Goal: Answer question/provide support: Share knowledge or assist other users

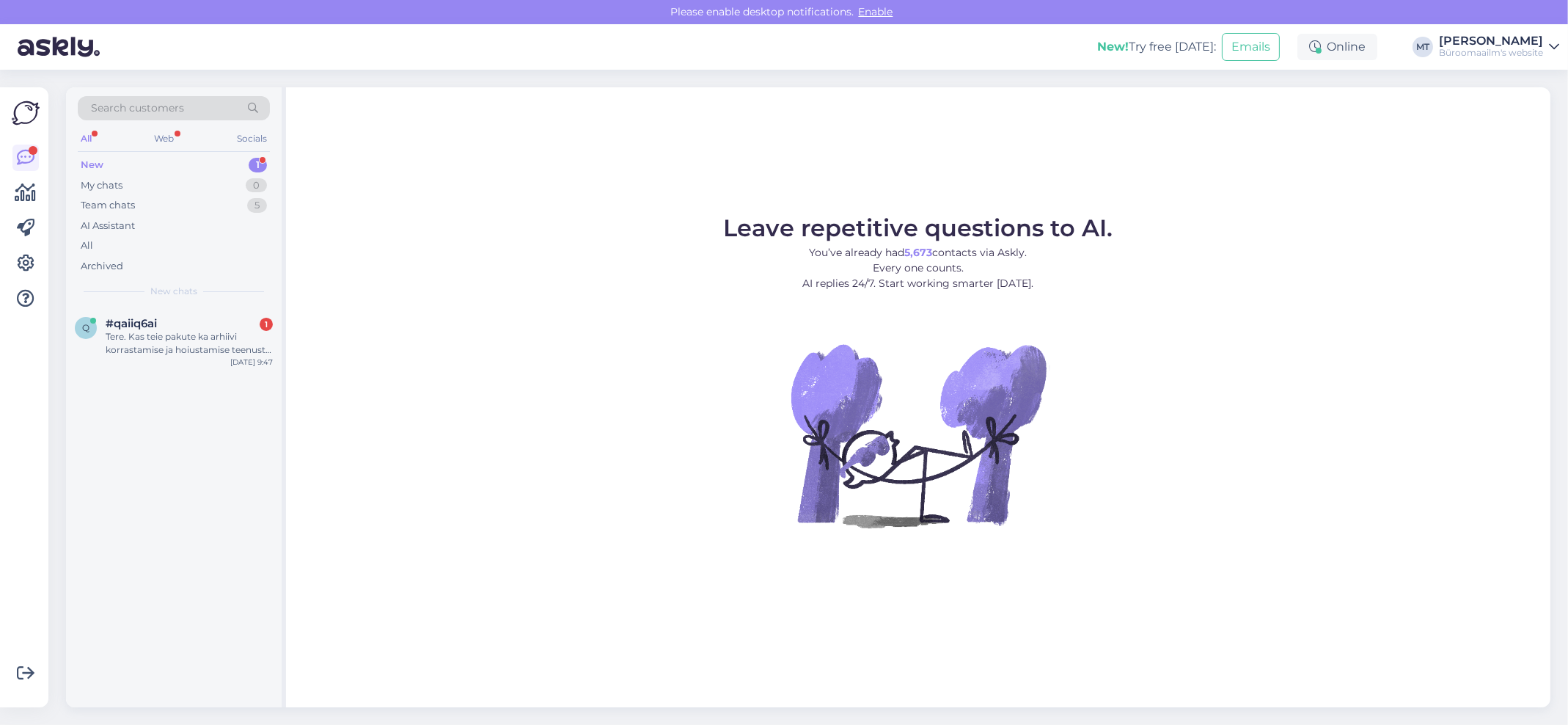
click at [86, 163] on div "New" at bounding box center [92, 165] width 23 height 15
click at [118, 333] on div "Tere. Kas teie pakute ka arhiivi korrastamise ja hoiustamise teenust ettevõttel…" at bounding box center [189, 343] width 167 height 26
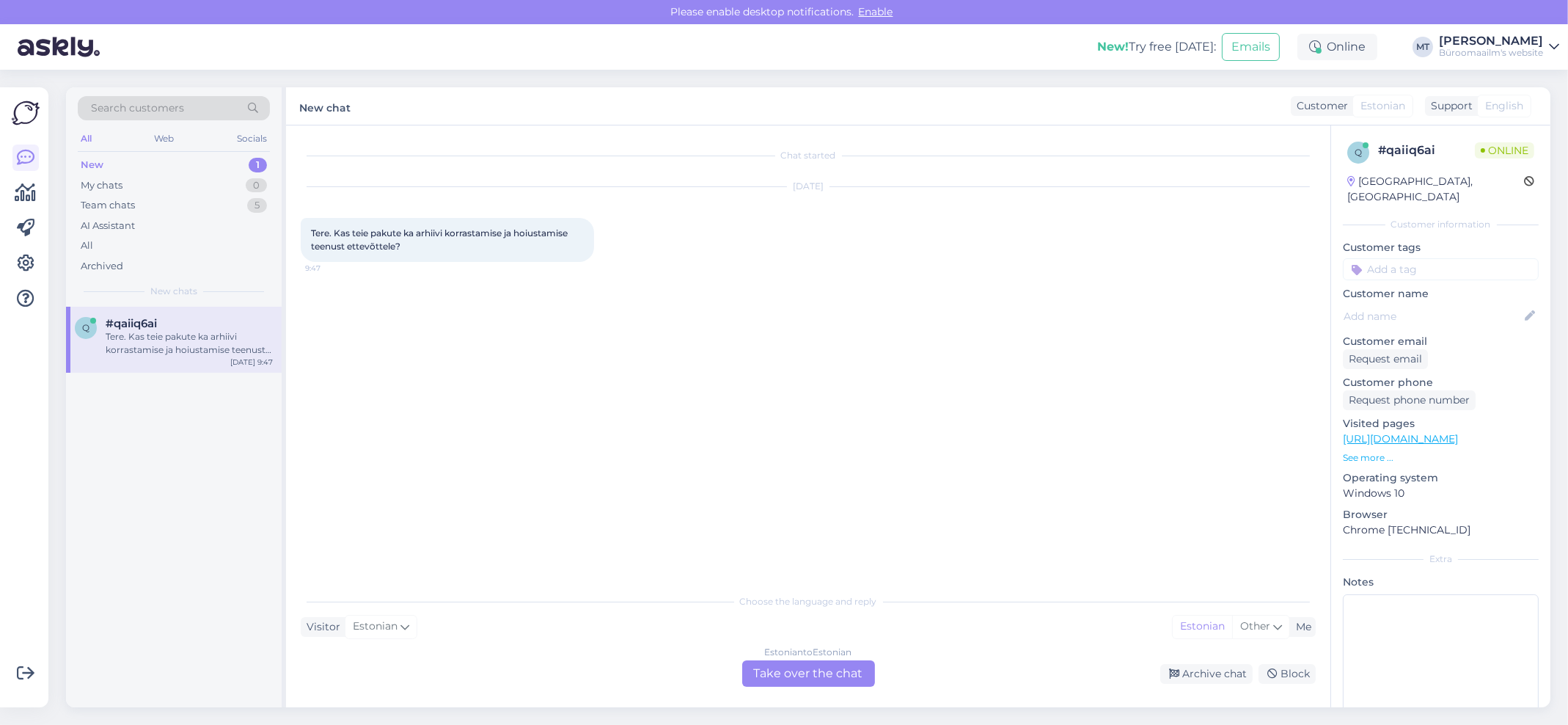
click at [800, 672] on div "Estonian to Estonian Take over the chat" at bounding box center [808, 673] width 132 height 26
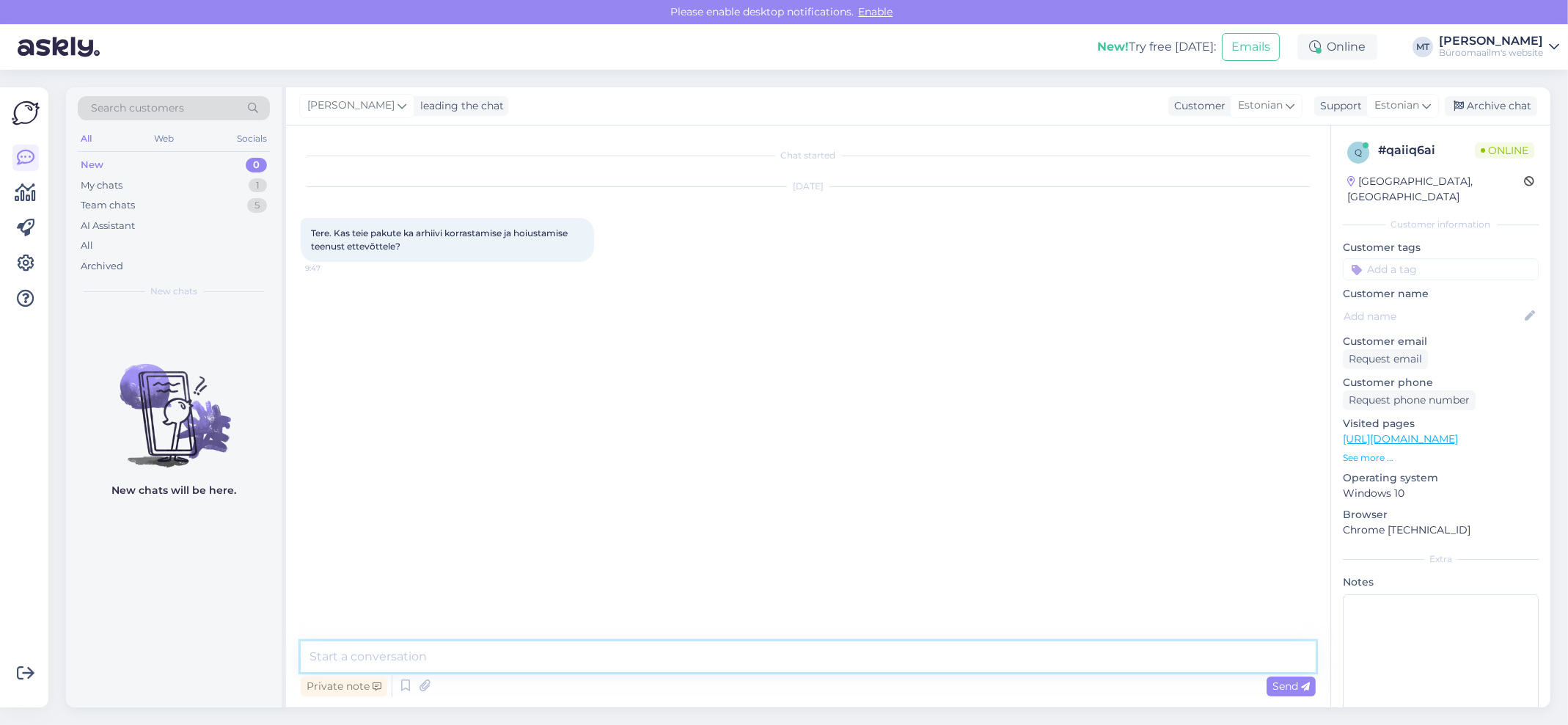
click at [470, 663] on textarea at bounding box center [808, 657] width 1015 height 31
type textarea "Tere. Ei paku sellist teenust."
click at [28, 190] on icon at bounding box center [25, 192] width 21 height 17
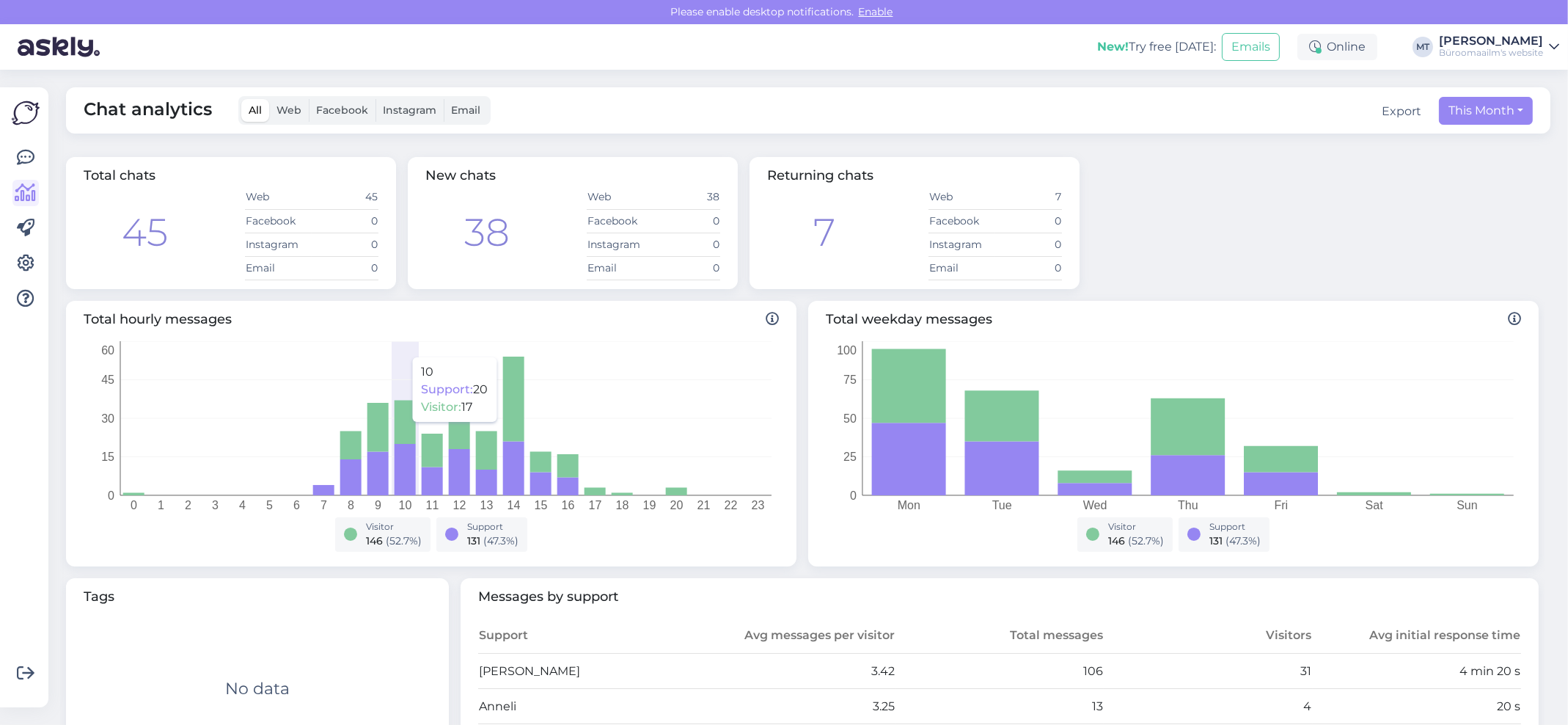
scroll to position [489, 0]
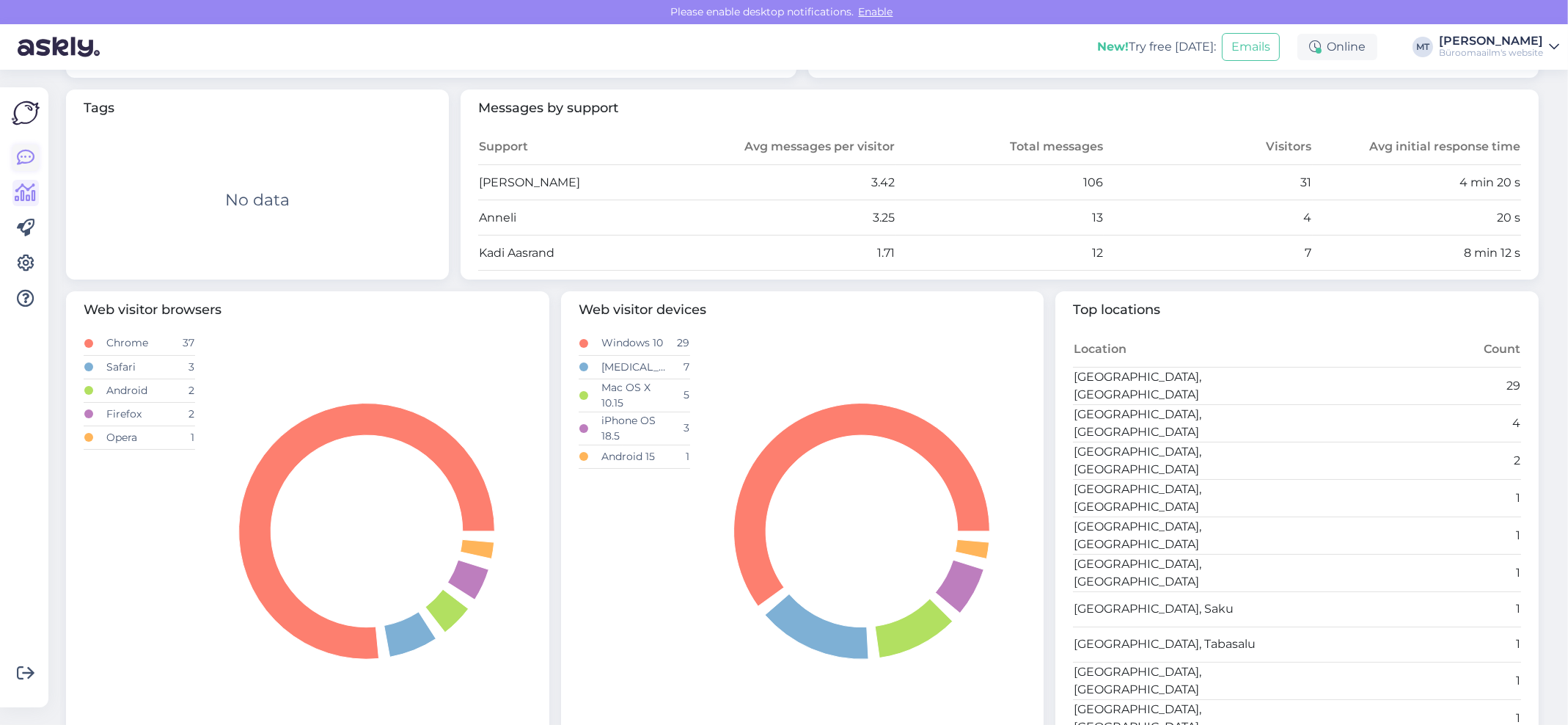
click at [24, 153] on icon at bounding box center [25, 157] width 17 height 17
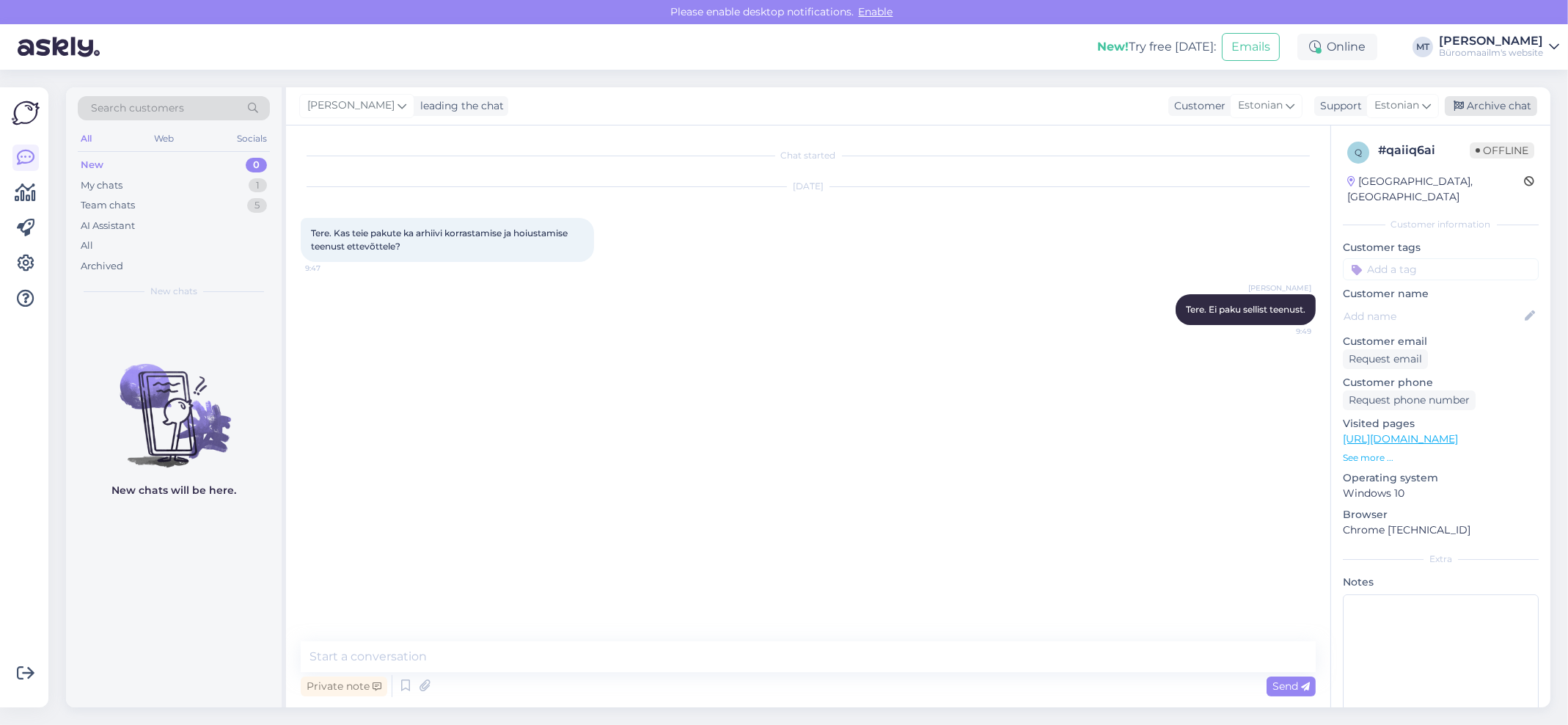
click at [1511, 103] on div "Archive chat" at bounding box center [1491, 106] width 93 height 20
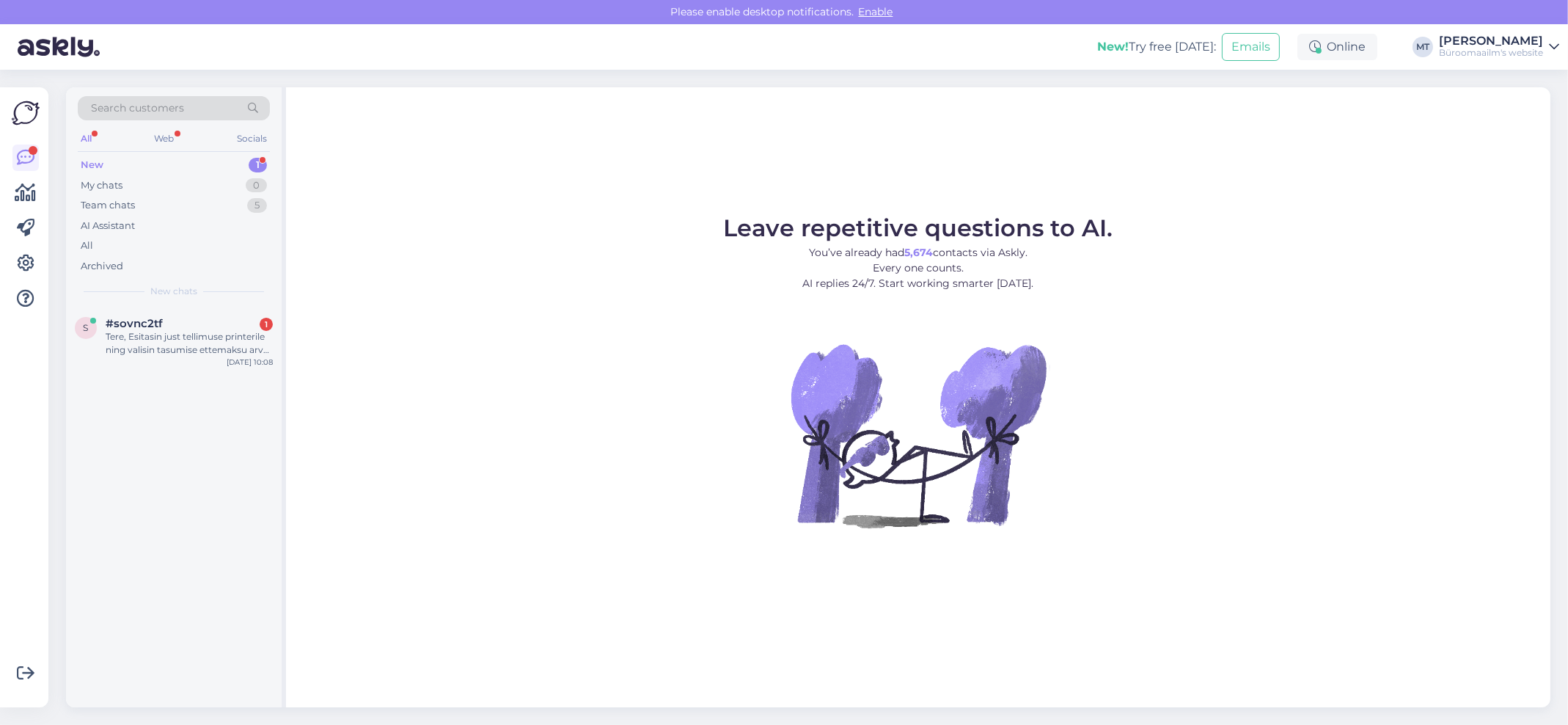
click at [92, 162] on div "New" at bounding box center [92, 165] width 23 height 15
click at [113, 335] on div "Tere, Esitasin just tellimuse printerile ning valisin tasumise ettemaksu arve a…" at bounding box center [189, 343] width 167 height 26
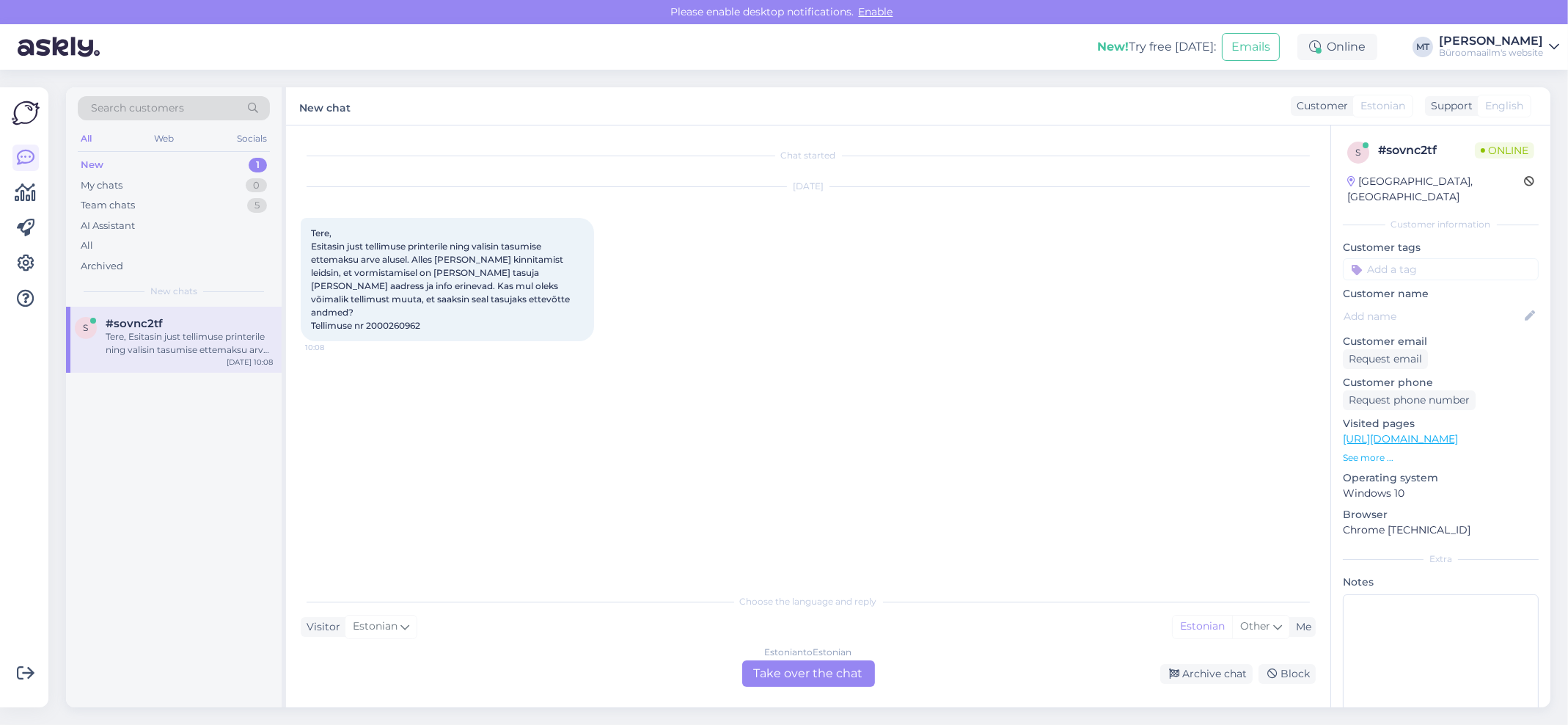
click at [409, 316] on span "Tere, Esitasin just tellimuse printerile ning valisin tasumise ettemaksu arve a…" at bounding box center [442, 279] width 261 height 103
copy div "2000260962 10:08"
click at [782, 671] on div "Estonian to Estonian Take over the chat" at bounding box center [808, 673] width 132 height 26
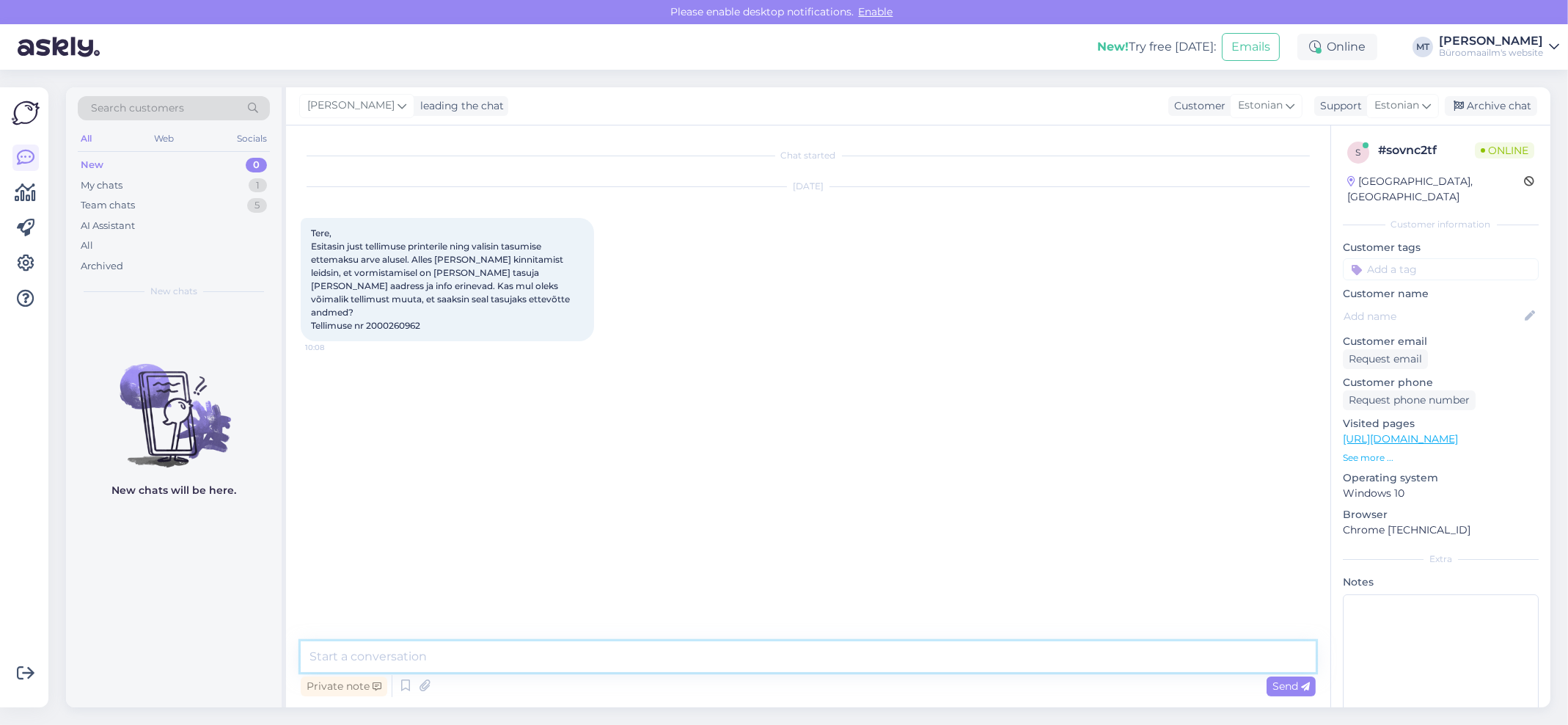
click at [393, 652] on textarea at bounding box center [808, 657] width 1015 height 31
type textarea "t"
type textarea "Tere. Saab ikka muuta, palun saatke kiri muudatuse osas meilile tartu@byroomaai…"
click at [1295, 684] on span "Send" at bounding box center [1290, 686] width 37 height 14
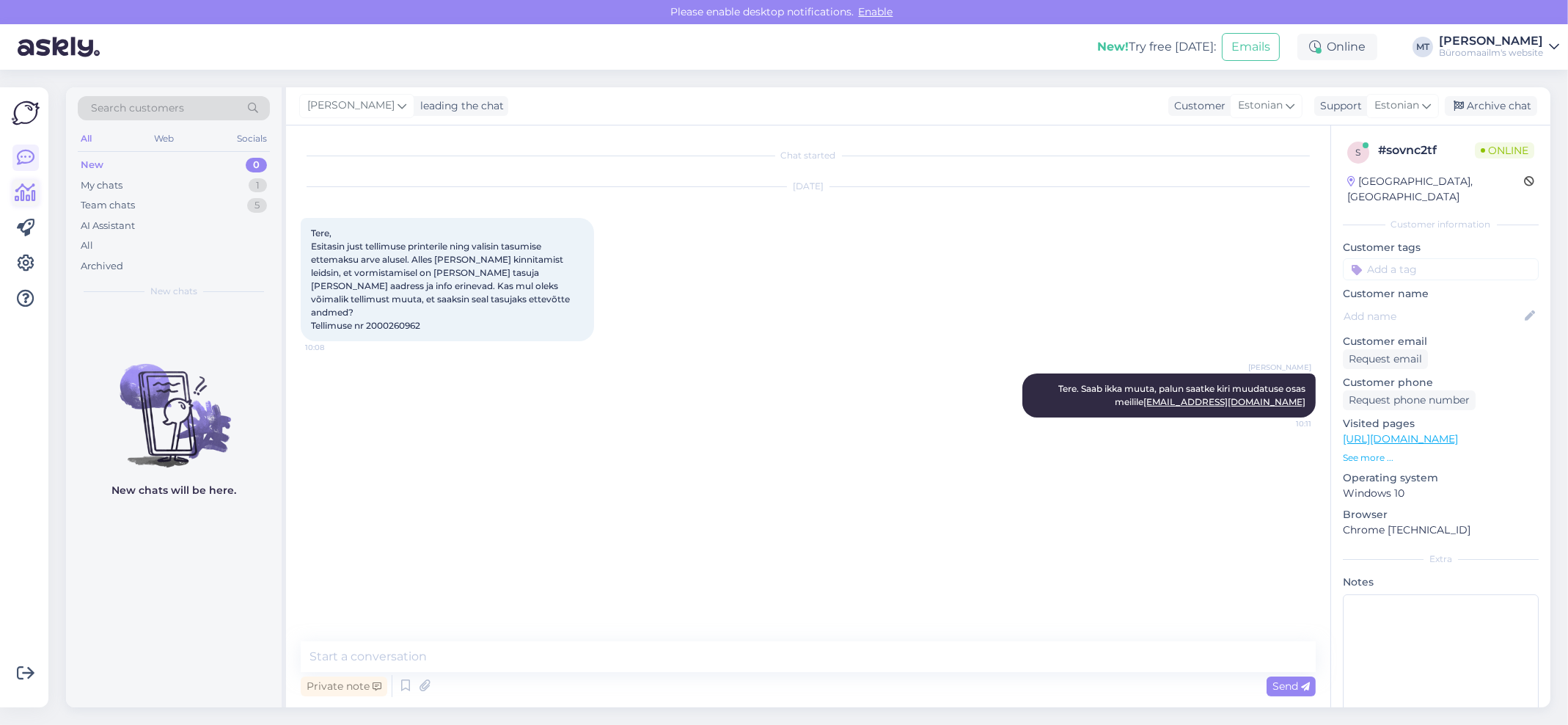
click at [36, 188] on link at bounding box center [25, 192] width 26 height 26
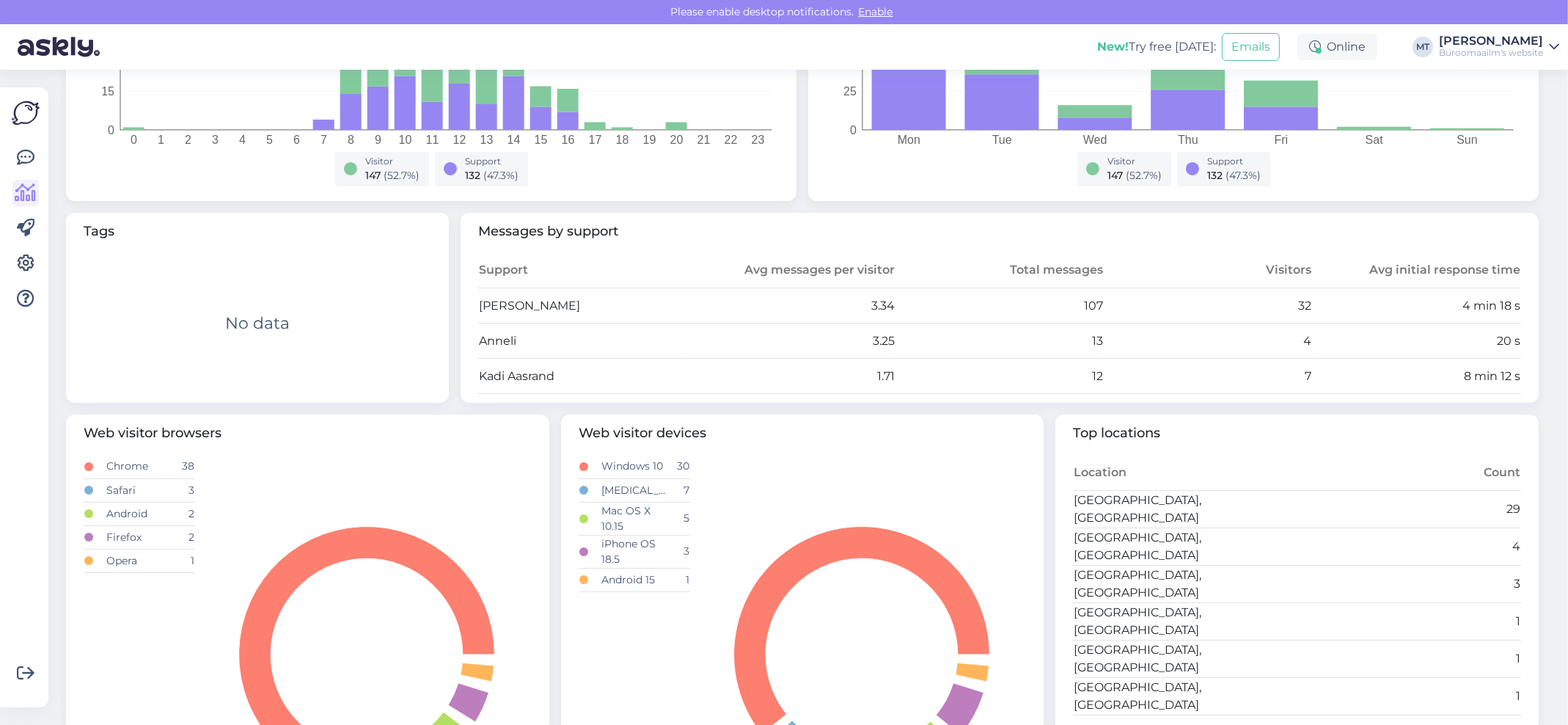
scroll to position [391, 0]
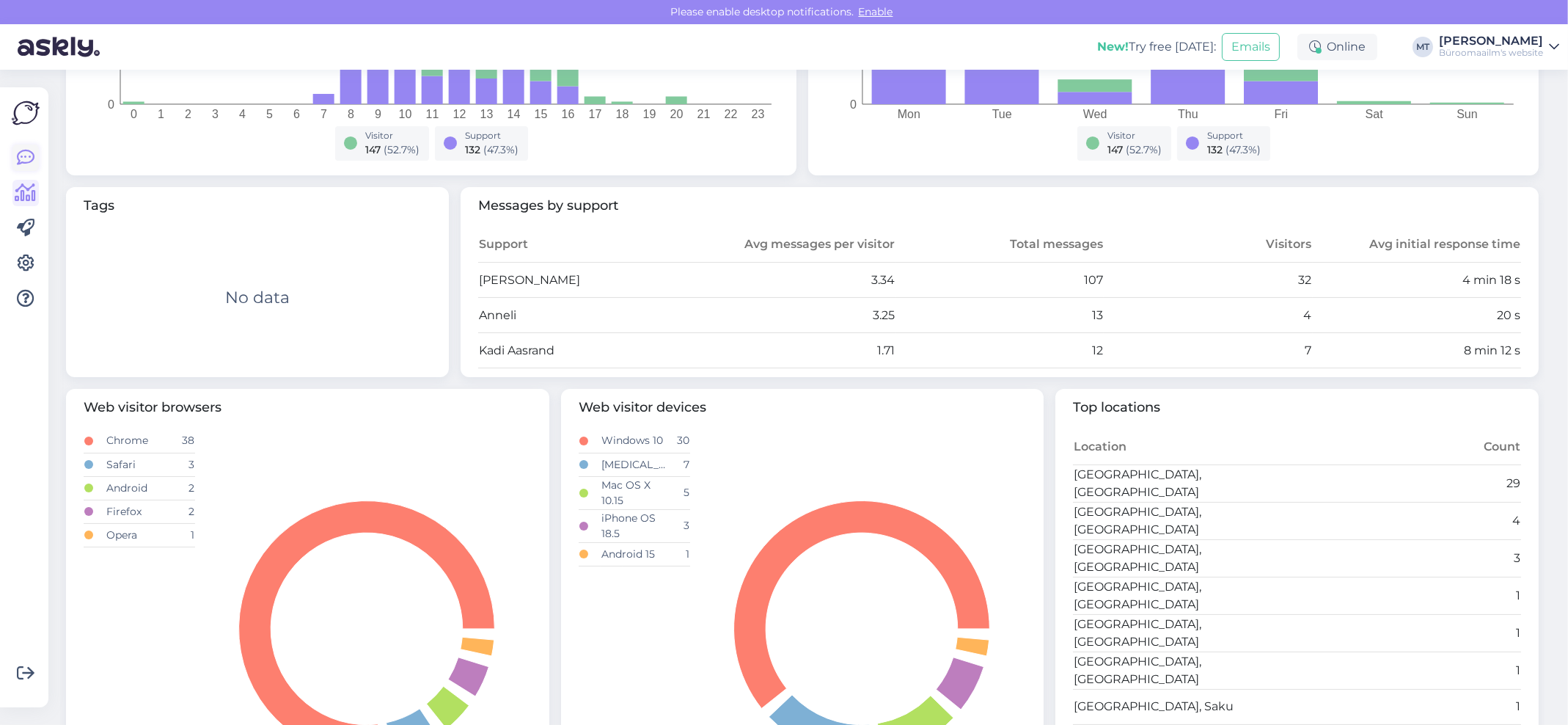
click at [22, 162] on icon at bounding box center [25, 157] width 17 height 17
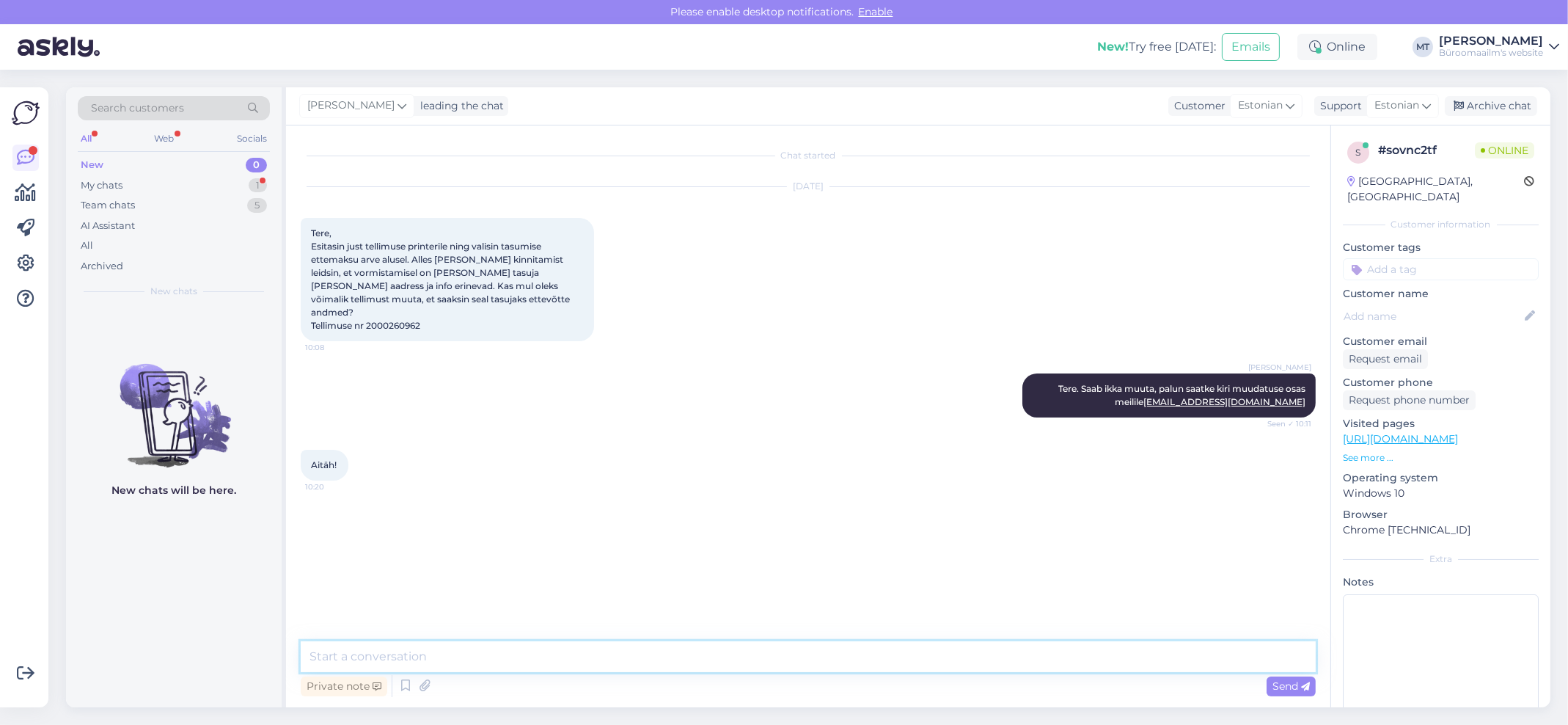
click at [443, 653] on textarea at bounding box center [808, 657] width 1015 height 31
type textarea "Aitäh."
click at [1495, 113] on div "Archive chat" at bounding box center [1491, 106] width 93 height 20
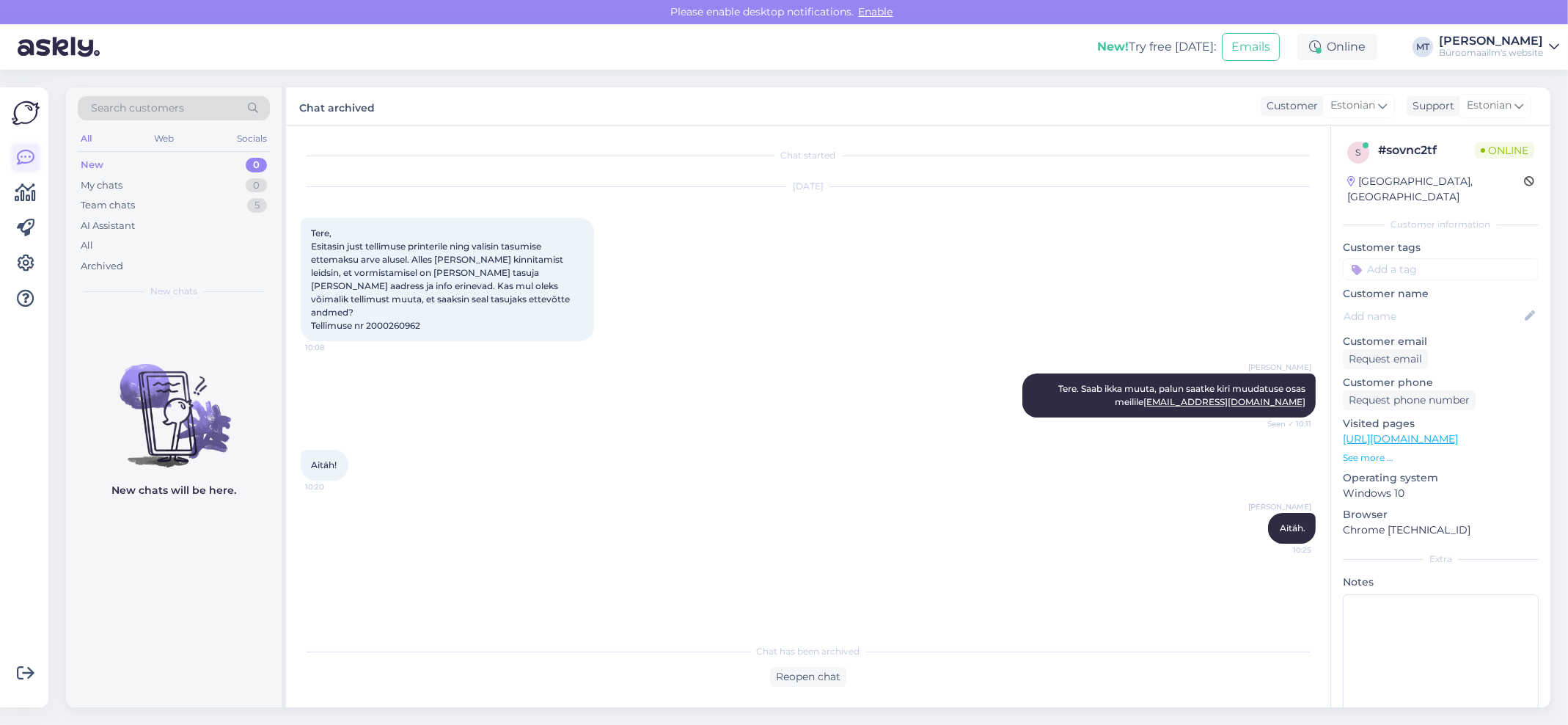
click at [33, 157] on icon at bounding box center [25, 157] width 17 height 17
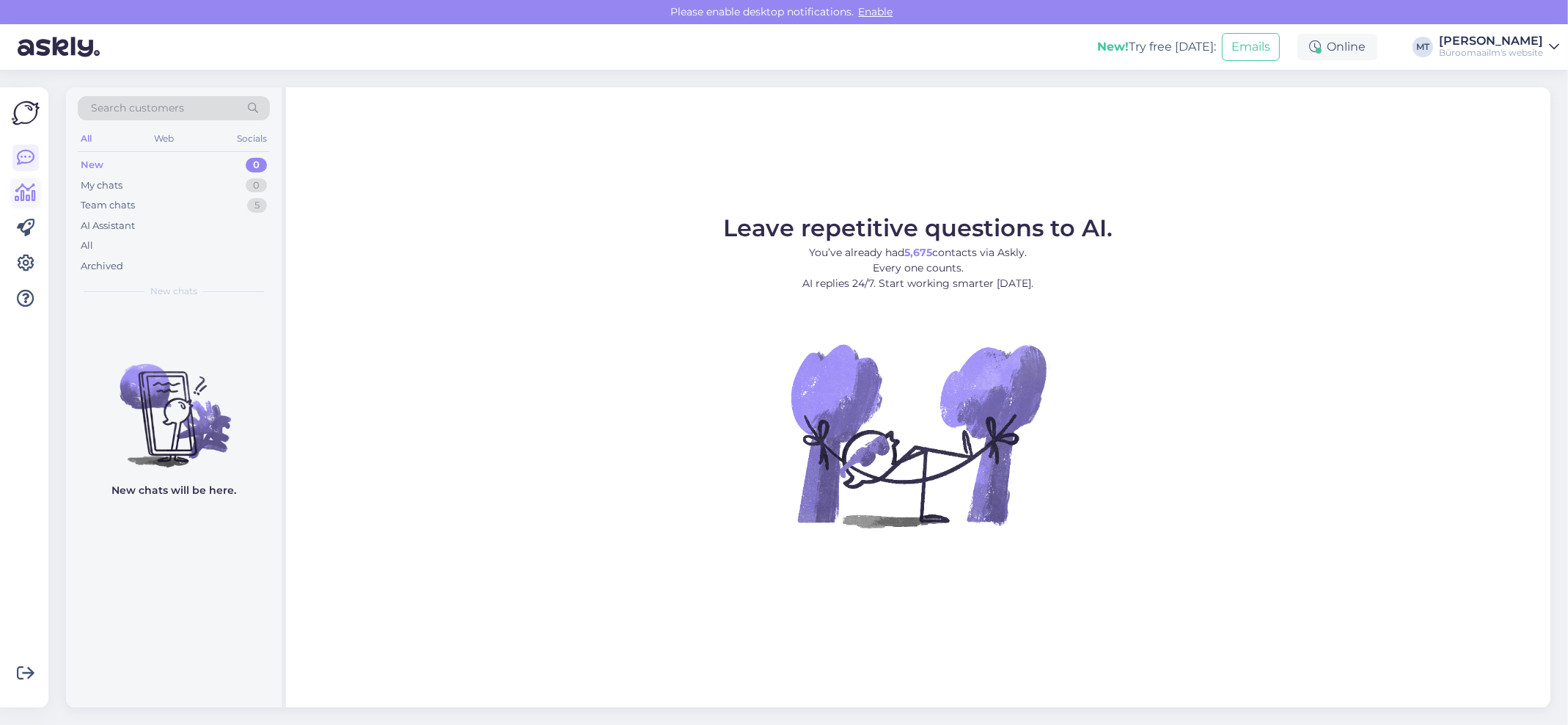
click at [30, 198] on icon at bounding box center [25, 192] width 21 height 17
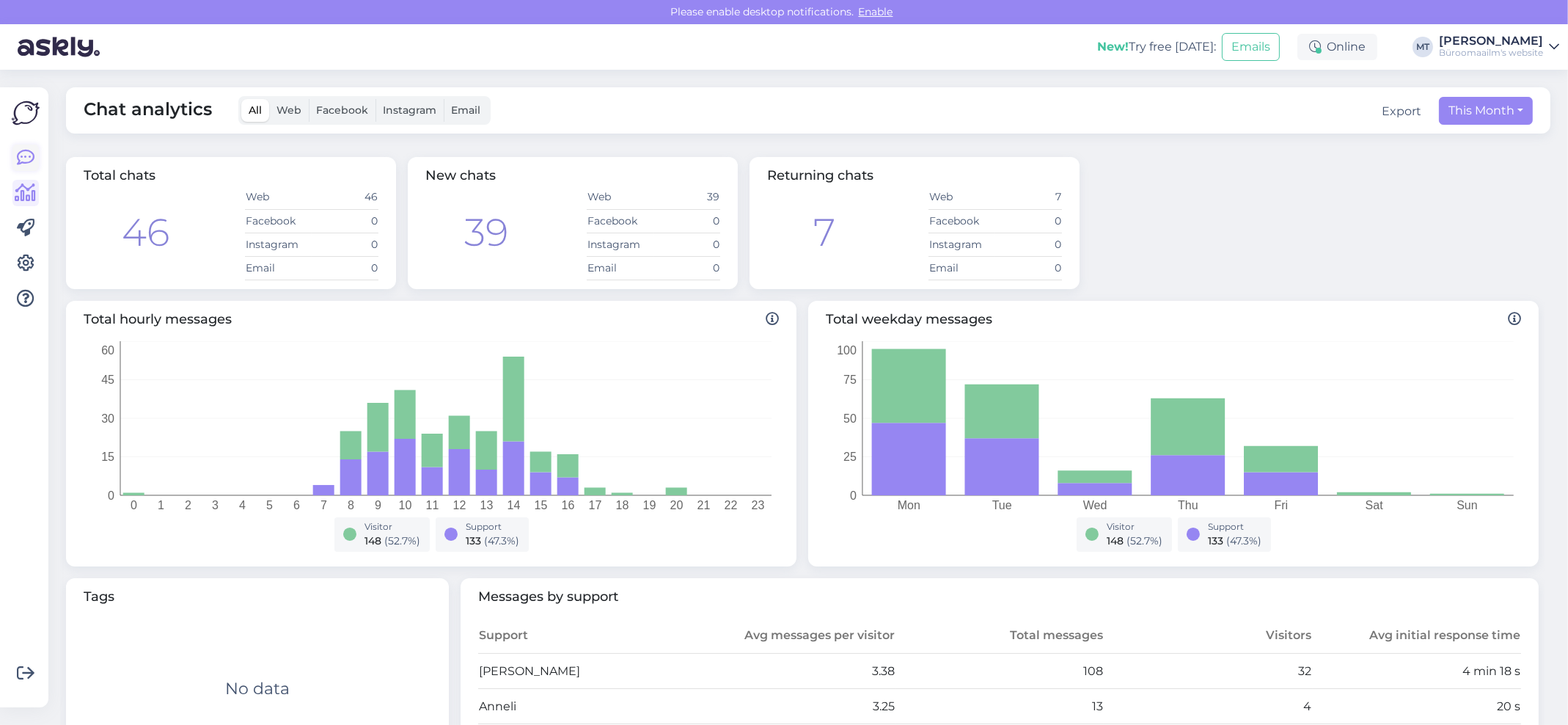
click at [24, 159] on icon at bounding box center [25, 157] width 17 height 17
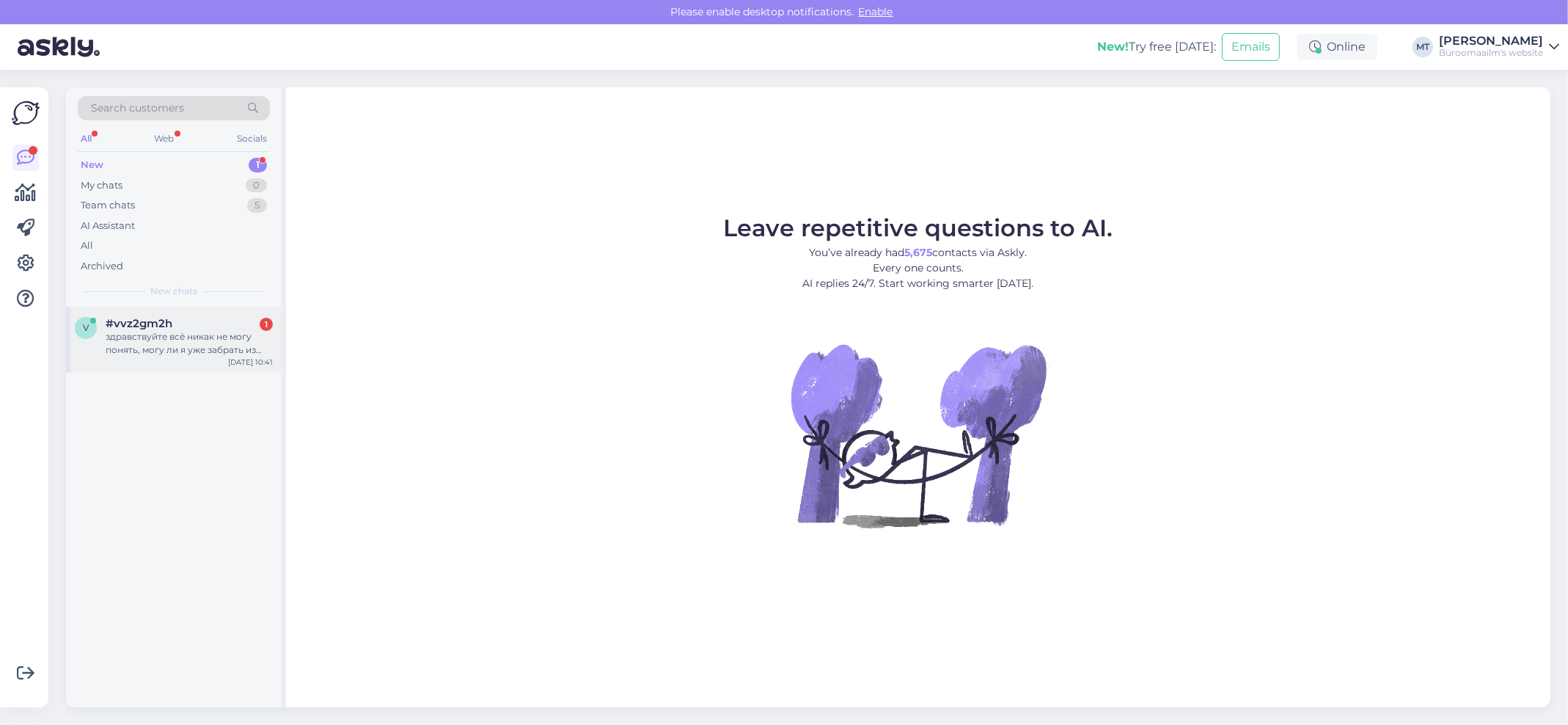
click at [120, 344] on div "здравствуйте всё никак не могу понять, могу ли я уже забрать из магазина свой з…" at bounding box center [189, 343] width 167 height 26
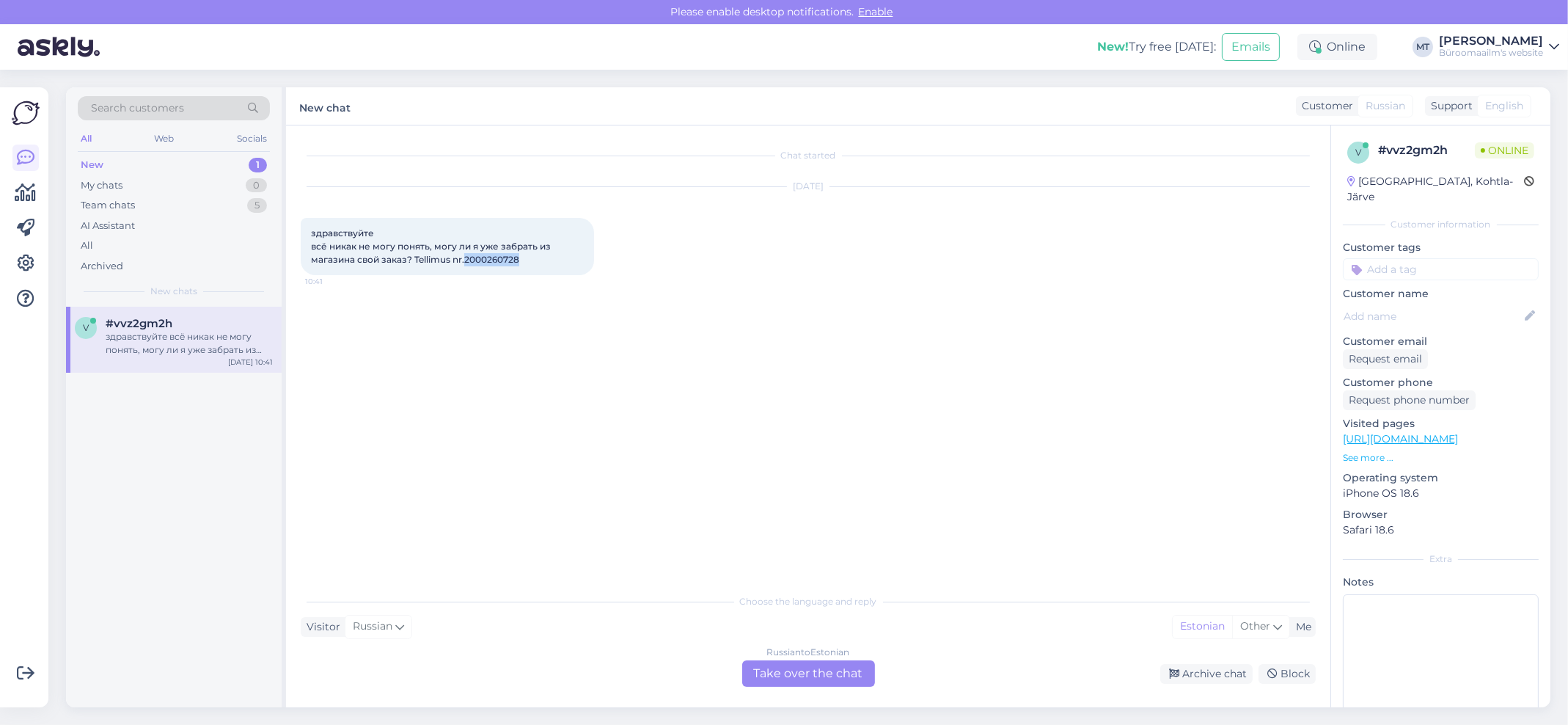
drag, startPoint x: 520, startPoint y: 258, endPoint x: 466, endPoint y: 264, distance: 54.3
click at [466, 264] on div "здравствуйте всё никак не могу понять, могу ли я уже забрать из магазина свой з…" at bounding box center [447, 246] width 293 height 57
copy span "2000260728"
click at [799, 673] on div "Russian to Estonian Take over the chat" at bounding box center [808, 673] width 132 height 26
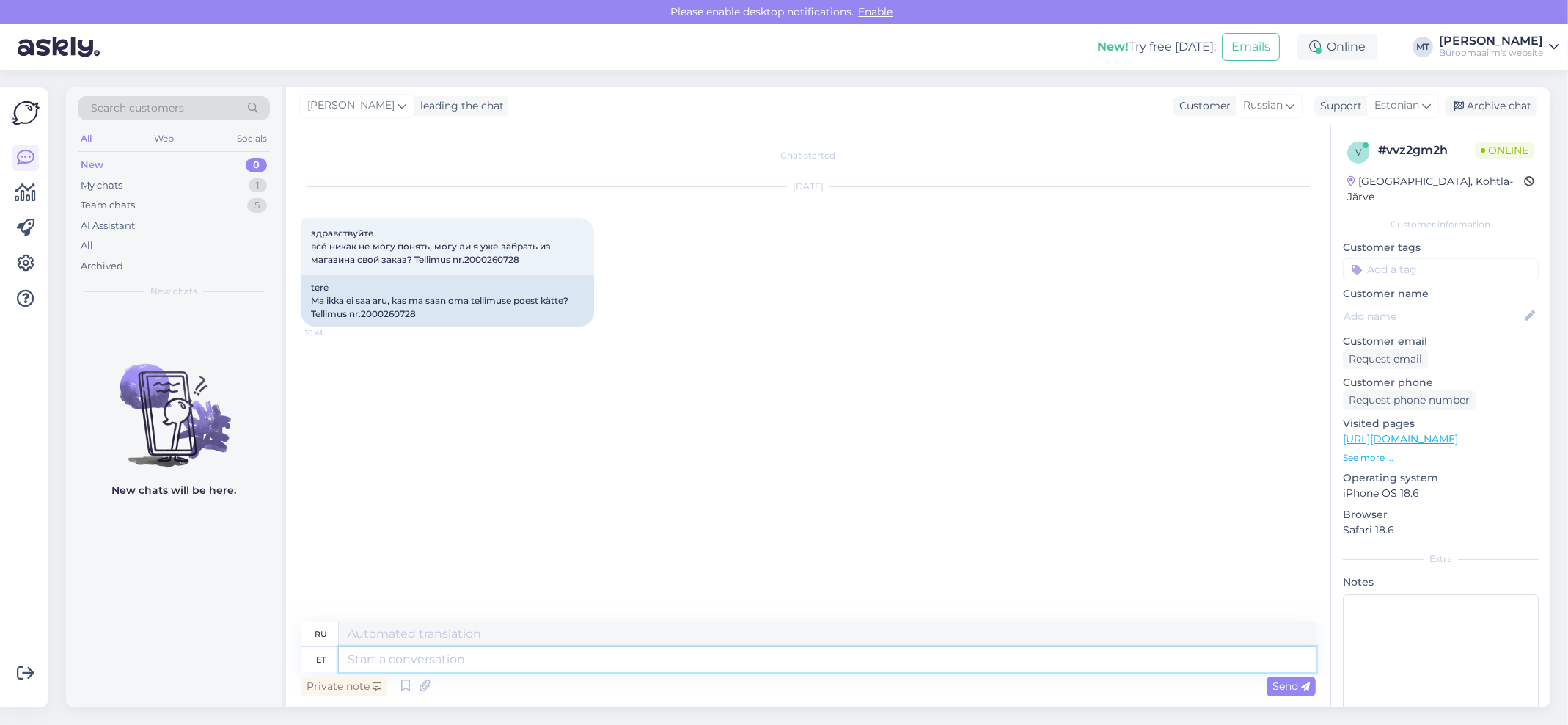
click at [407, 661] on textarea at bounding box center [827, 659] width 977 height 24
type textarea "tere"
type textarea "привет"
type textarea "t"
type textarea "Tere."
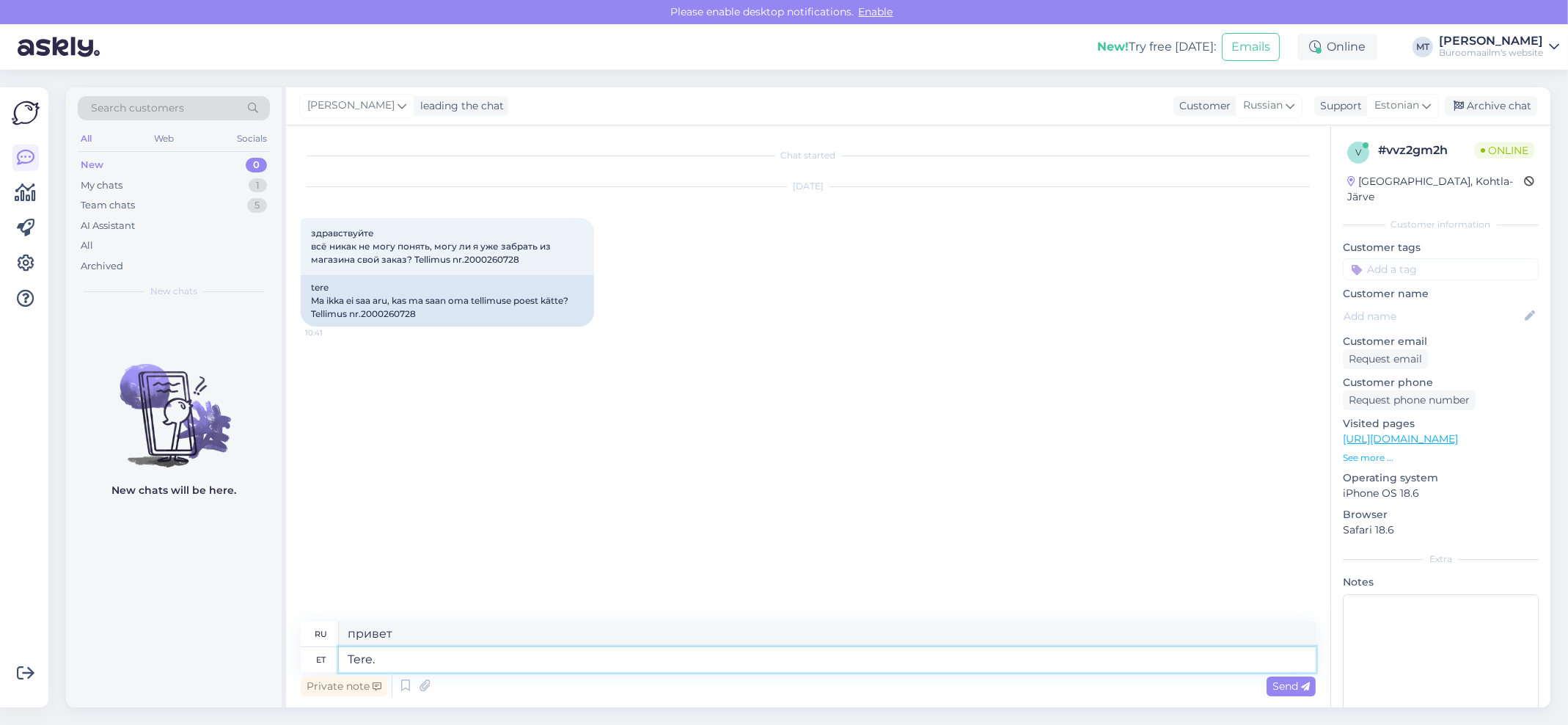
type textarea "Привет"
type textarea "Tere."
type textarea "Привет."
type textarea "Tere. tellimus"
type textarea "Привет. заказ"
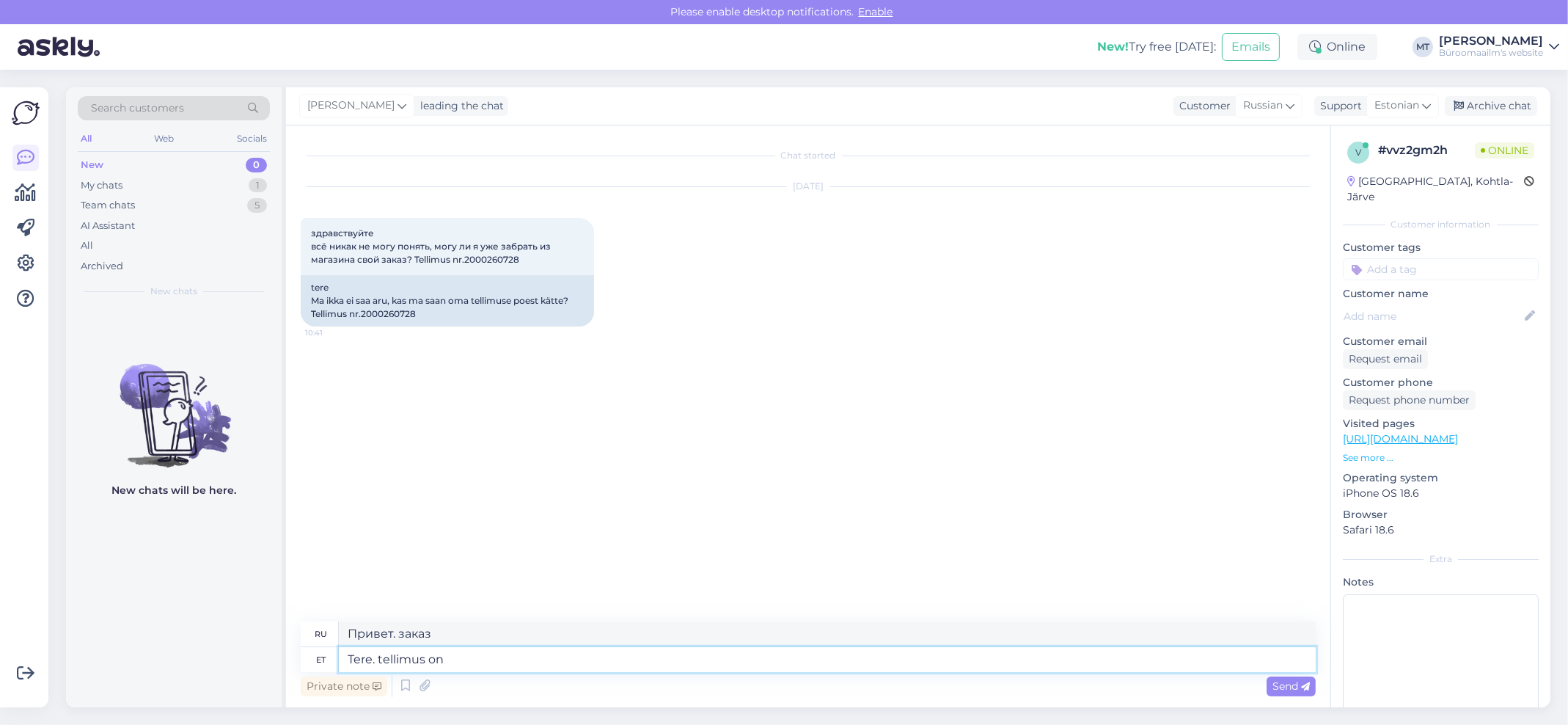
type textarea "Tere. tellimus on"
type textarea "Здравствуйте. заказ"
type textarea "Tere. tellimus on vormista"
type textarea "Здравствуйте, заказ выполнен."
type textarea "Tere. tellimus on vormistatud"
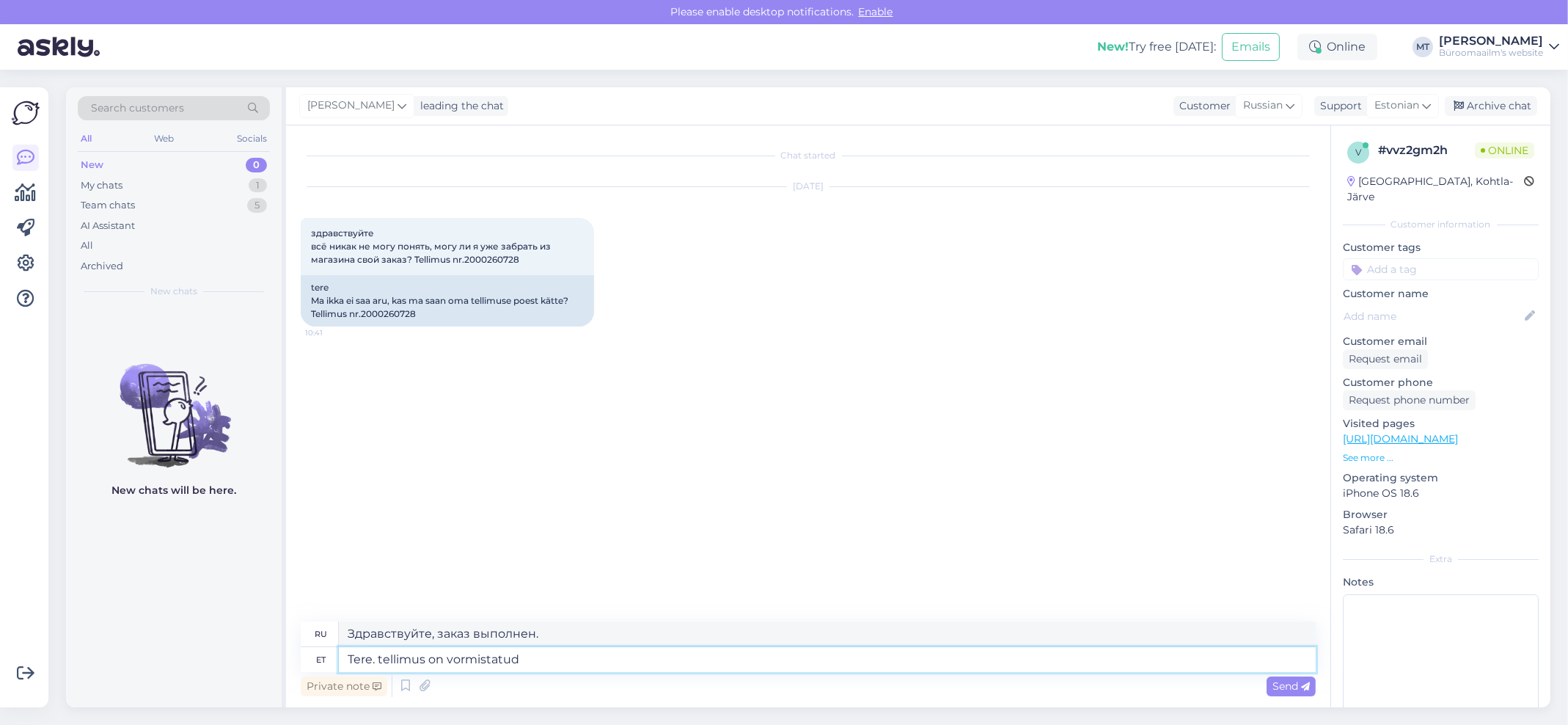
type textarea "Здравствуйте, заказ оформлен."
type textarea "Tere. tellimus on vormistatud ja"
type textarea "Здравствуйте, заказ оформлен и"
type textarea "Tere. tellimus on vormistatud ja saate"
type textarea "Здравствуйте. Ваш заказ оформлен и вы его получите."
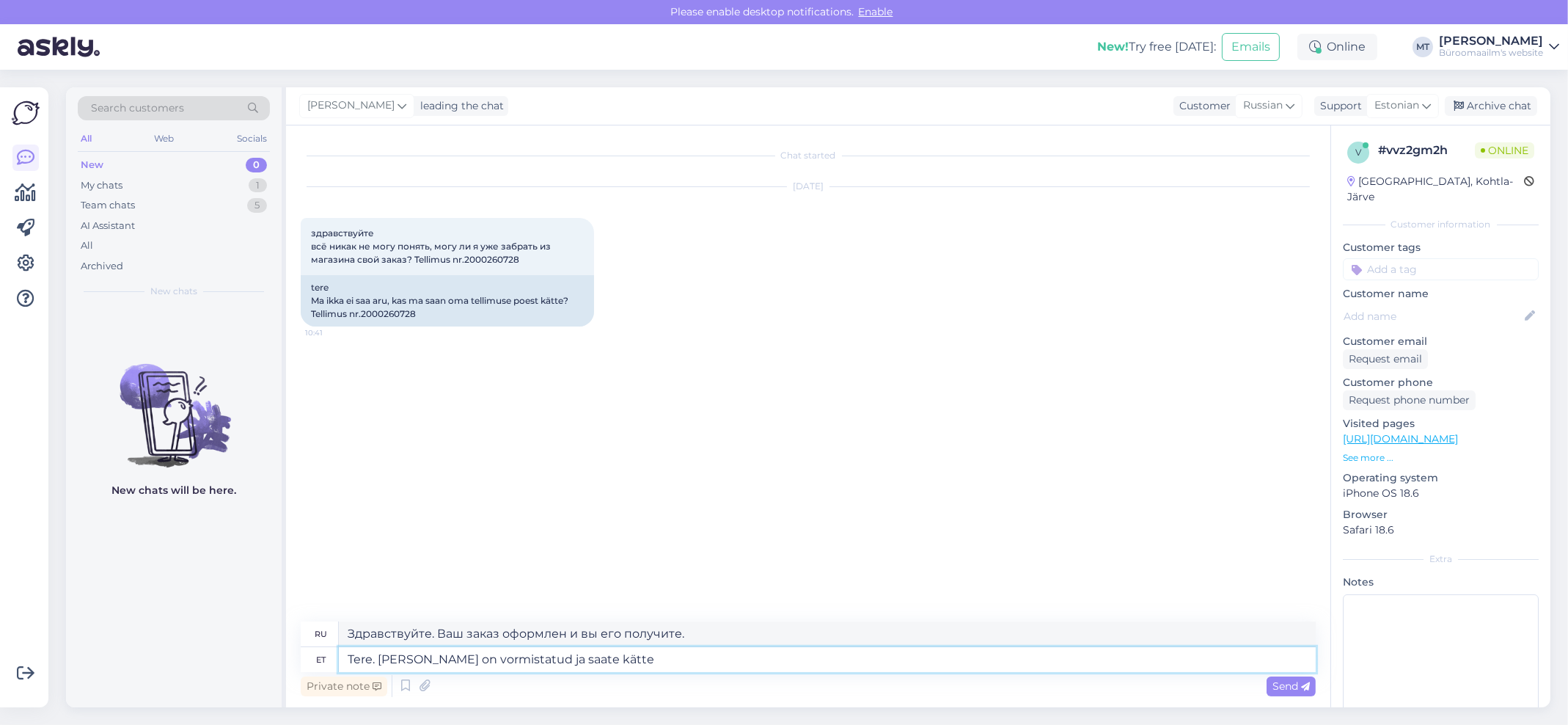
type textarea "Tere. tellimus on vormistatud ja saate kätte"
type textarea "Здравствуйте, ваш заказ оформлен и вы его получите."
type textarea "Tere. tellimus on vormistatud ja saate kätte Jõhvi"
type textarea "Здравствуйте. Ваш заказ оформлен и будет доставлен в Йыхви."
type textarea "Tere. tellimus on vormistatud ja saate kätte Jõhvi kauplusest,"
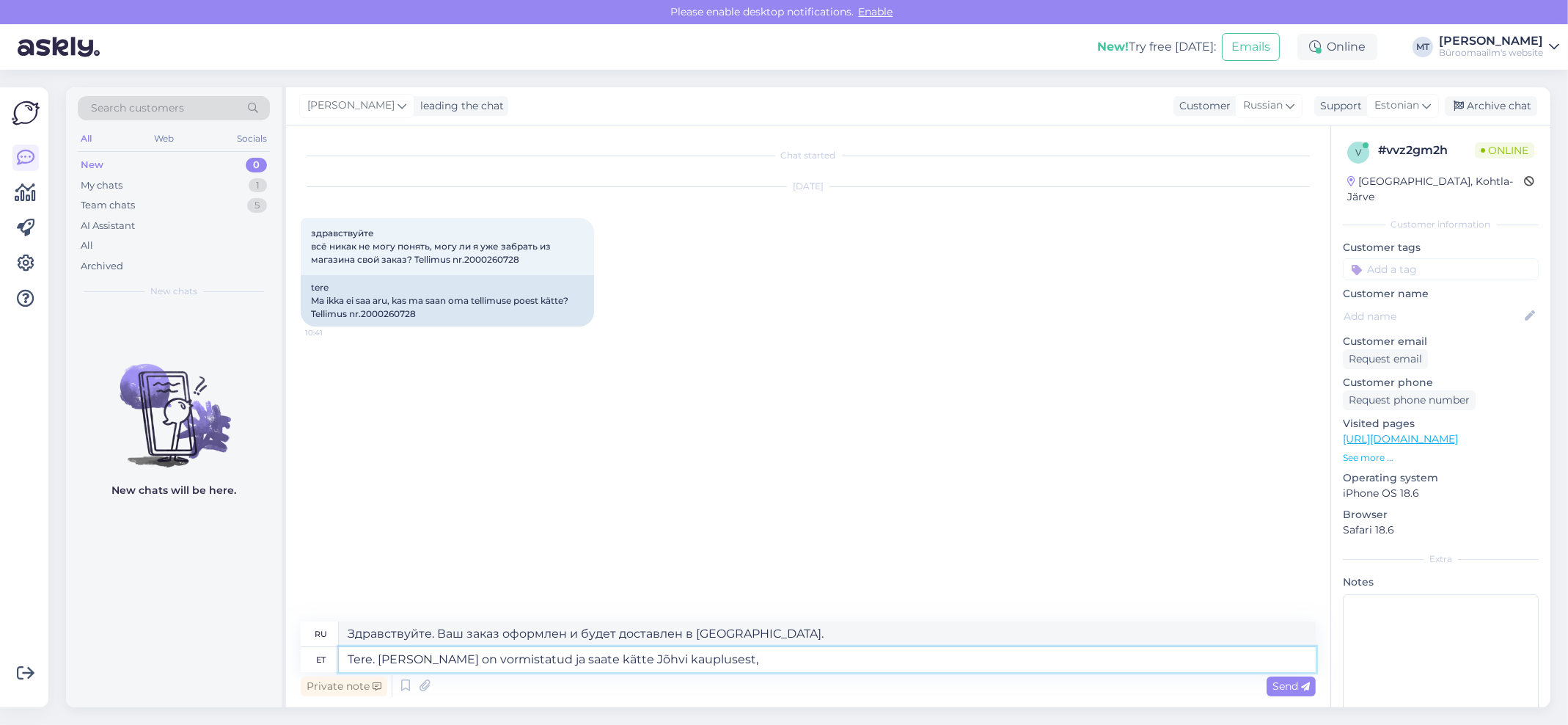
type textarea "Здравствуйте, ваш заказ оформлен и вы можете забрать его в магазине в Йыхви."
paste textarea "Keskväljak 4, Jõhvi 41531"
type textarea "Tere. tellimus on vormistatud ja saate kätte Jõhvi kauplusest, Keskväljak 4, Jõ…"
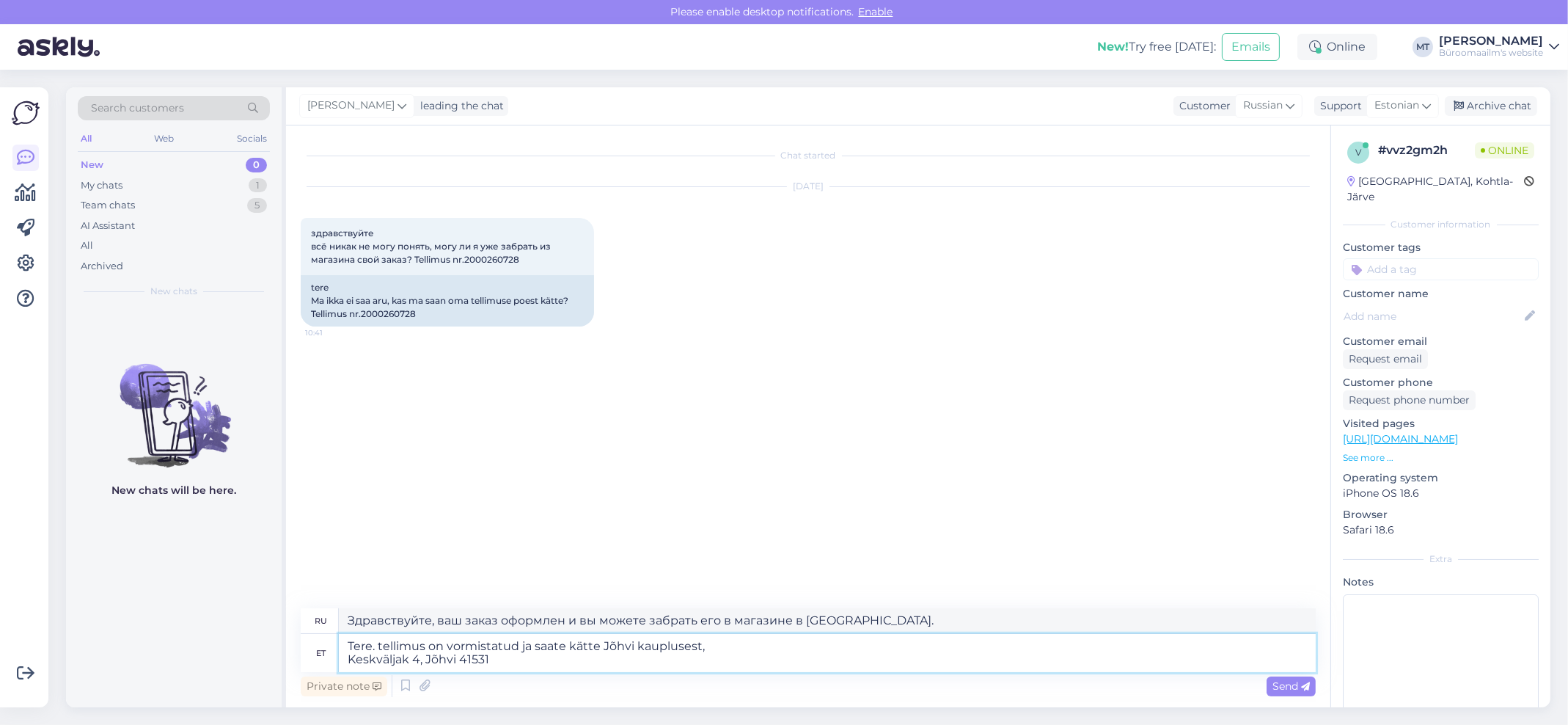
type textarea "Здравствуйте. Ваш заказ оформлен, и вы можете забрать его в магазине Jõhvi : Ke…"
type textarea "Tere. tellimus on vormistatud ja saate kätte Jõhvi kauplusest, Keskväljak 4, Jõ…"
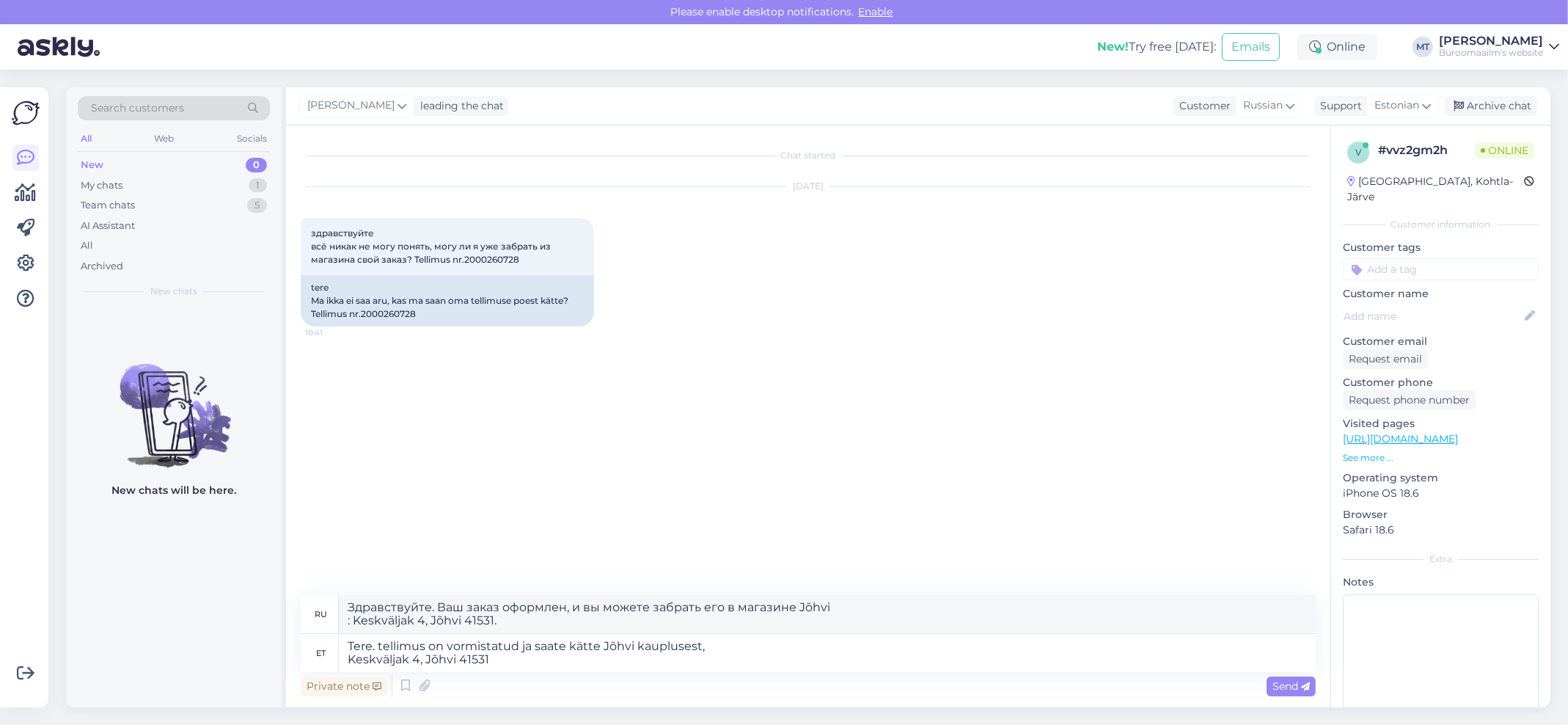
click at [1290, 684] on span "Send" at bounding box center [1290, 686] width 37 height 14
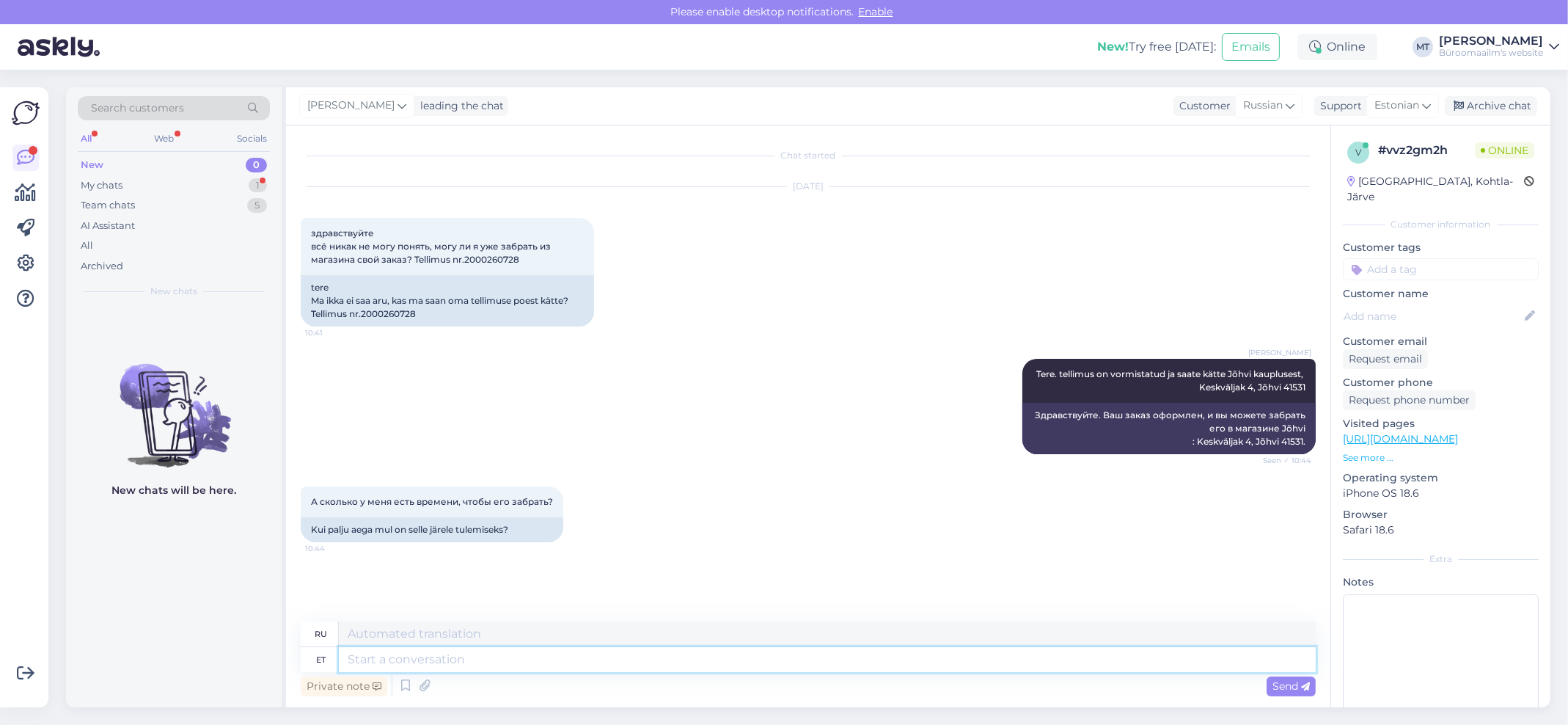
click at [439, 661] on textarea at bounding box center [827, 659] width 977 height 24
type textarea "Palun"
type textarea "Пожалуйста"
type textarea "Palun küsige"
type textarea "Пожалуйста, спрашивайте."
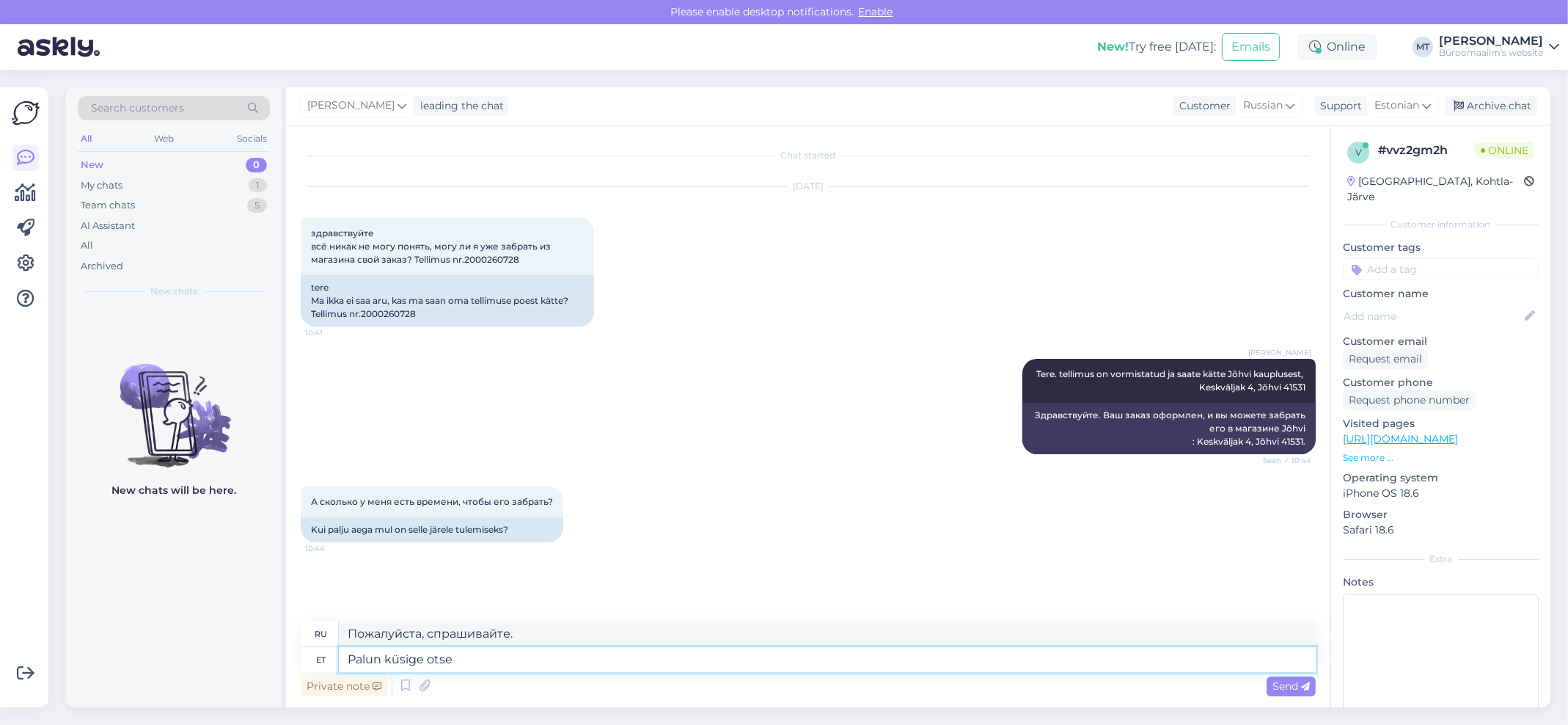
type textarea "Palun küsige otse"
type textarea "Пожалуйста, спросите напрямую."
type textarea "Palun küsige otse kaupluset"
type textarea "Пожалуйста, обратитесь напрямую в магазин."
type textarea "Palun küsige otse kauplusest järe,"
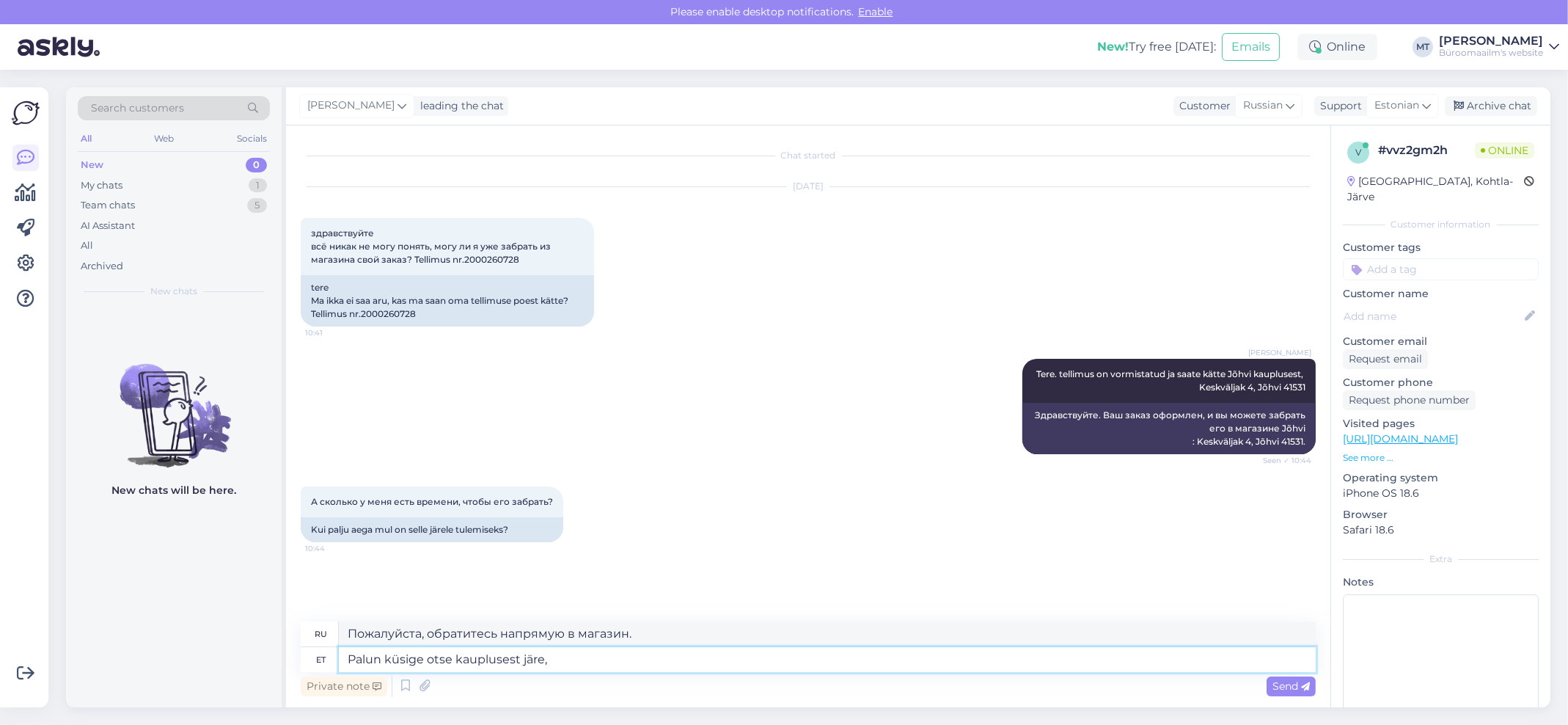
type textarea "Более подробную информацию можно получить, обратившись непосредственно в магази…"
type textarea "Palun küsige otse kauplusest järe, nad"
type textarea "Пожалуйста, обратитесь напрямую в магазин, они"
type textarea "Palun küsige otse kauplusest järe, nad ütlevad"
type textarea "Пожалуйста, обратитесь напрямую в магазин, говорят они."
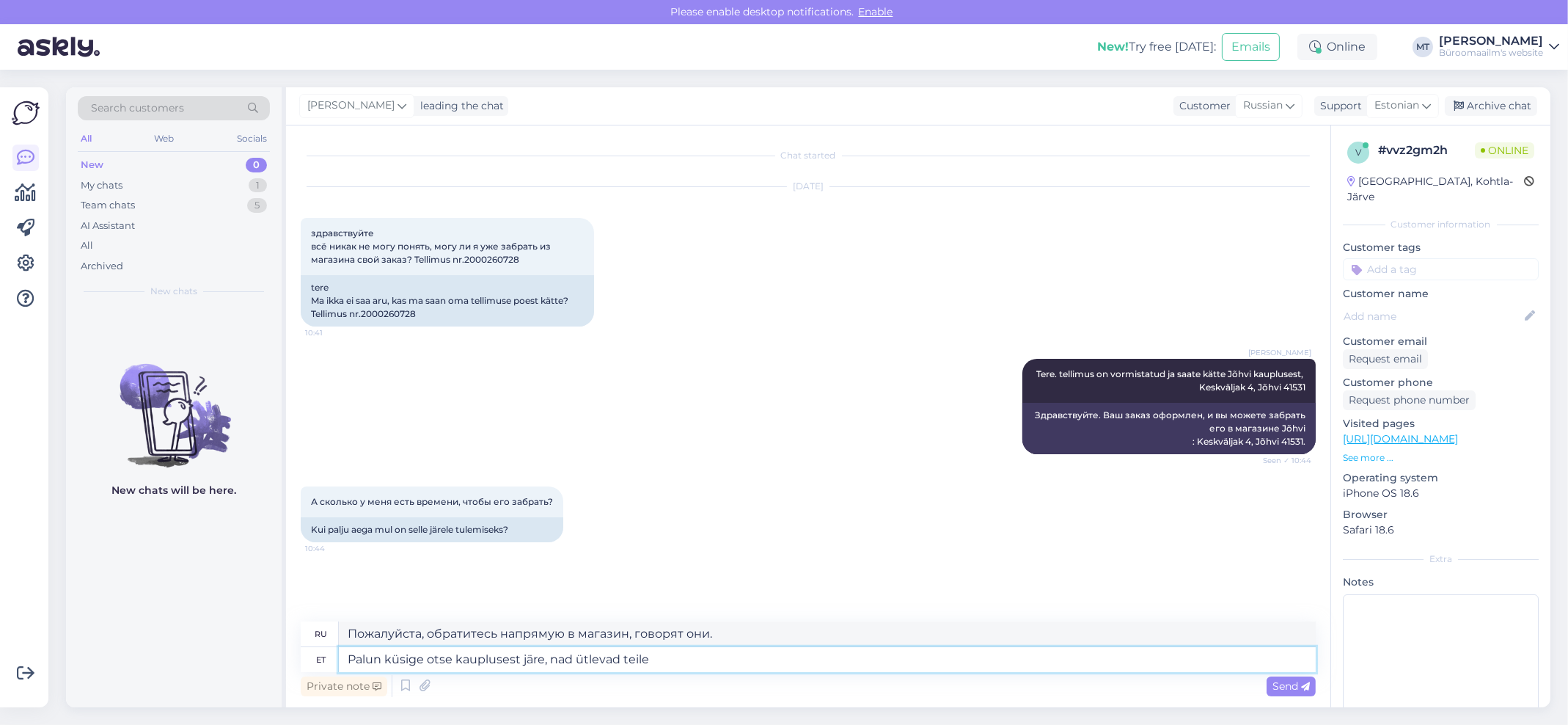
type textarea "Palun küsige otse kauplusest järe, nad ütlevad teile"
type textarea "Обратитесь непосредственно в магазин, они вам ответят."
type textarea "Palun küsige otse kauplusest järe, nad ütlevad teile täpselt"
type textarea "Обратитесь непосредственно в магазин, они вам точно скажут."
paste textarea "Kaupluse juhataja: (+372) 5665 6125 Kaupluse telefon (+372) 337 0297 E-post: jo…"
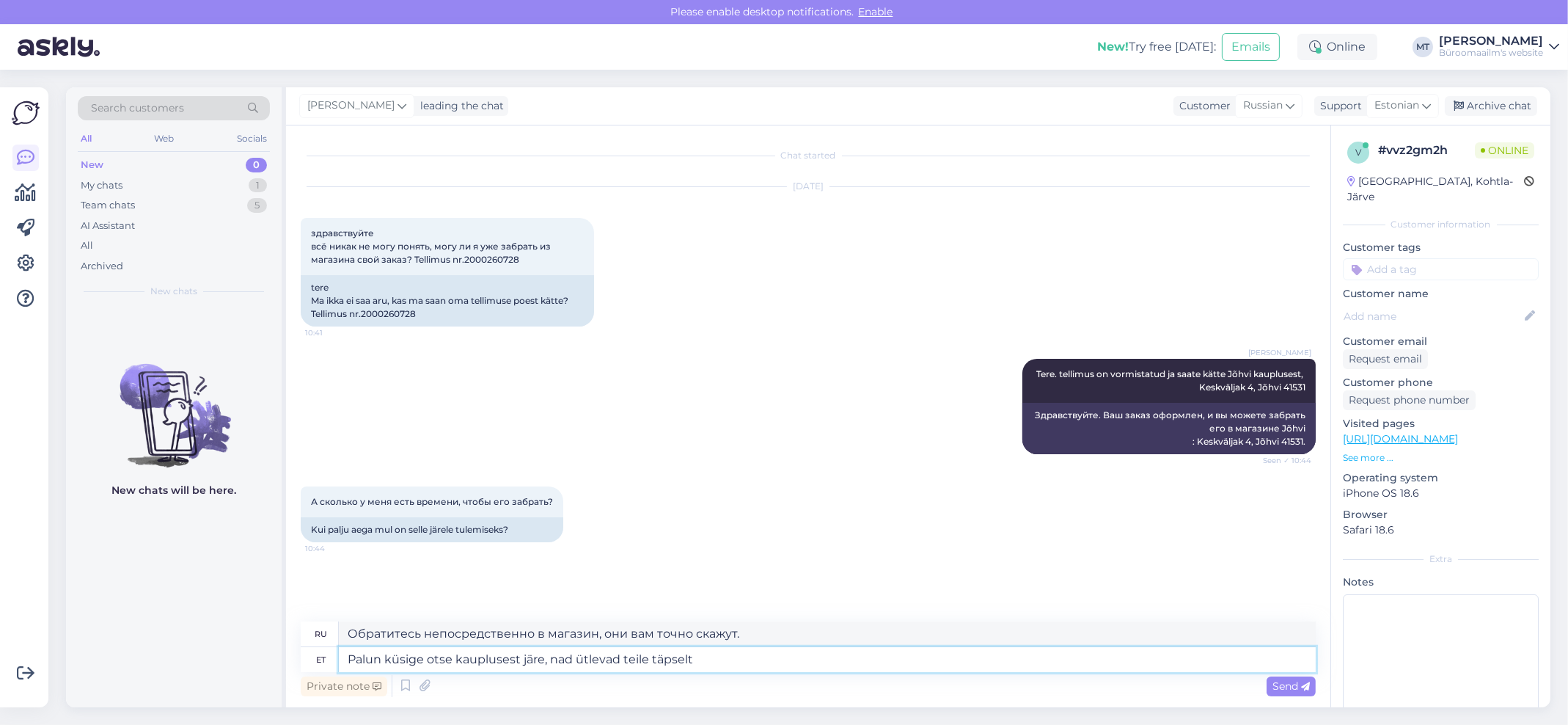
type textarea "Palun küsige otse kauplusest järe, nad ütlevad teile täpselt Kaupluse juhataja:…"
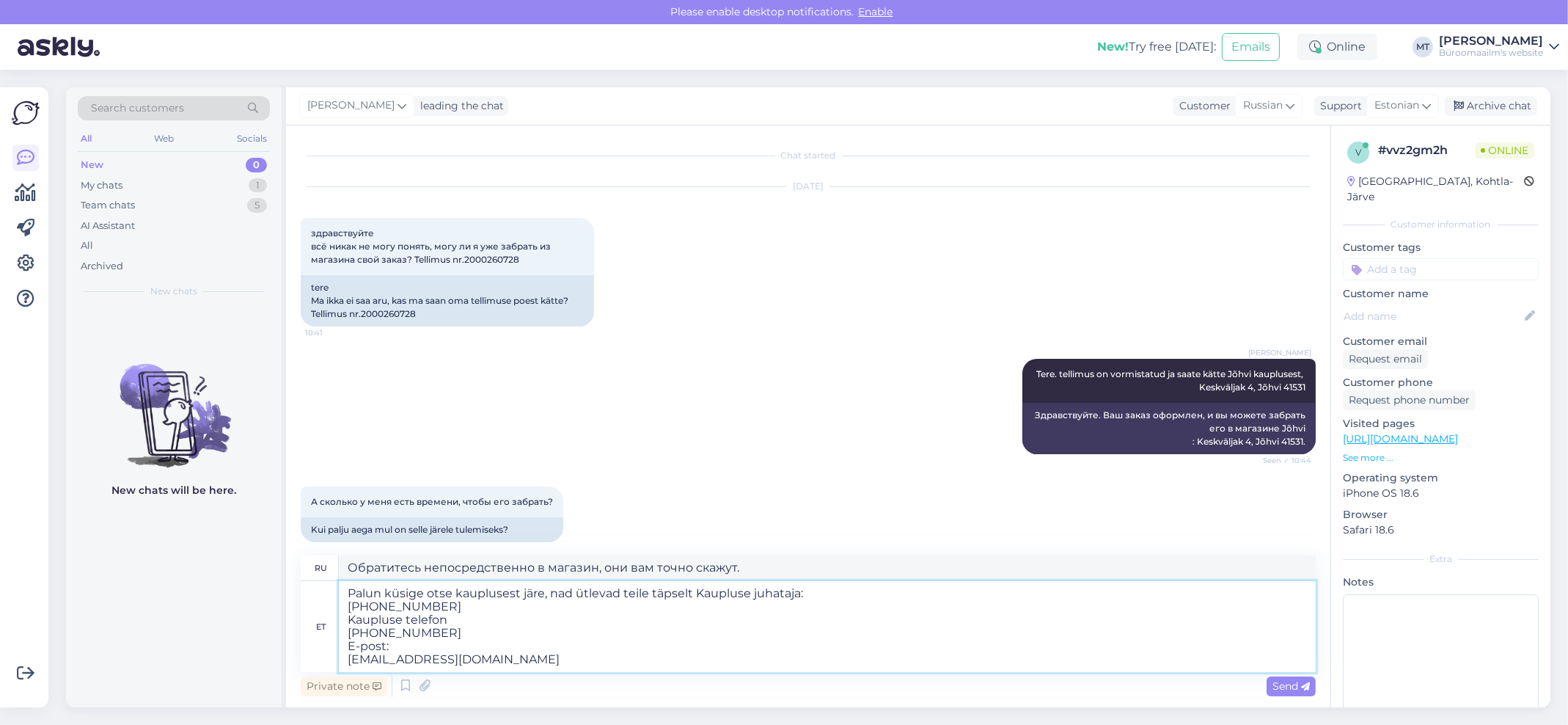
type textarea "Пожалуйста, обратитесь непосредственно в магазин, они вам точно ответят. Менедж…"
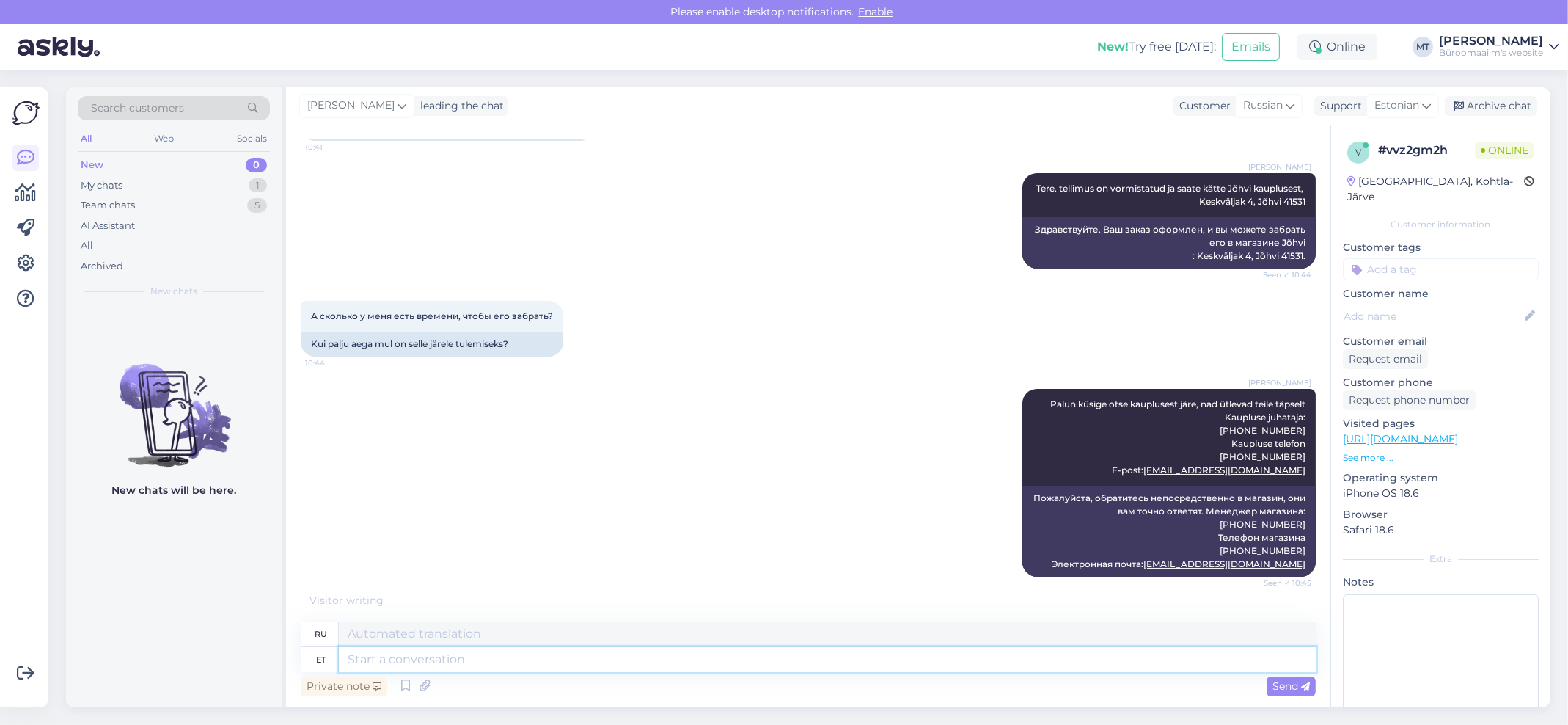
scroll to position [285, 0]
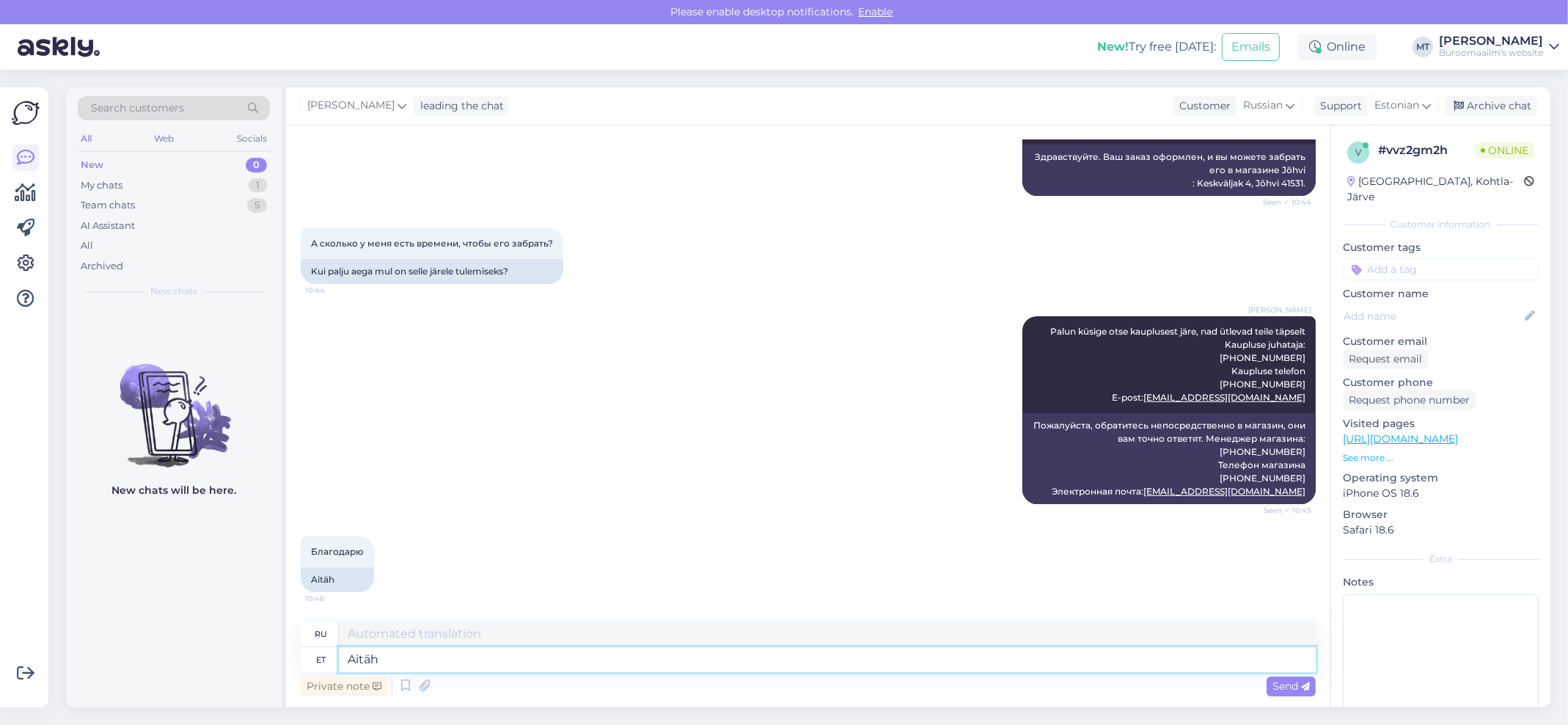
type textarea "Aitäh."
type textarea "Спасибо."
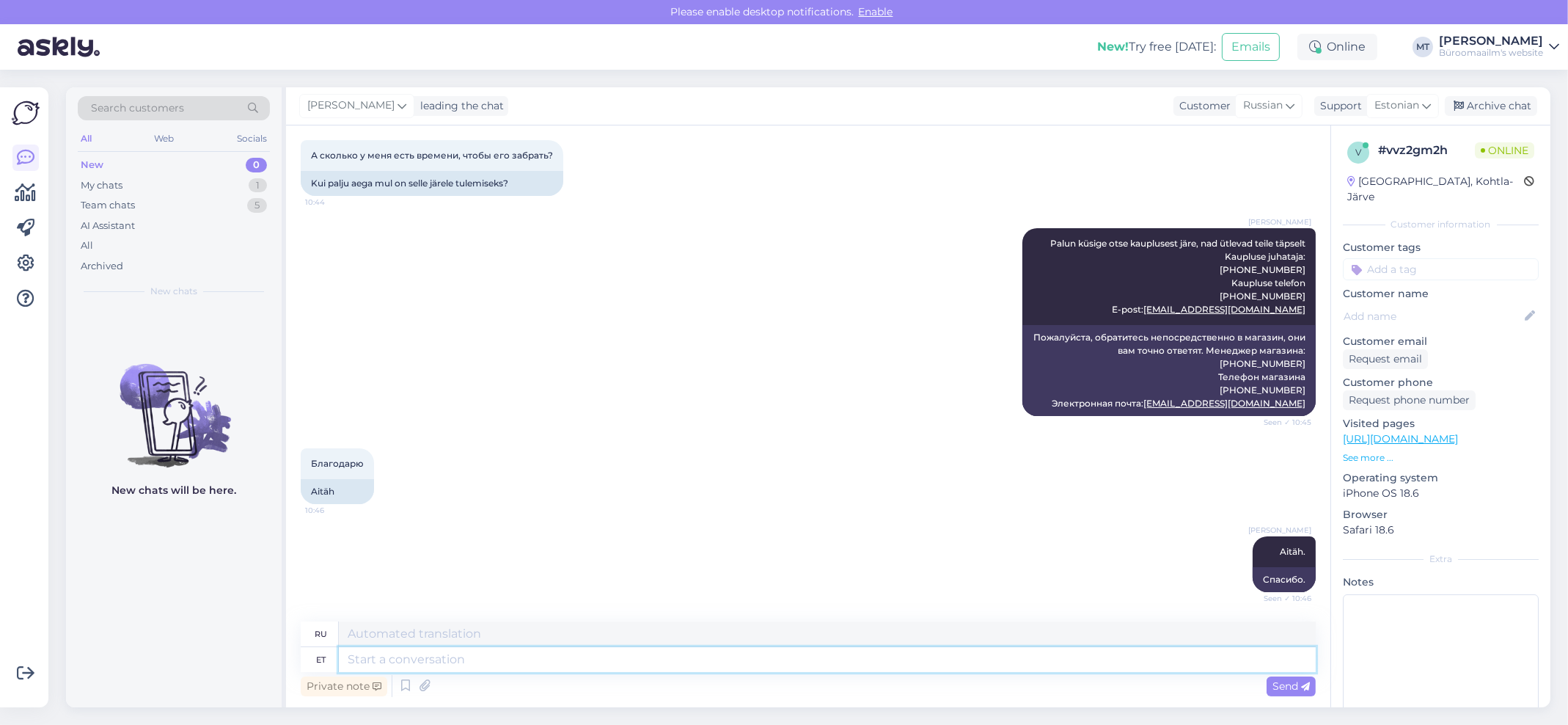
scroll to position [460, 0]
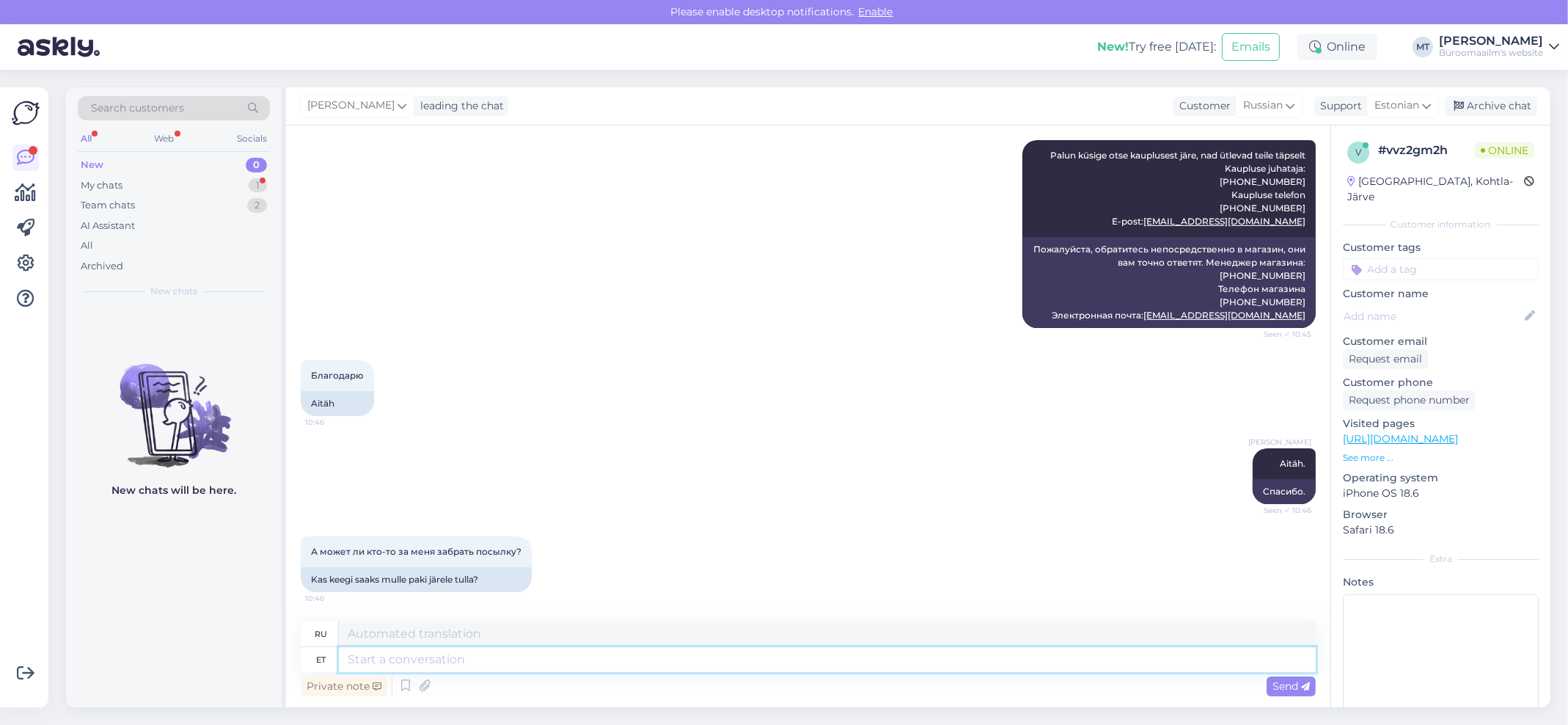
click at [377, 647] on textarea at bounding box center [827, 659] width 977 height 24
type textarea "usun, s"
type textarea "Я считаю,"
type textarea "usun, saa"
type textarea "Я верю, я смогу"
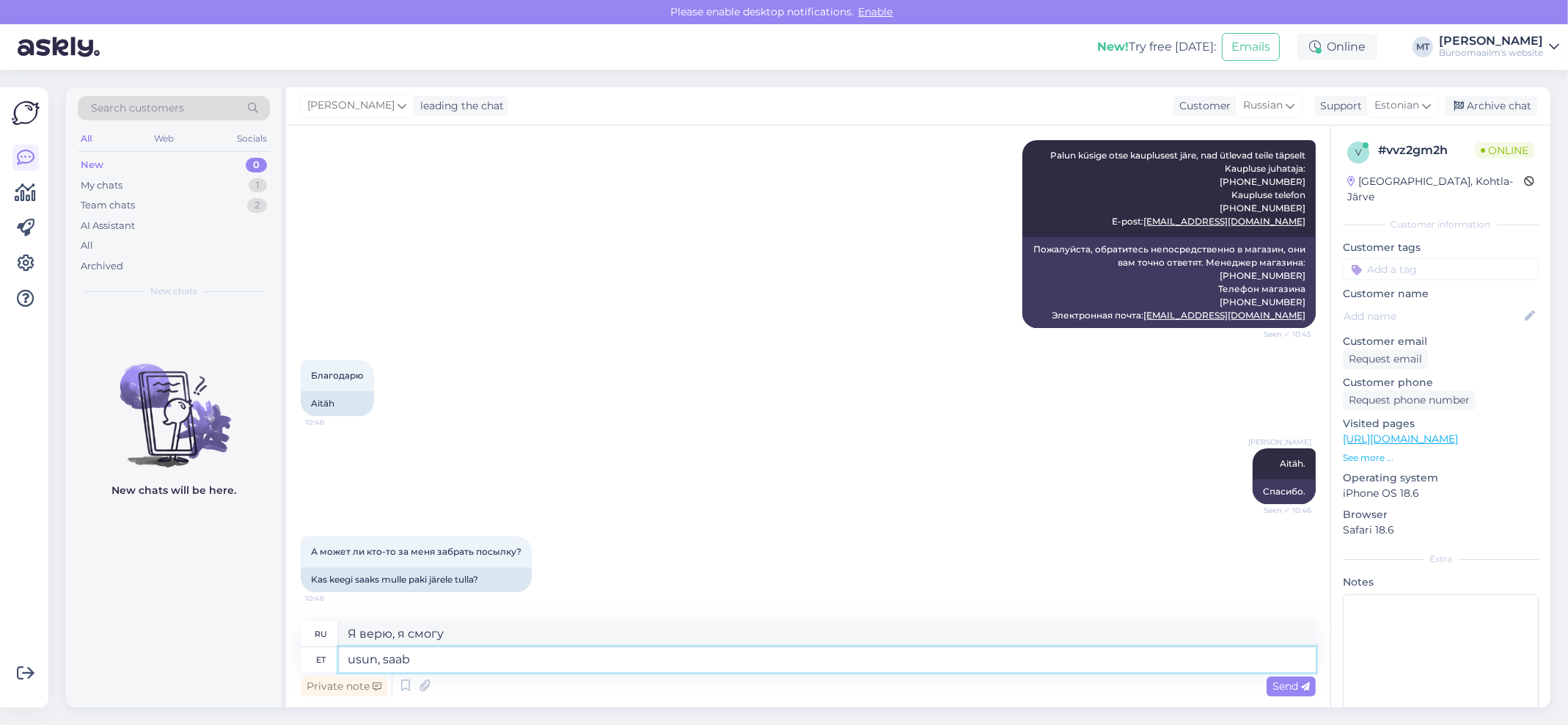
type textarea "usun, saab"
type textarea "Я верю, что это возможно."
type textarea "usun, saab ikka,"
type textarea "Я верю, что это возможно сделать,"
type textarea "usun, saab ikka, r"
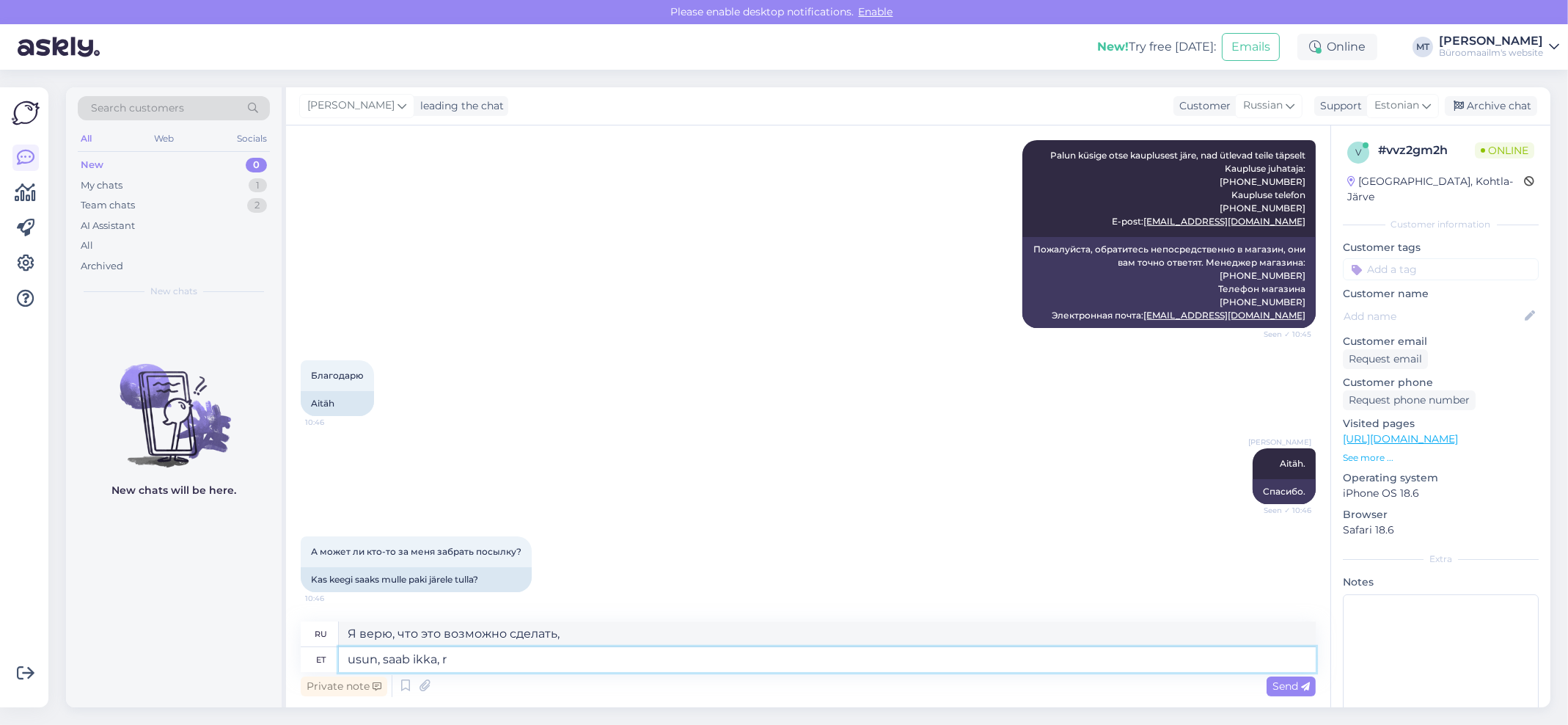
type textarea "Я верю, что это возможно сделать, р"
type textarea "usun, saab ikka,"
type textarea "Я верю, что это возможно сделать,"
type textarea "usun, saab ikka, suhelge"
type textarea "Я верю, что это возможно, оставайтесь на связи."
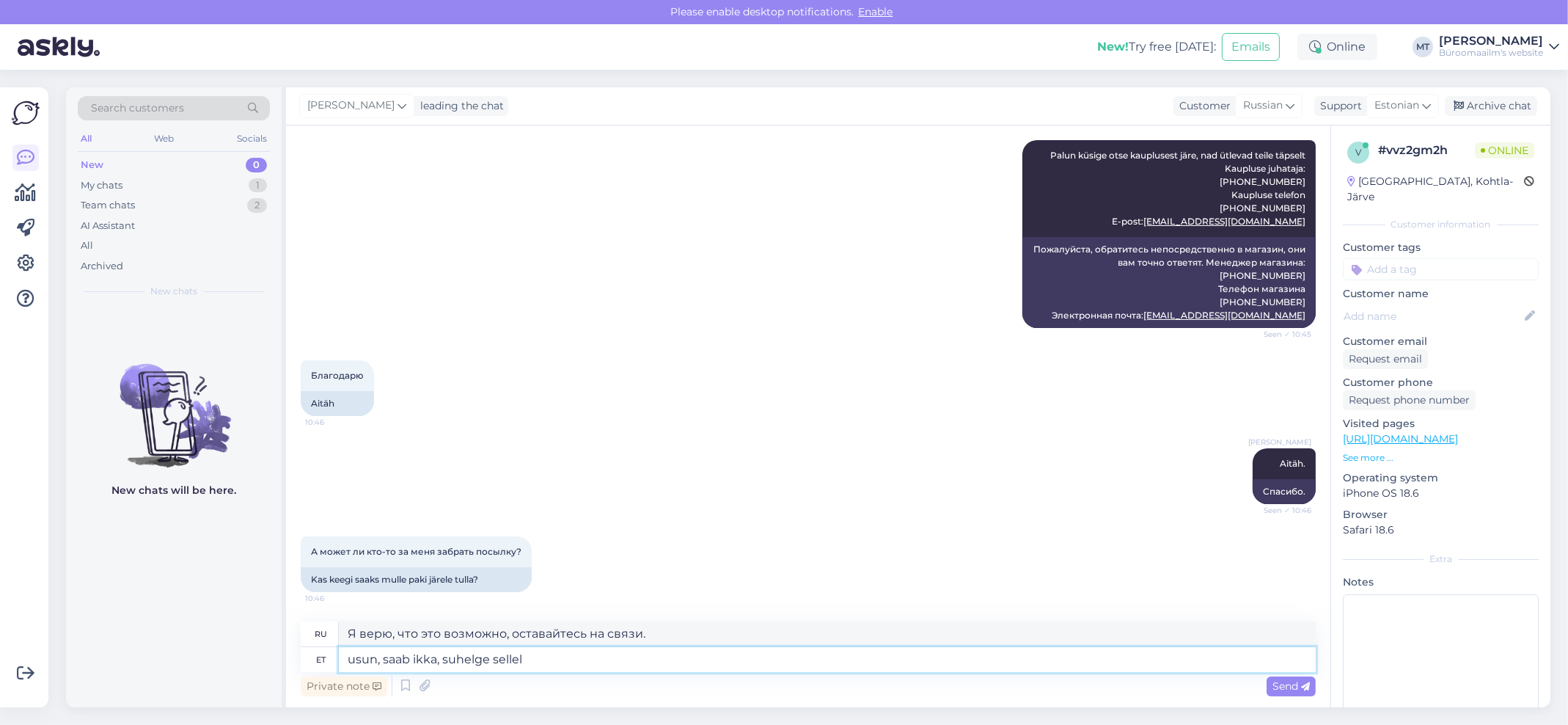
type textarea "usun, saab ikka, suhelge sellel t"
type textarea "Я верю, что это возможно, общайтесь на эту тему."
type textarea "usun, saab ikka, suhelge sellel teemal lo"
type textarea "Я считаю, что это возможно, пожалуйста, общайтесь на эту тему."
type textarea "usun, saab ikka, suhelge sellel teemal otse"
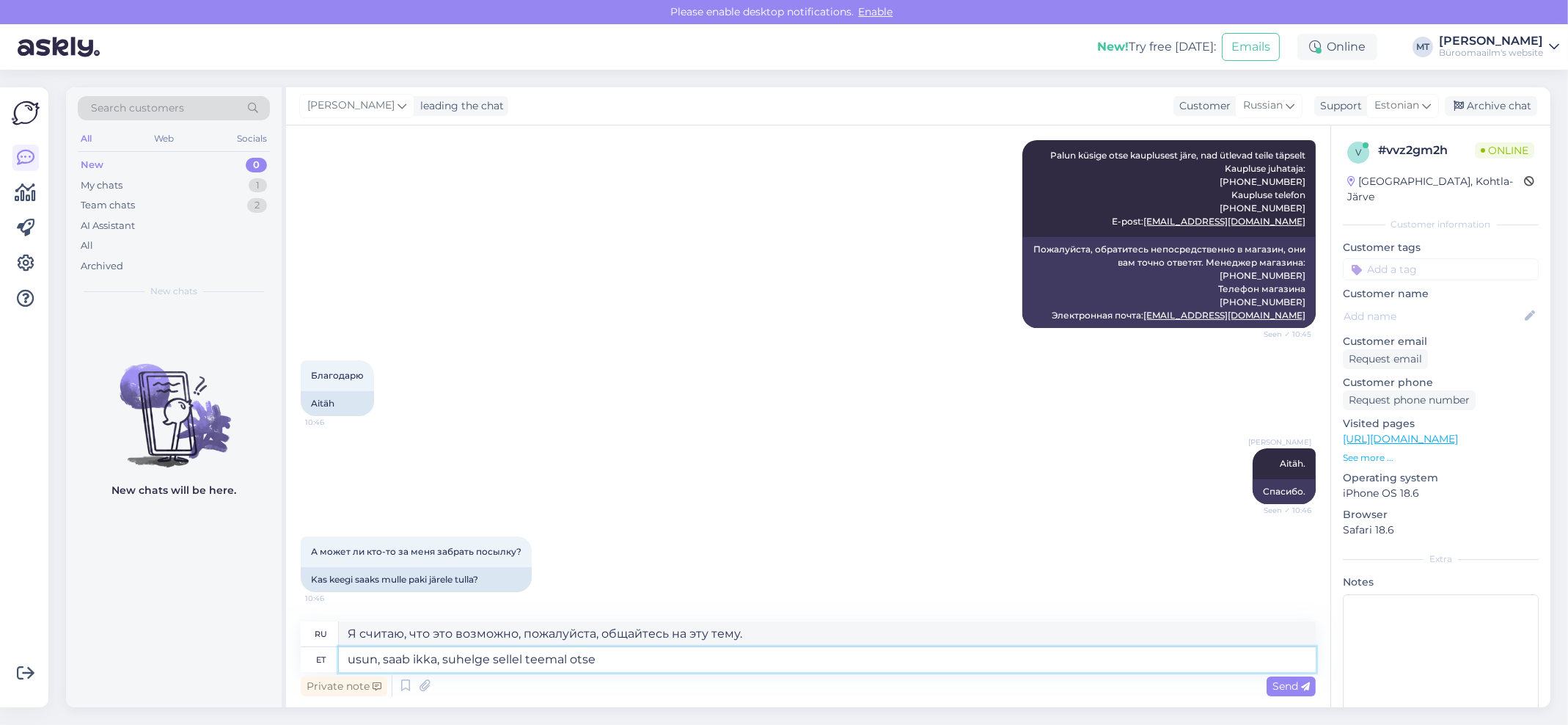
type textarea "Я считаю, что это возможно, пожалуйста, свяжитесь напрямую по этому вопросу."
type textarea "usun, saab ikka, suhelge sellel teemal otse jõhvi k"
type textarea "Я считаю, что это возможно, просто общайтесь напрямую на эту тему."
type textarea "usun, saab ikka, suhelge sellel teemal otse jõhvi kauplusega."
type textarea "Я полагаю, что это возможно, пожалуйста, свяжитесь по этому вопросу напрямую с …"
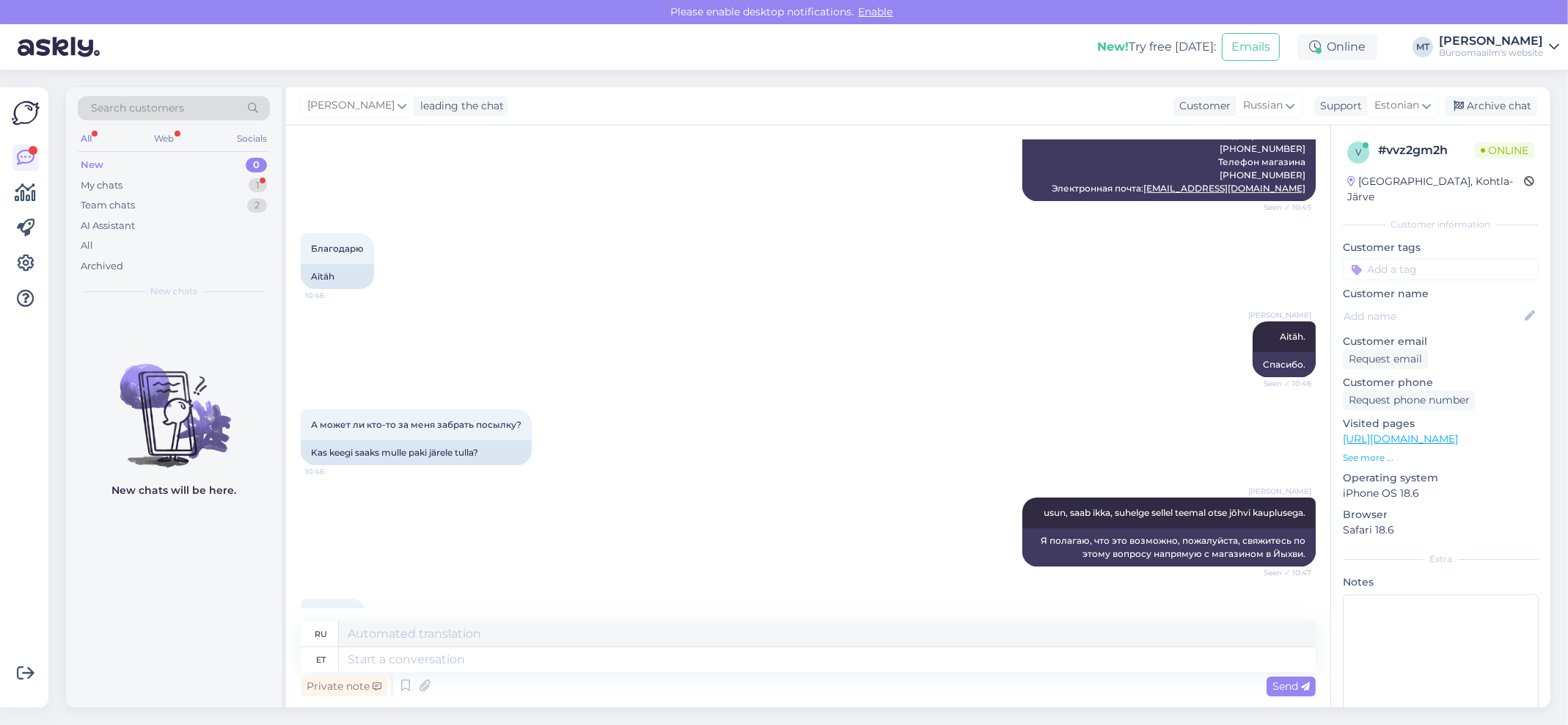
scroll to position [650, 0]
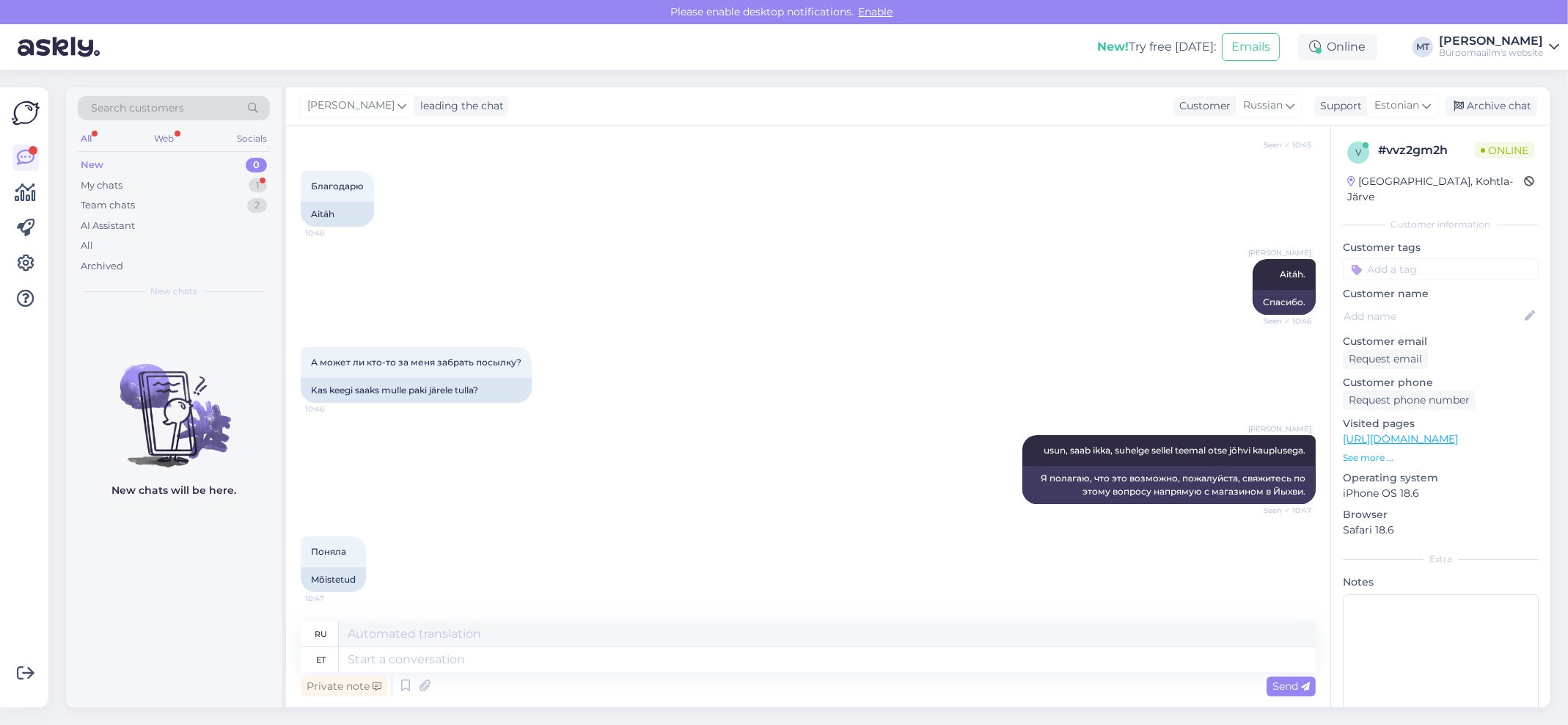
click at [519, 496] on div "Marje Tamm usun, saab ikka, suhelge sellel teemal otse jõhvi kauplusega. Seen ✓…" at bounding box center [808, 470] width 1015 height 102
click at [401, 658] on textarea at bounding box center [827, 659] width 977 height 24
type textarea "Aitäh."
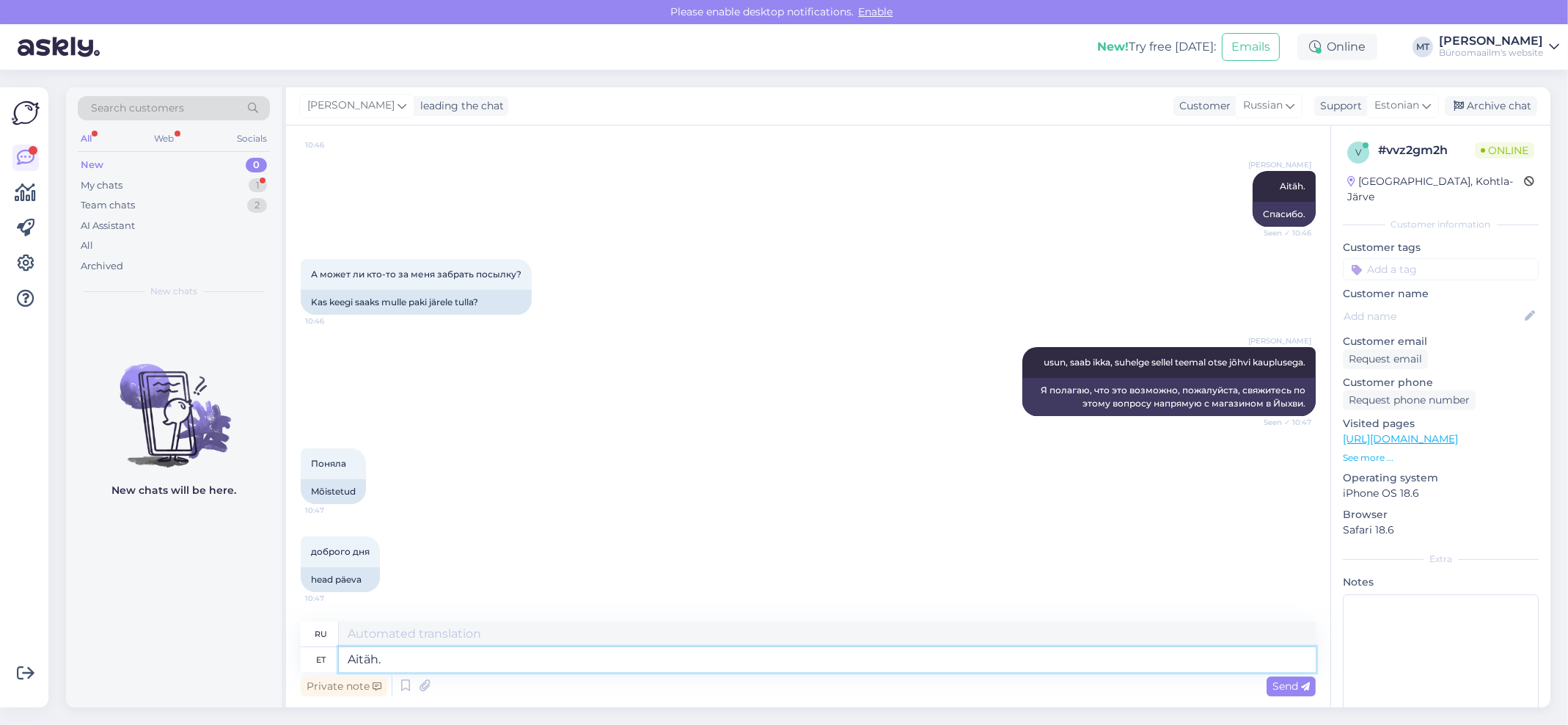
type textarea "Спасибо."
type textarea "Aitäh. kena"
type textarea "Спасибо. Хорошо."
type textarea "Aitäh. kena päeva."
type textarea "Спасибо. Хорошего дня."
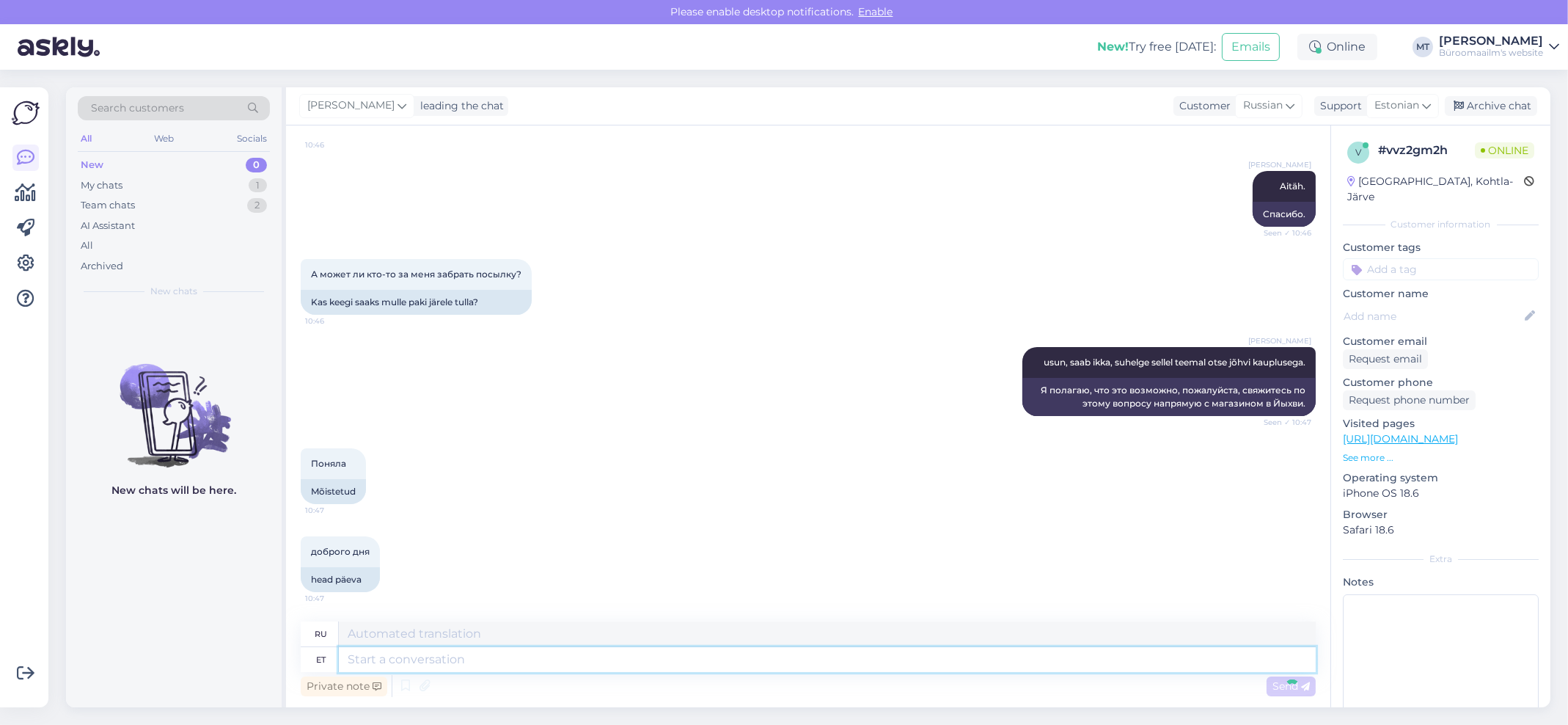
scroll to position [827, 0]
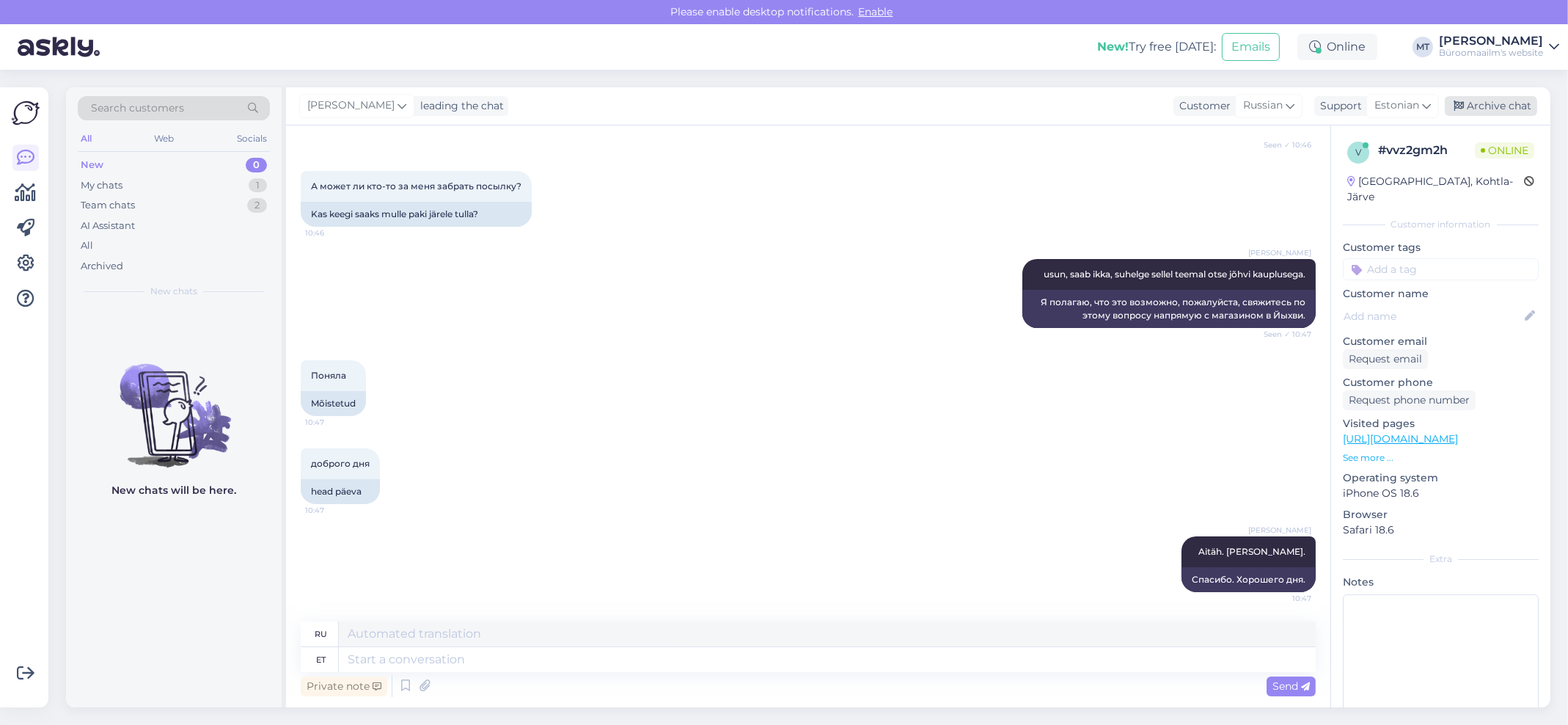
click at [1488, 103] on div "Archive chat" at bounding box center [1491, 106] width 93 height 20
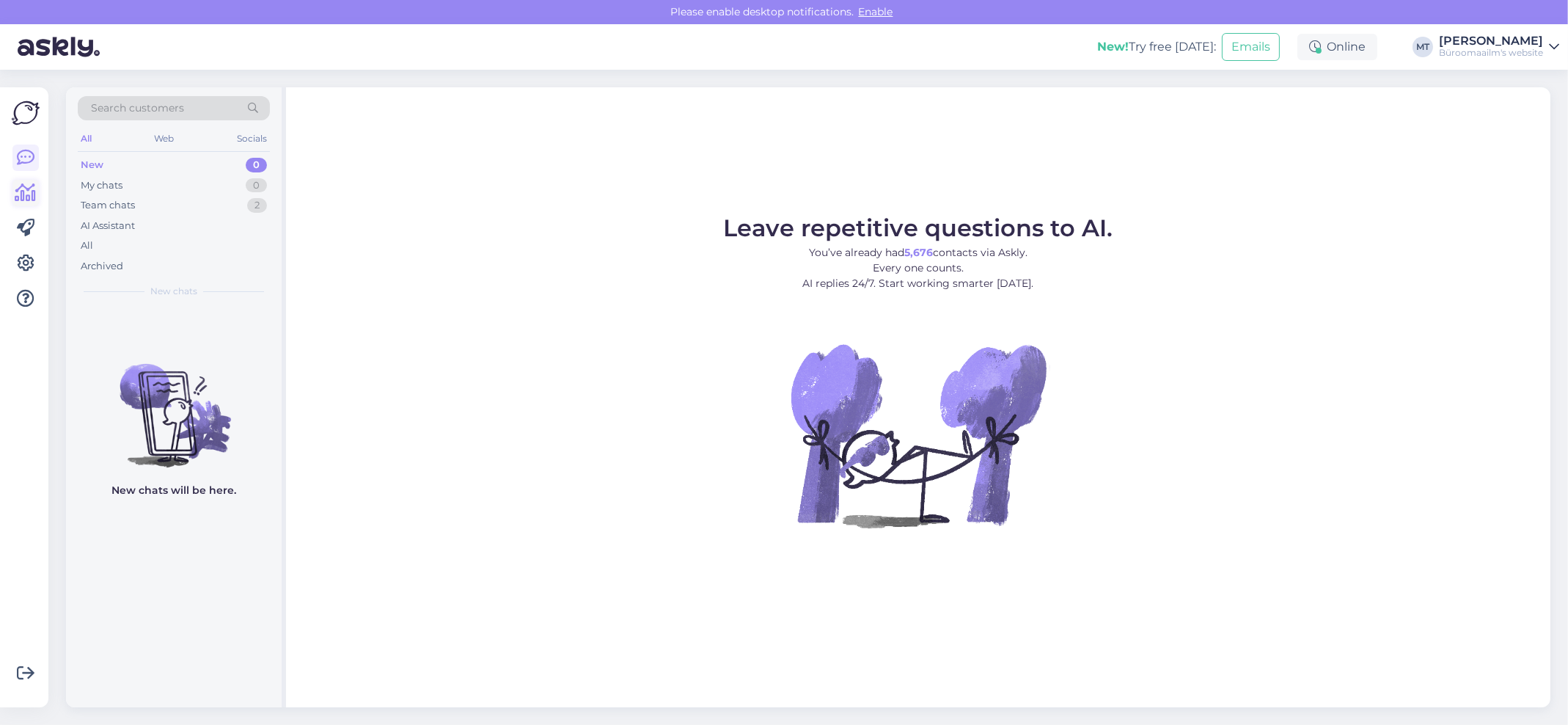
click at [22, 191] on icon at bounding box center [25, 192] width 21 height 17
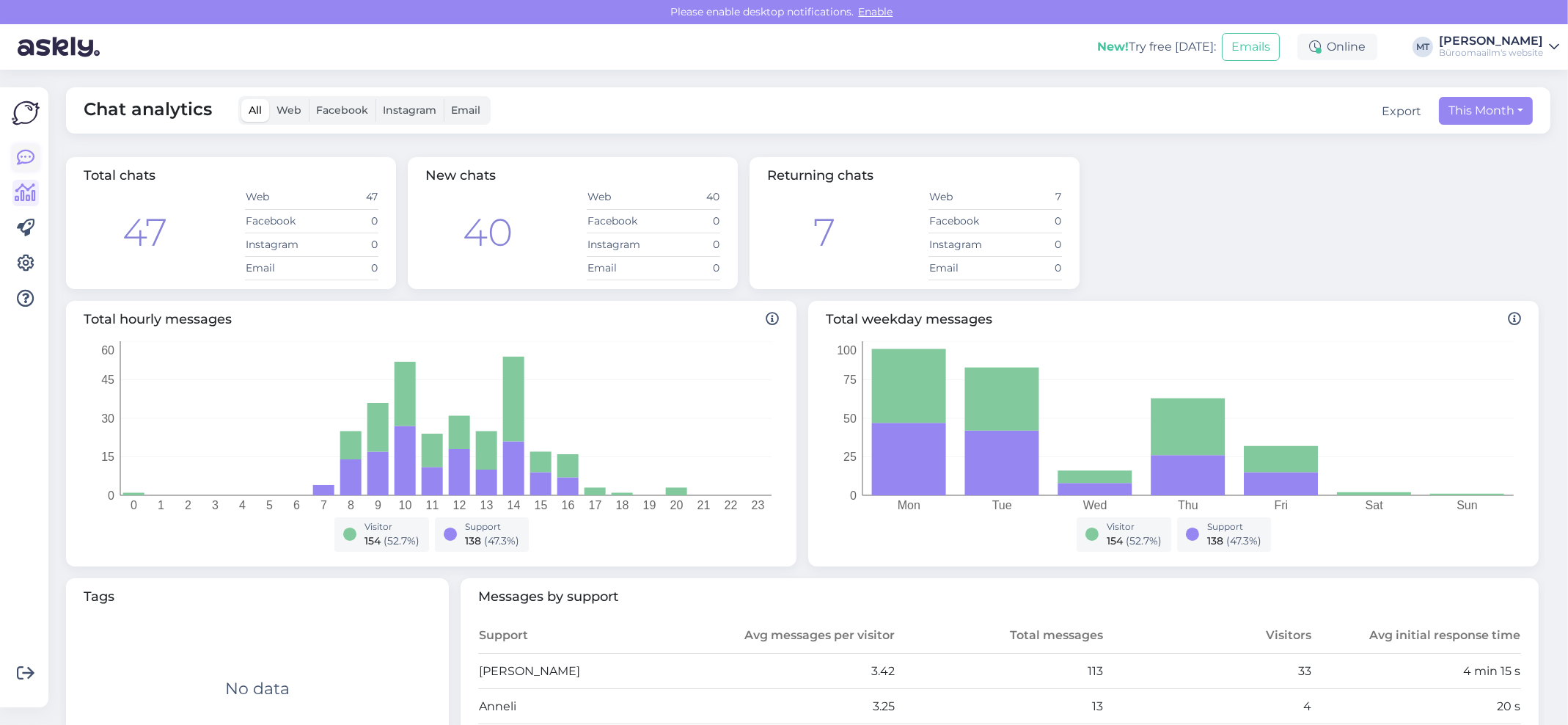
click at [26, 160] on icon at bounding box center [25, 157] width 17 height 17
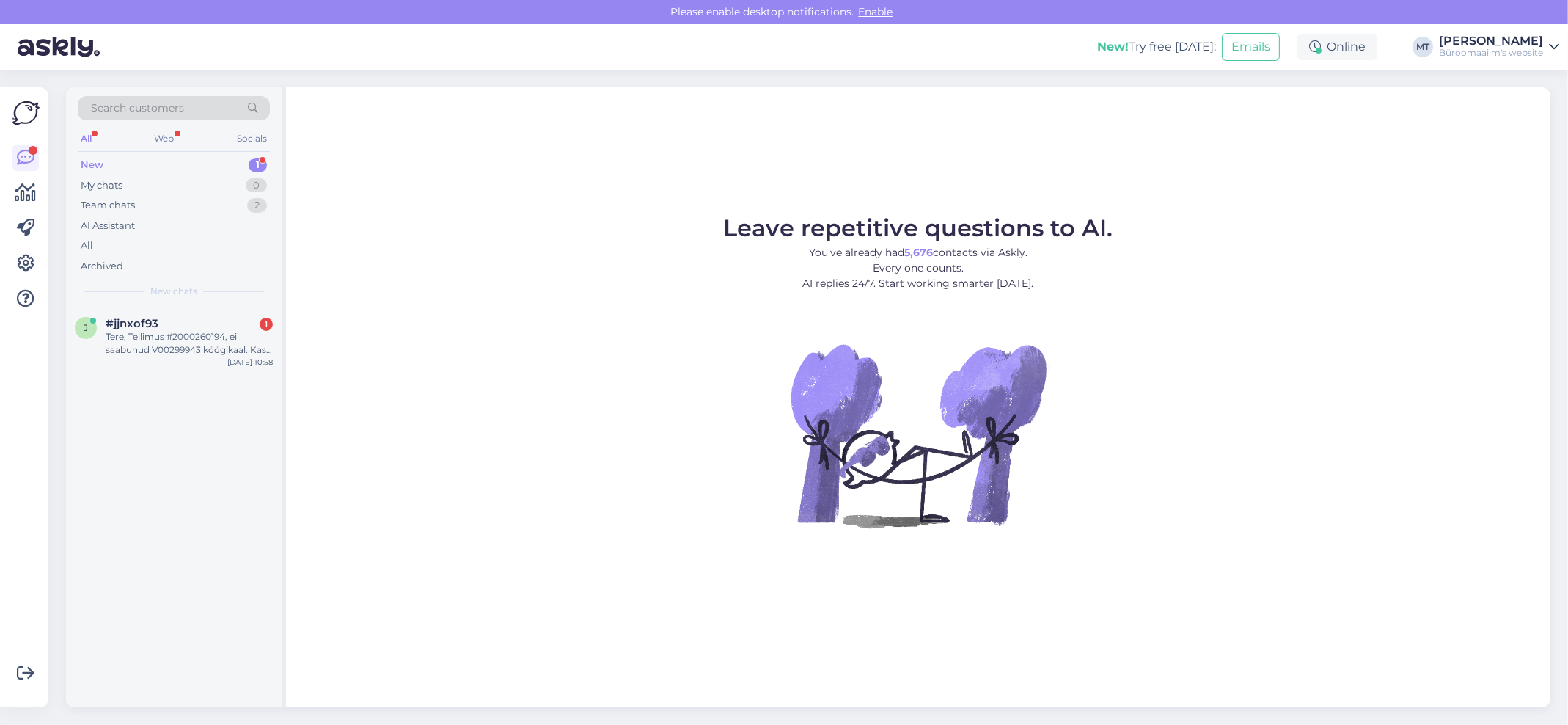
click at [94, 158] on div "New" at bounding box center [92, 165] width 23 height 15
click at [147, 338] on div "Tere, Tellimus #2000260194, ei saabunud V00299943 köögikaal. Kas oskate öelda m…" at bounding box center [189, 343] width 167 height 26
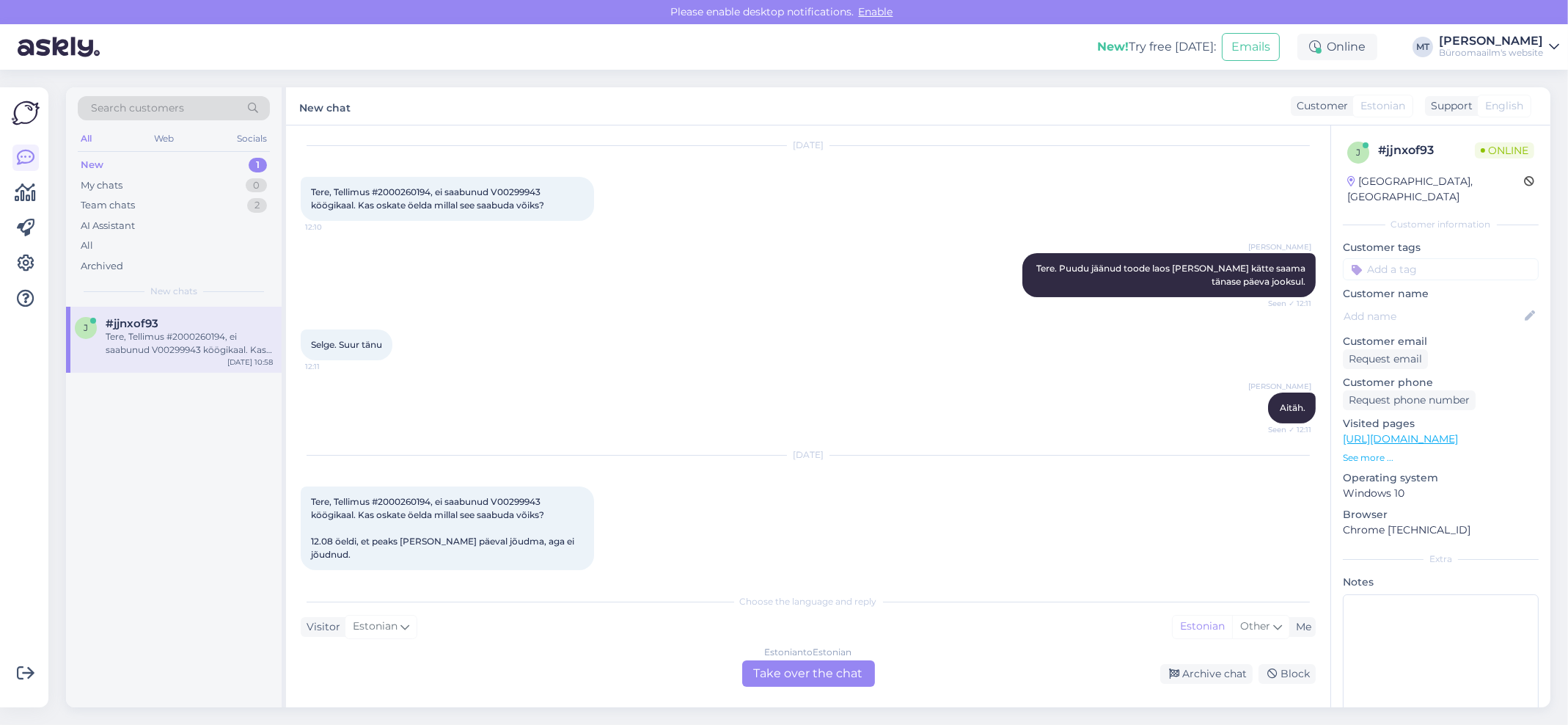
scroll to position [327, 0]
click at [824, 680] on div "Estonian to Estonian Take over the chat" at bounding box center [808, 673] width 132 height 26
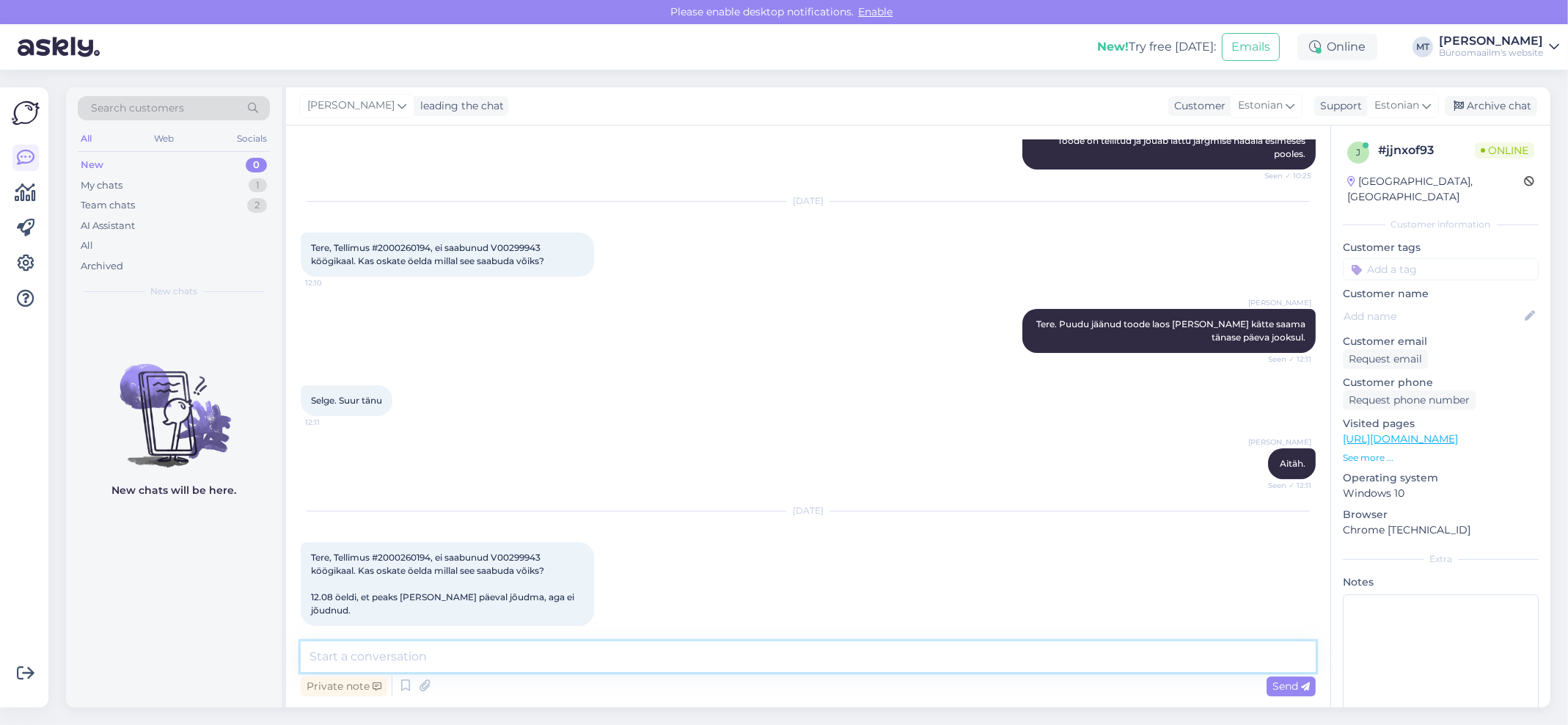
click at [423, 658] on textarea at bounding box center [808, 657] width 1015 height 31
click at [409, 560] on span "Tere, Tellimus #2000260194, ei saabunud V00299943 köögikaal. Kas oskate öelda m…" at bounding box center [443, 583] width 266 height 64
copy span "2000260194"
click at [474, 654] on textarea at bounding box center [808, 657] width 1015 height 31
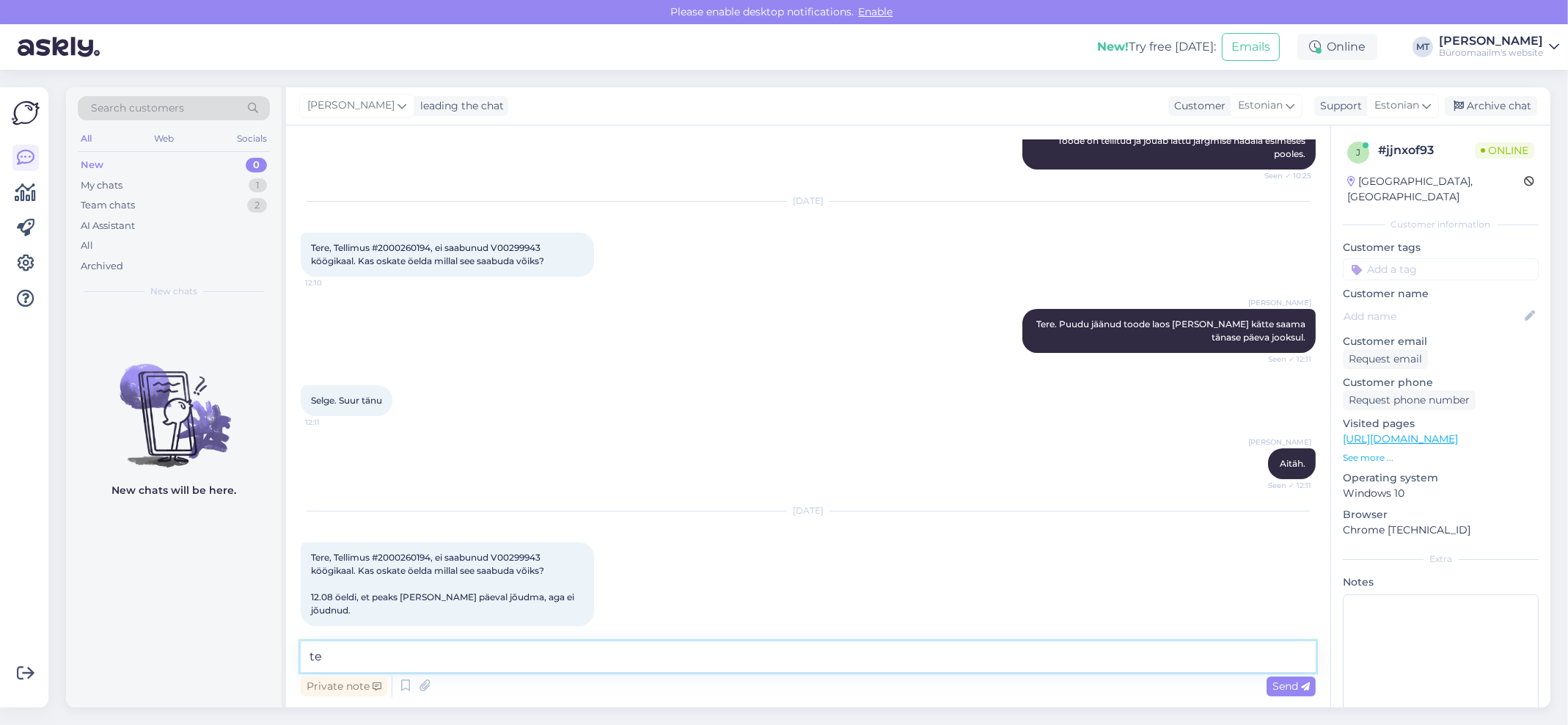
type textarea "t"
paste textarea "Kaubamaja AS- Toidumaailm Gonsiori 2, Viru estakaad 10143 Tallinn Harju Harju m…"
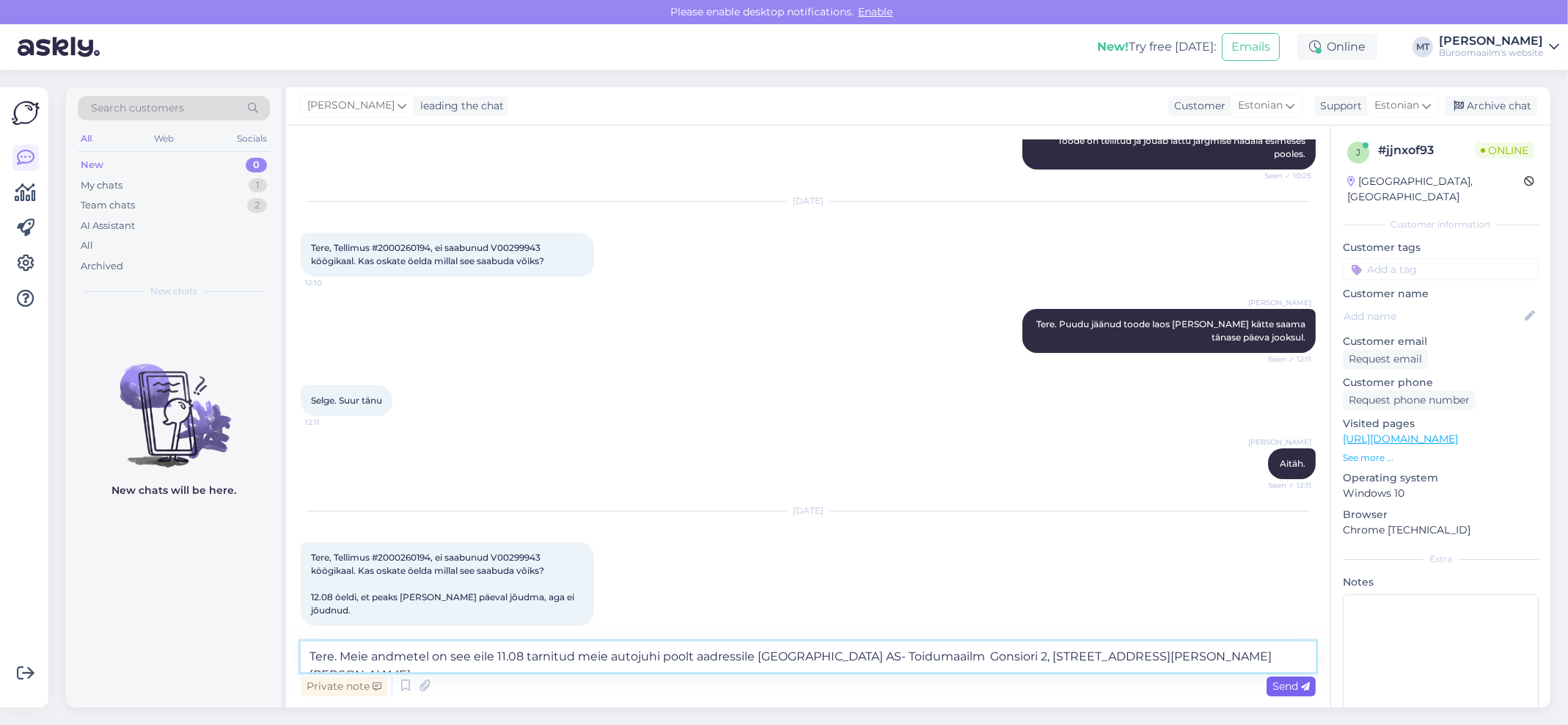
type textarea "Tere. Meie andmetel on see eile 11.08 tarnitud meie autojuhi poolt aadressile K…"
click at [1289, 681] on span "Send" at bounding box center [1290, 686] width 37 height 14
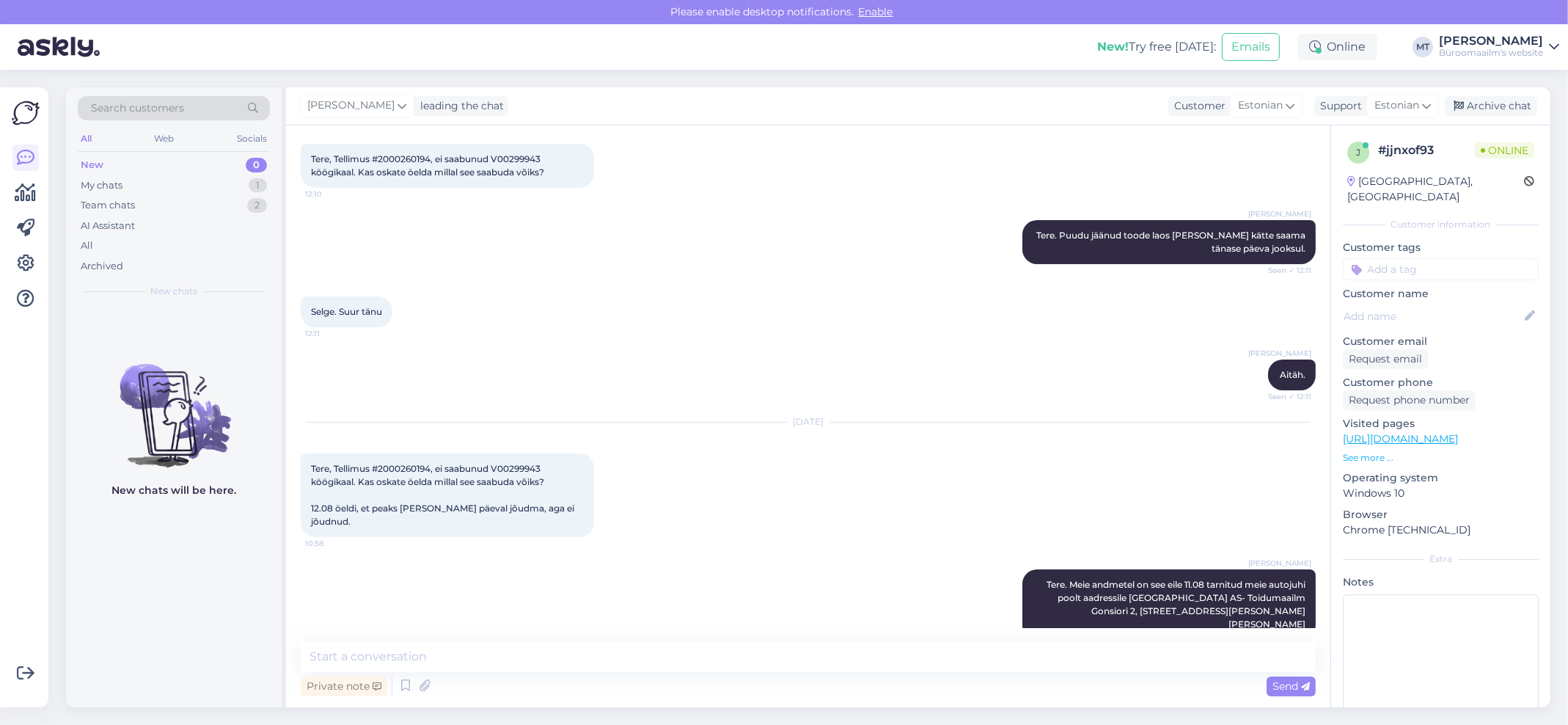
scroll to position [424, 0]
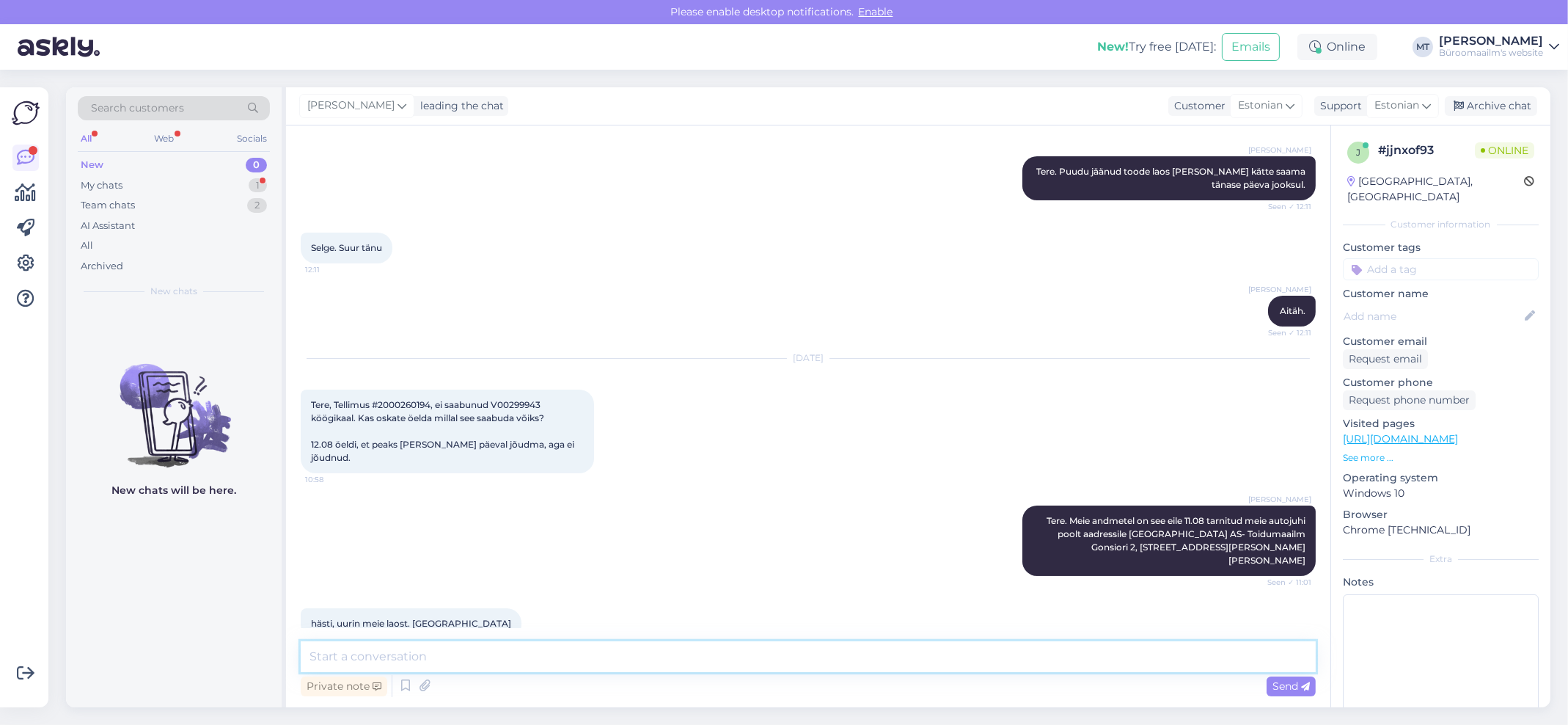
click at [355, 653] on textarea at bounding box center [808, 657] width 1015 height 31
type textarea "Aitäh."
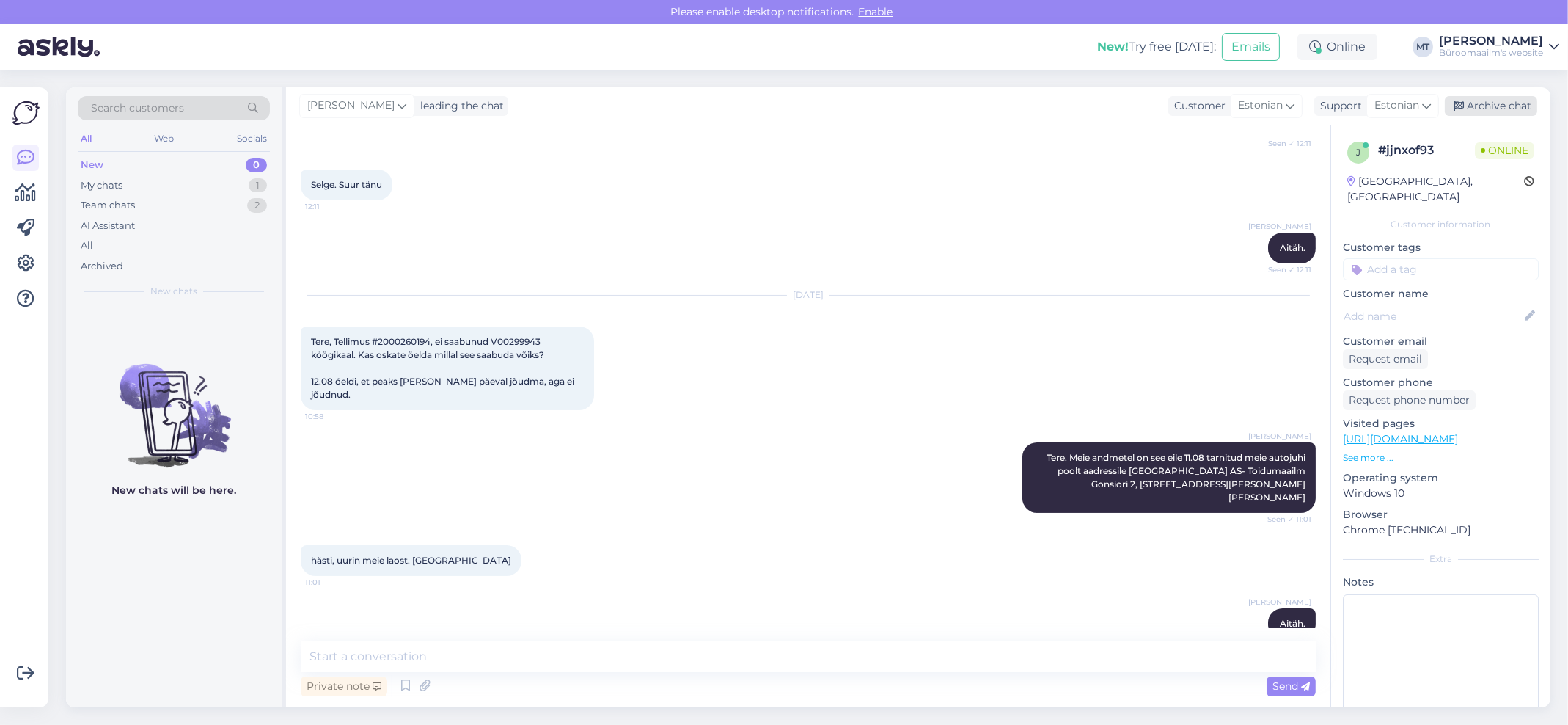
click at [1500, 109] on div "Archive chat" at bounding box center [1491, 106] width 93 height 20
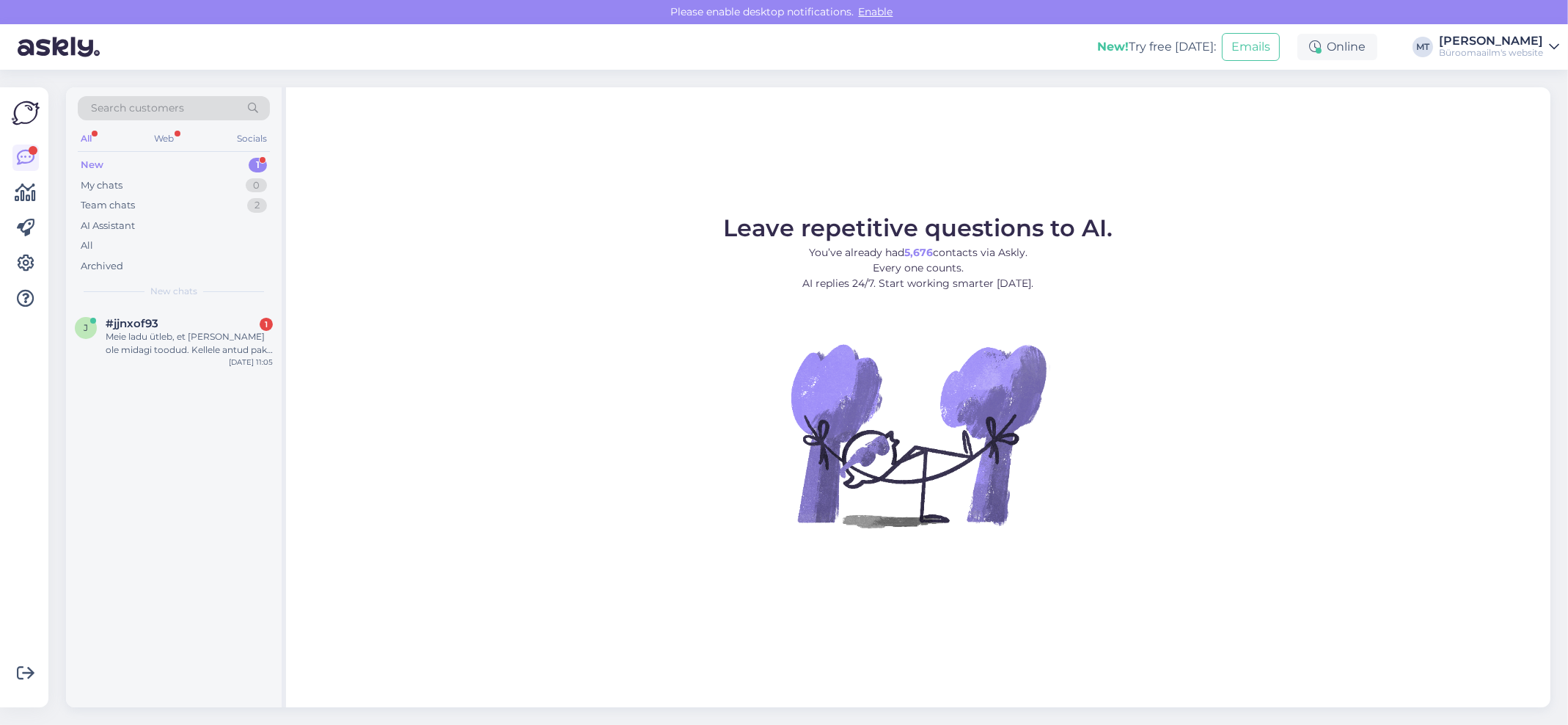
click at [92, 167] on div "New" at bounding box center [92, 165] width 23 height 15
click at [146, 341] on div "Meie ladu ütleb, et [PERSON_NAME] ole midagi toodud. Kellele antud pakk üle ant…" at bounding box center [189, 343] width 167 height 26
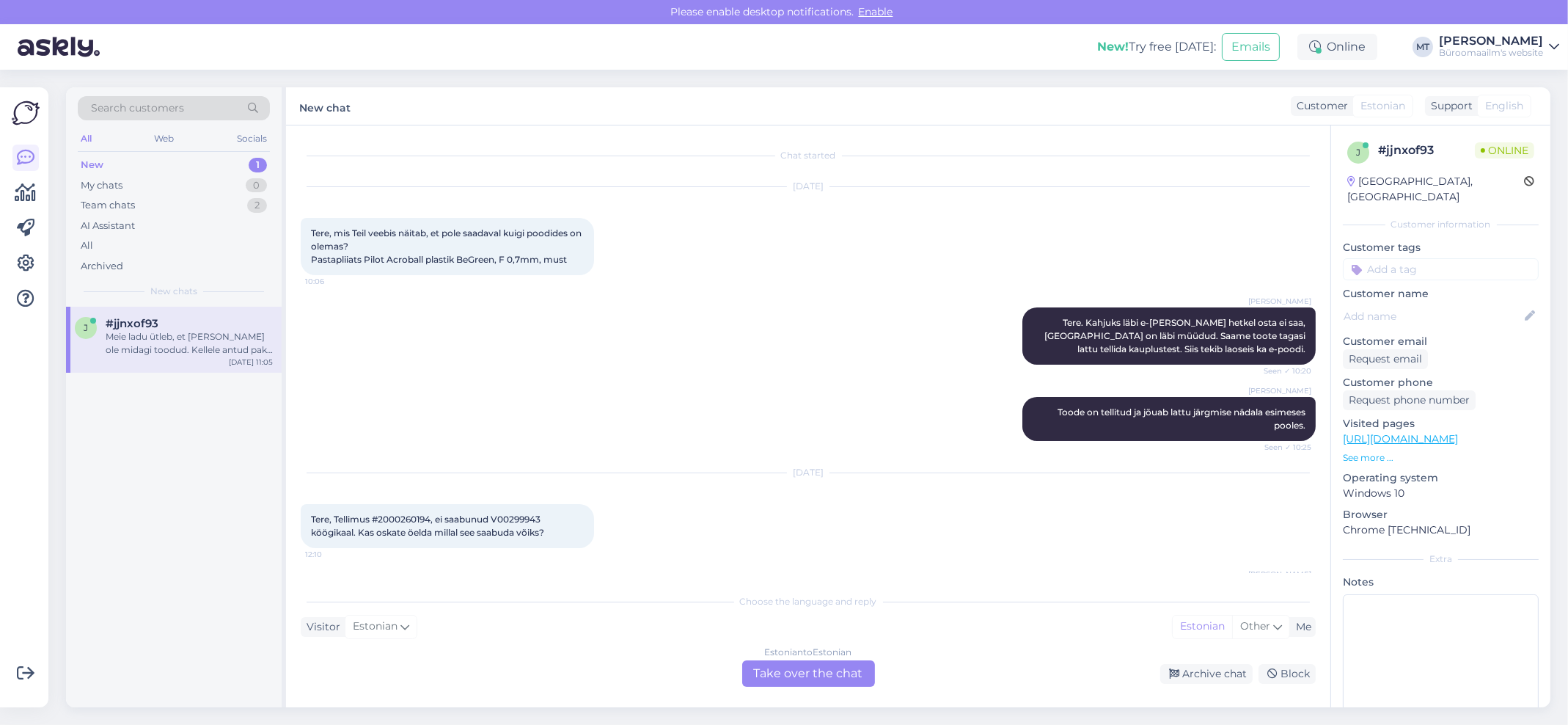
scroll to position [619, 0]
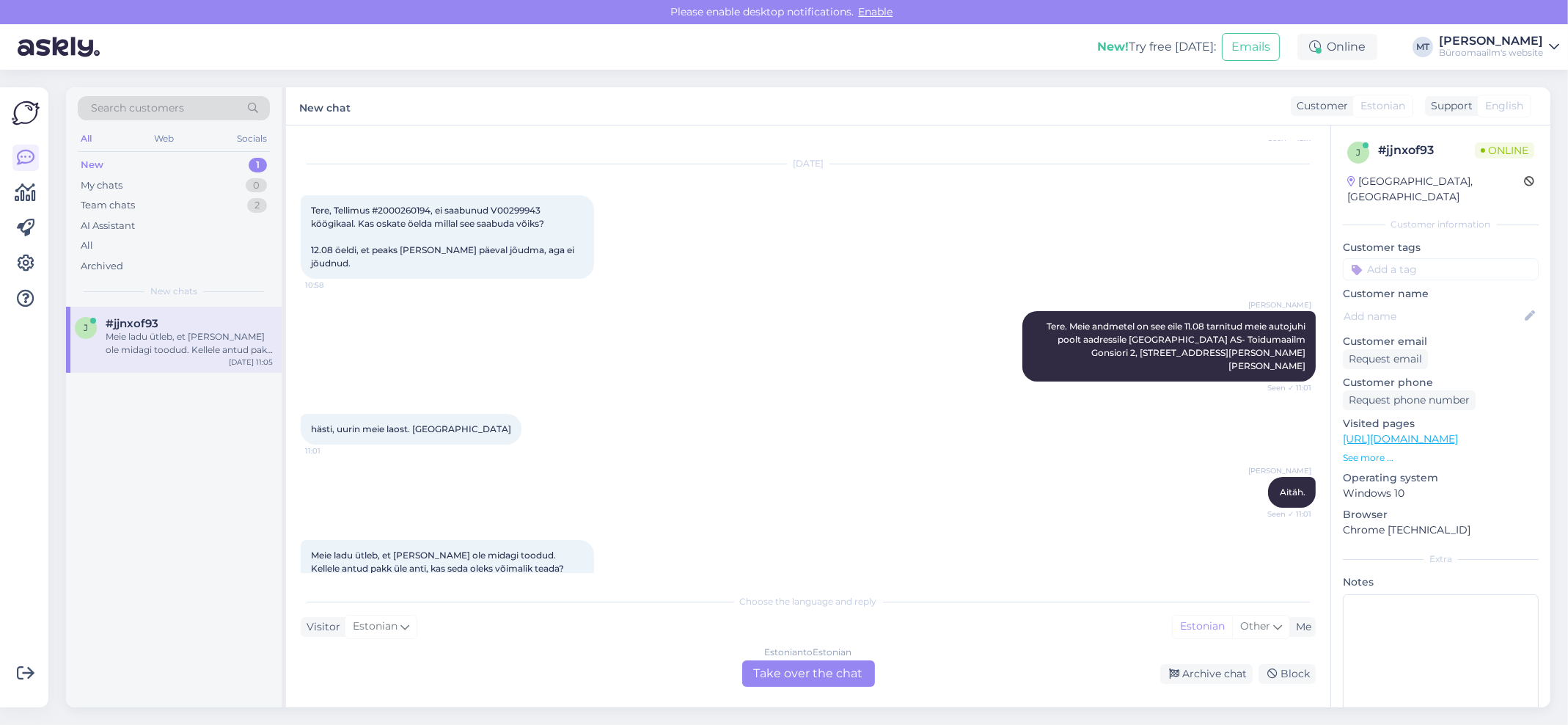
click at [791, 681] on div "Estonian to Estonian Take over the chat" at bounding box center [808, 673] width 132 height 26
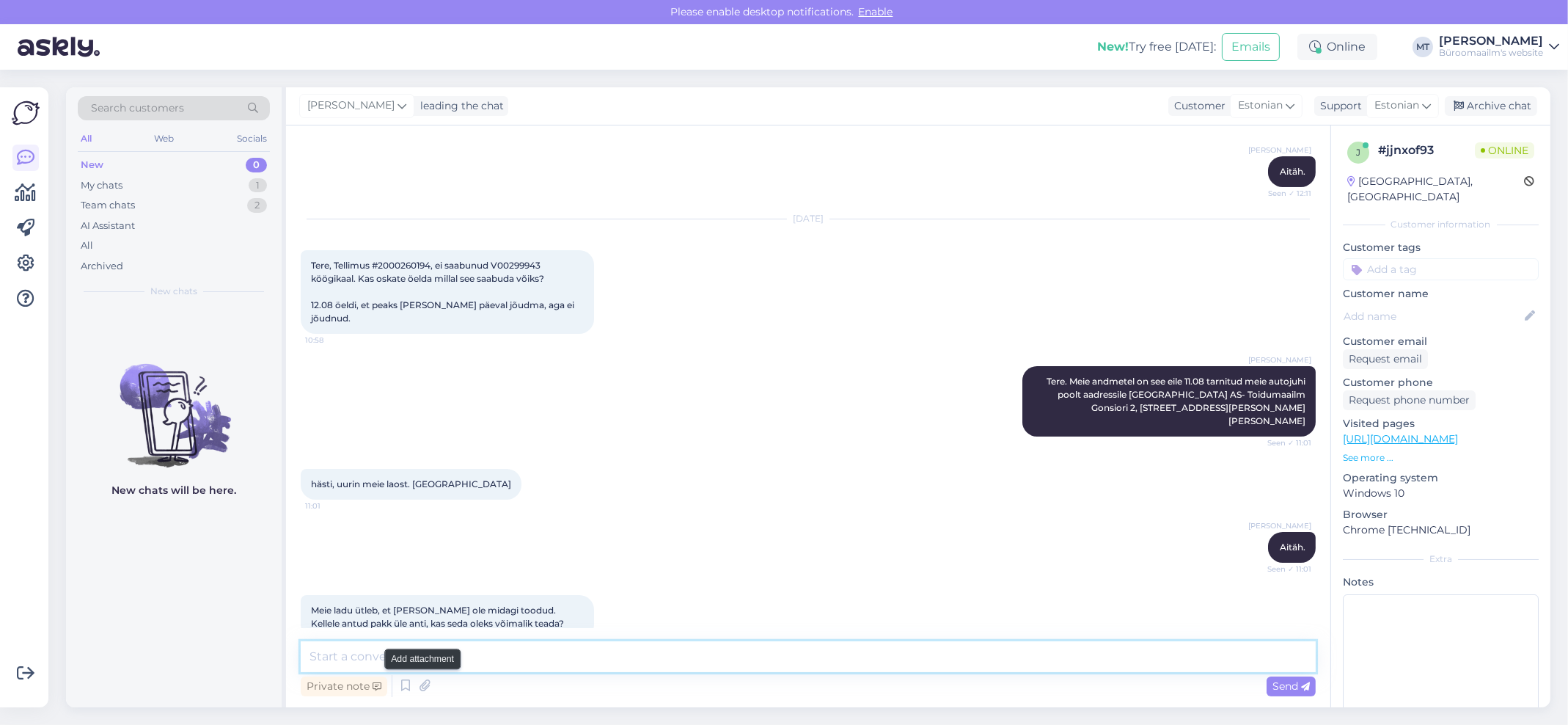
click at [422, 665] on textarea at bounding box center [808, 657] width 1015 height 31
type textarea "Uurime meie laost, kellele üle anti. Läheb aega natuke."
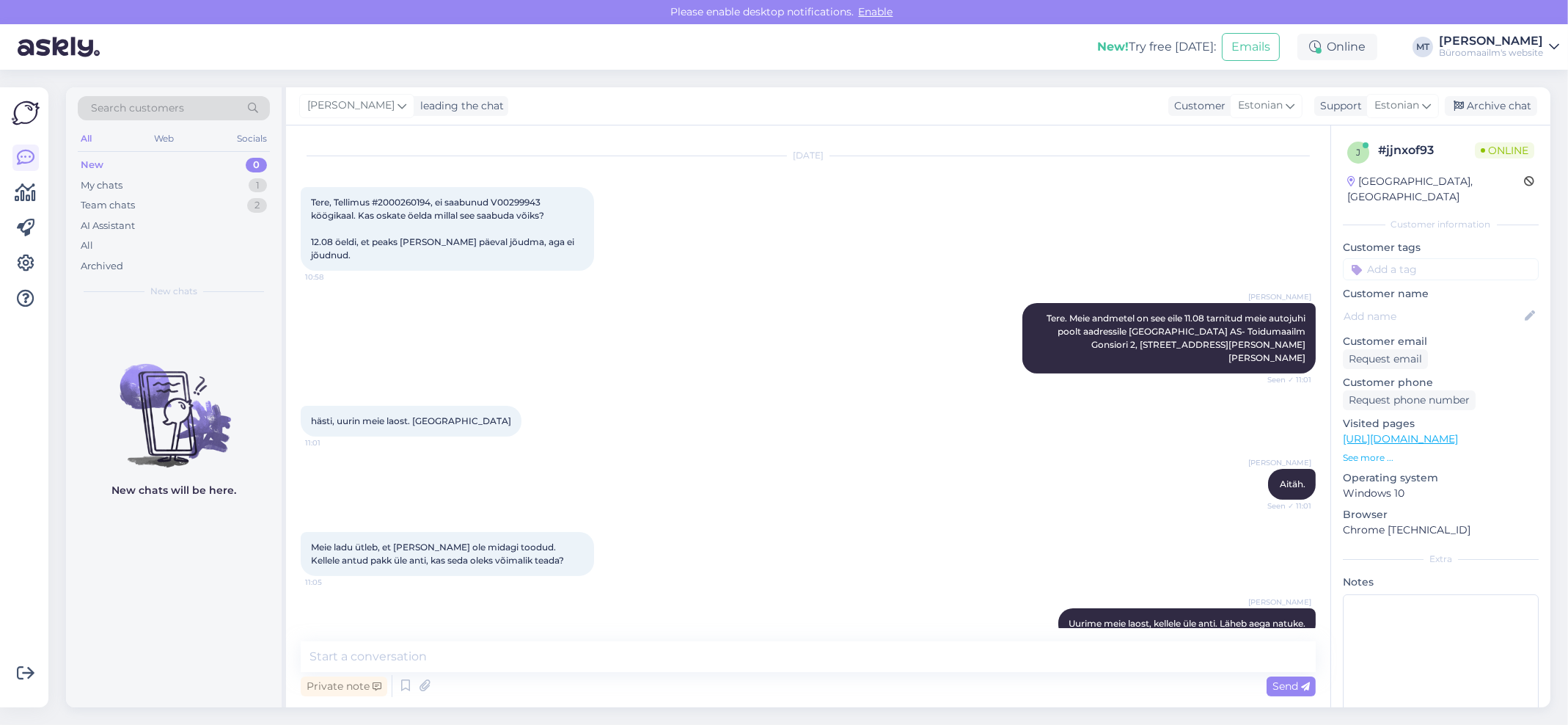
click at [410, 198] on span "Tere, Tellimus #2000260194, ei saabunud V00299943 köögikaal. Kas oskate öelda m…" at bounding box center [443, 229] width 266 height 64
copy span "2000260194"
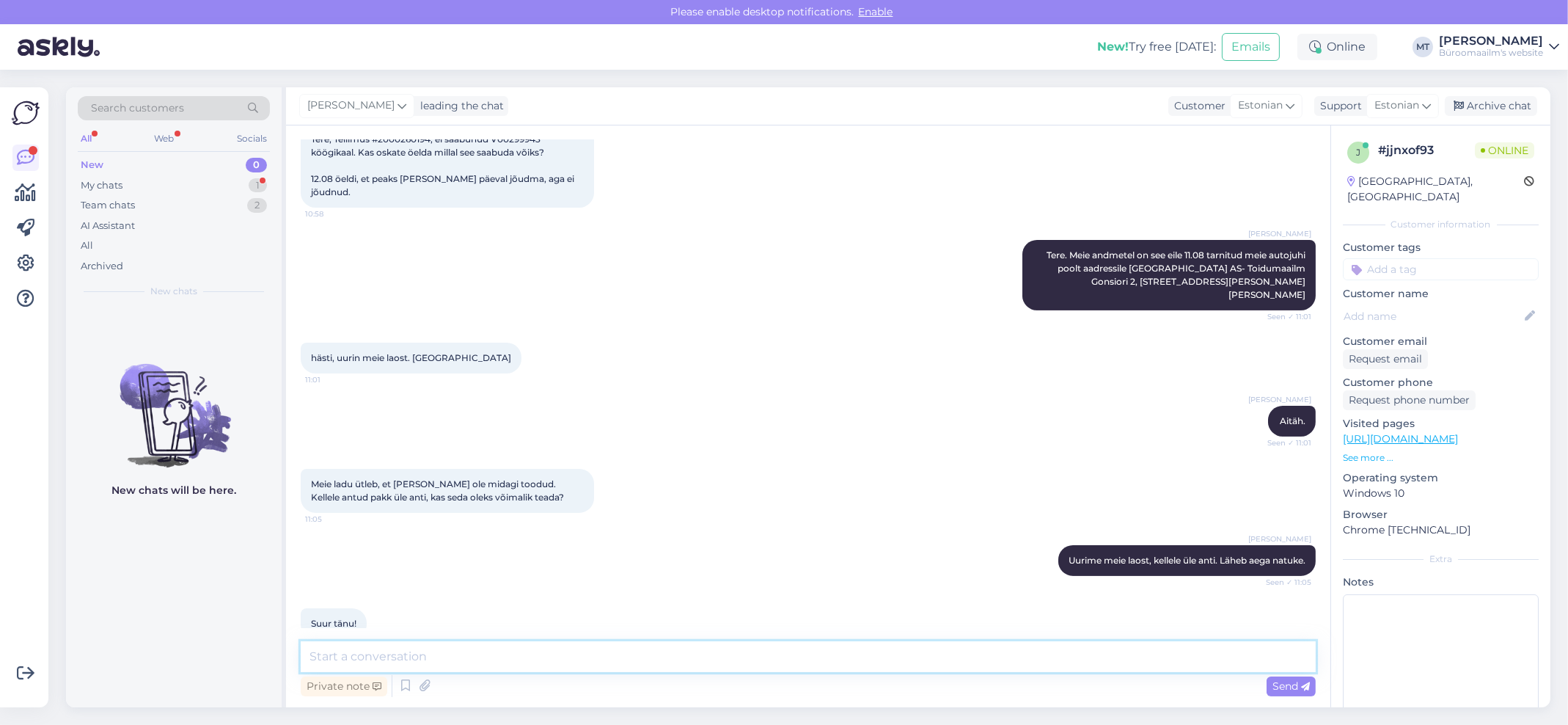
click at [430, 661] on textarea at bounding box center [808, 657] width 1015 height 31
click at [106, 184] on div "My chats" at bounding box center [102, 185] width 42 height 15
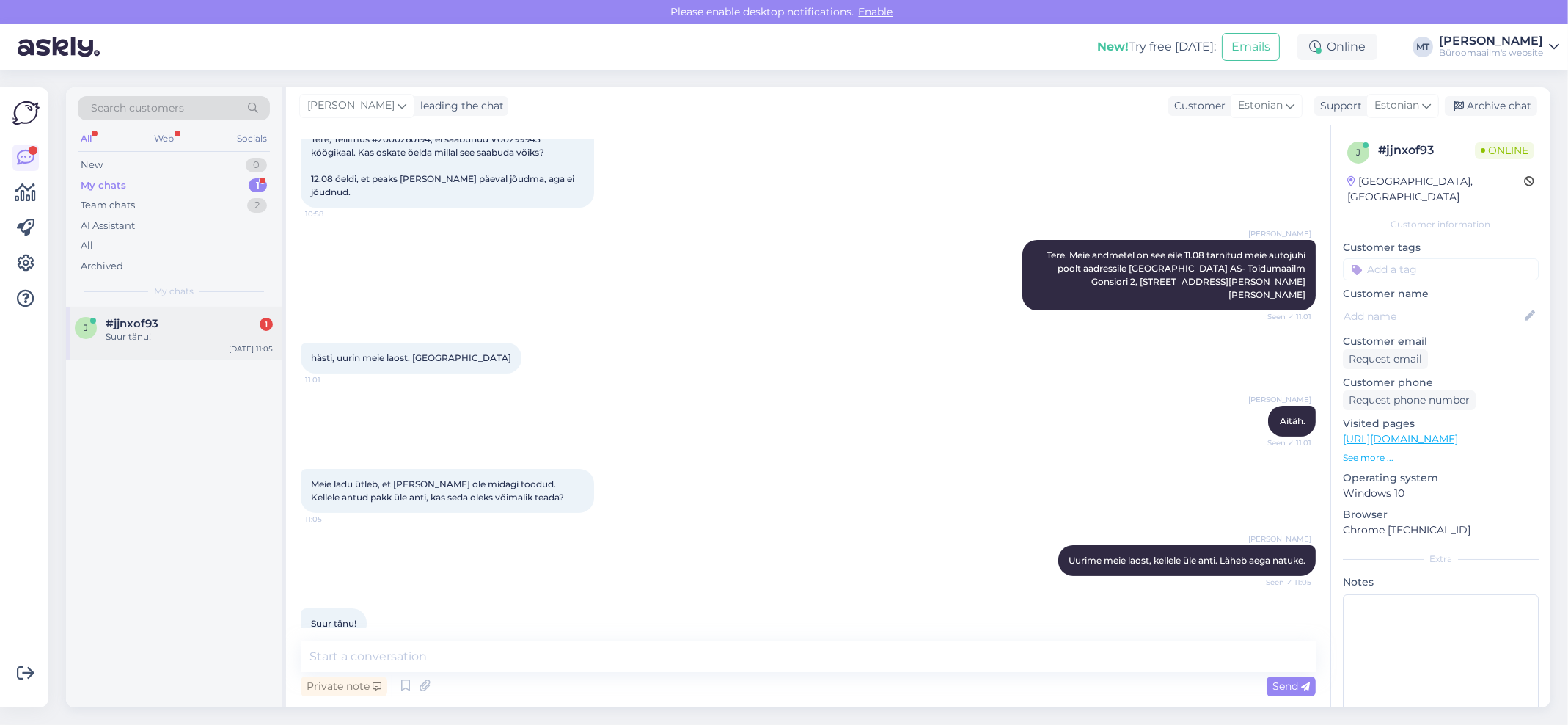
click at [147, 309] on div "j #jjnxof93 1 Suur tänu! [DATE] 11:05" at bounding box center [174, 333] width 216 height 53
click at [446, 656] on textarea at bounding box center [808, 657] width 1015 height 31
click at [94, 162] on div "New" at bounding box center [92, 165] width 22 height 15
click at [121, 338] on div "Tere! Kas teil on HP OfficeJet 9022e tindikassette? Ma ise ei suuda sellest kir…" at bounding box center [189, 343] width 167 height 26
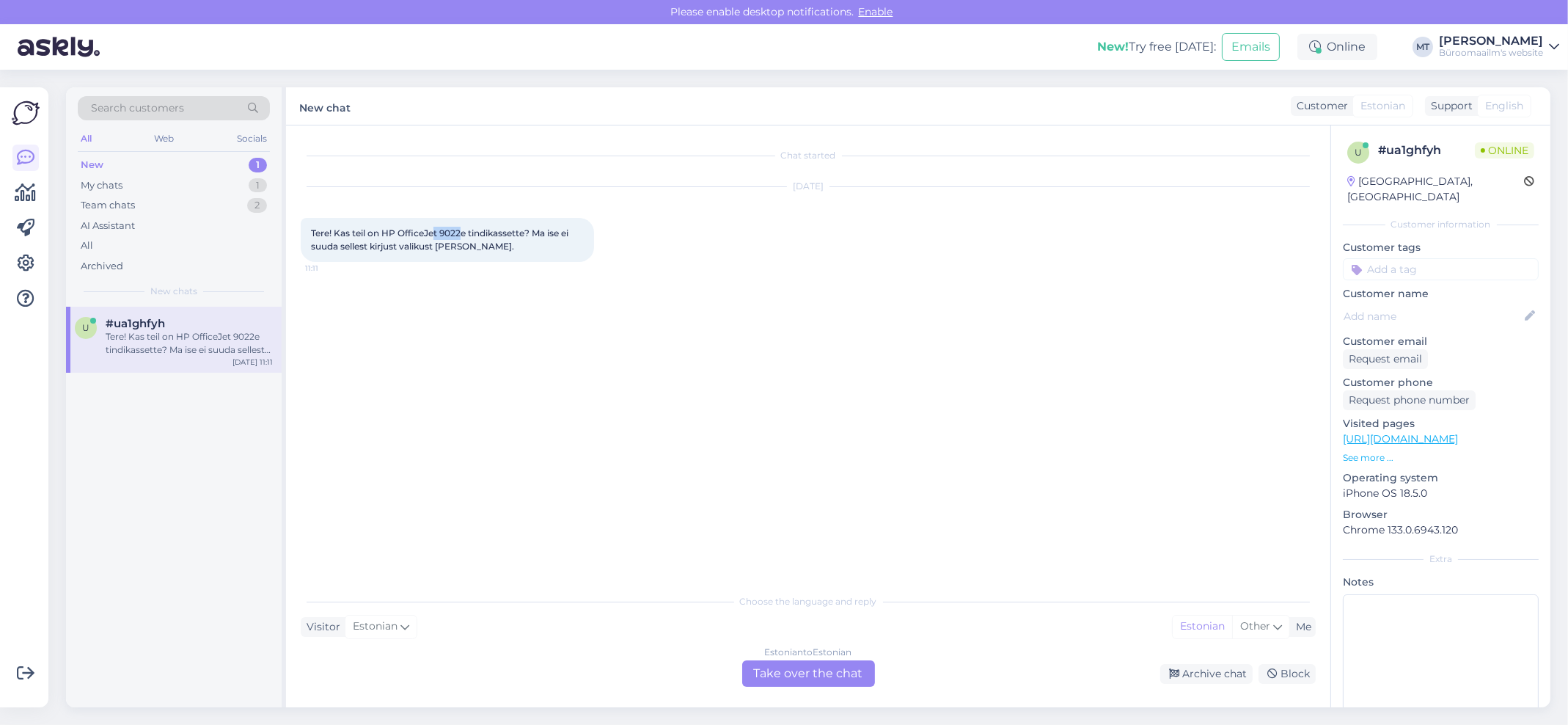
drag, startPoint x: 461, startPoint y: 230, endPoint x: 436, endPoint y: 236, distance: 25.7
click at [436, 236] on span "Tere! Kas teil on HP OfficeJet 9022e tindikassette? Ma ise ei suuda sellest kir…" at bounding box center [441, 240] width 259 height 24
click at [470, 248] on div "Tere! Kas teil on HP OfficeJet 9022e tindikassette? Ma ise ei suuda sellest kir…" at bounding box center [447, 240] width 293 height 44
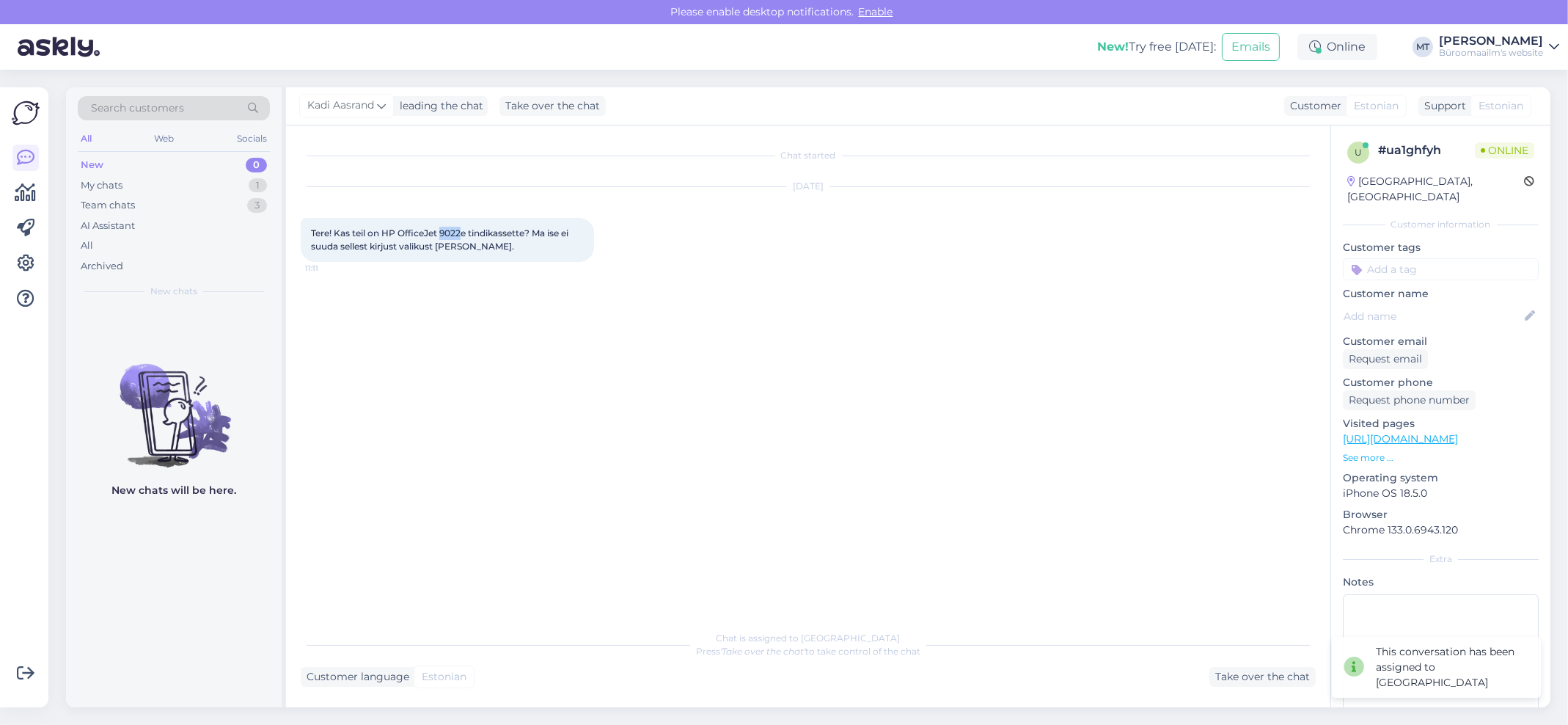
drag, startPoint x: 461, startPoint y: 228, endPoint x: 439, endPoint y: 236, distance: 23.4
click at [439, 236] on span "Tere! Kas teil on HP OfficeJet 9022e tindikassette? Ma ise ei suuda sellest kir…" at bounding box center [441, 240] width 259 height 24
copy span "9022"
click at [21, 195] on icon at bounding box center [25, 192] width 21 height 17
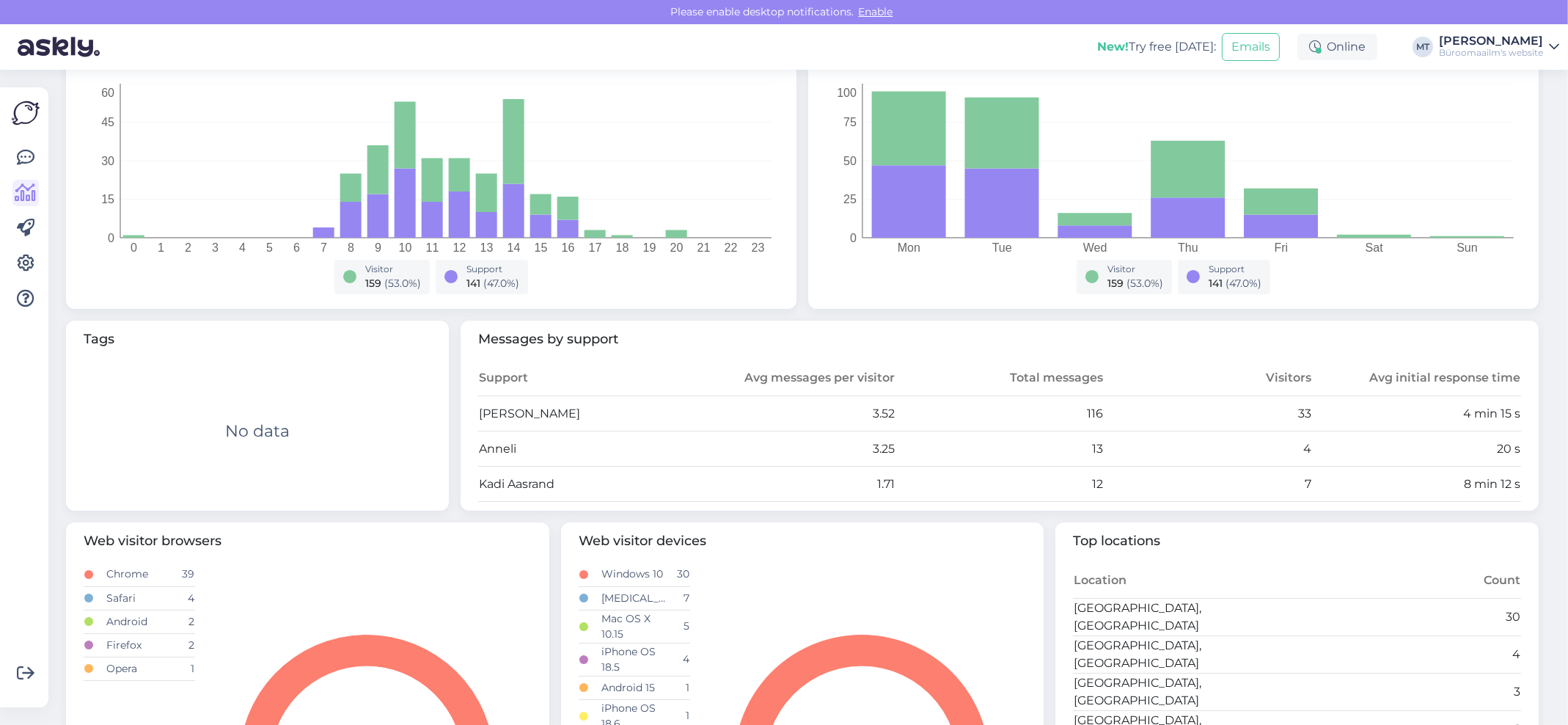
scroll to position [293, 0]
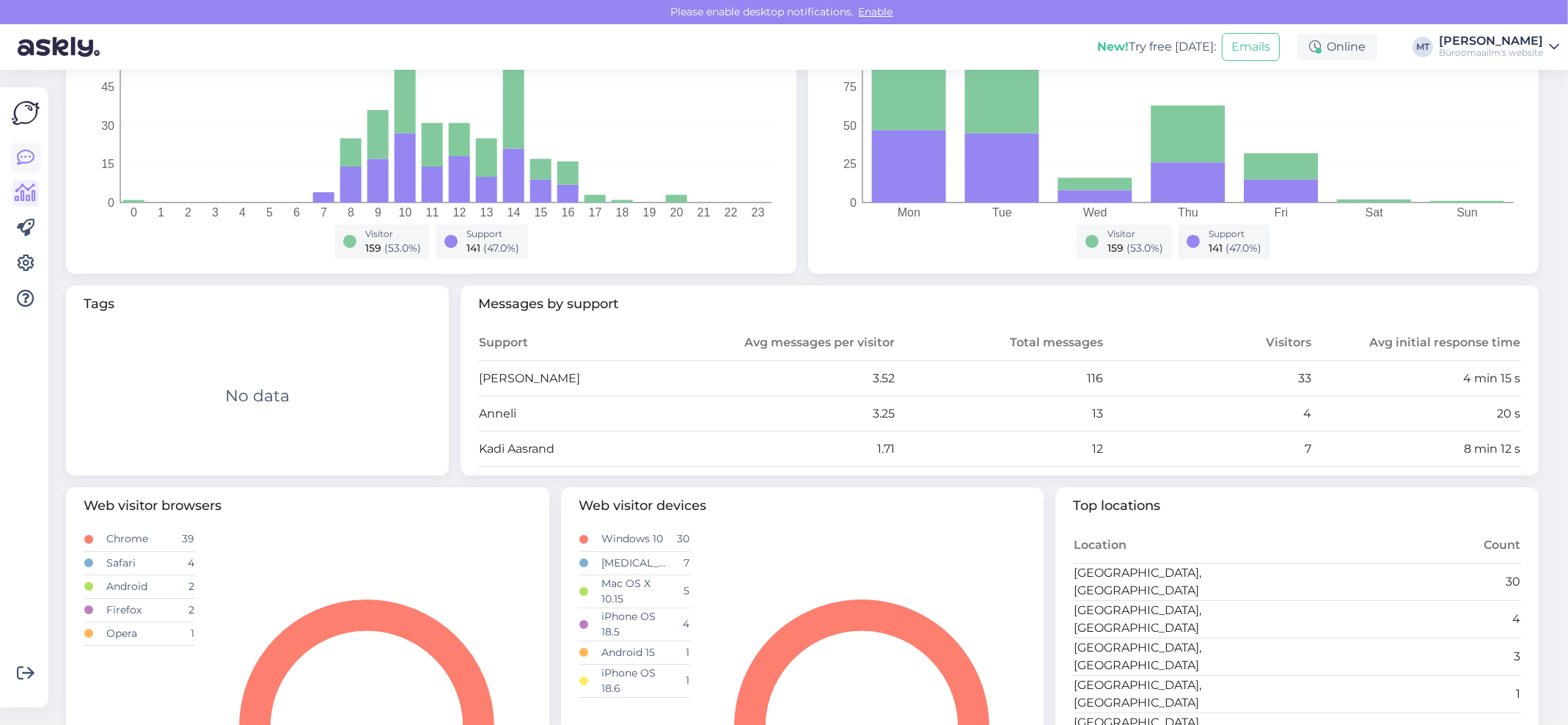
click at [31, 151] on icon at bounding box center [25, 157] width 17 height 17
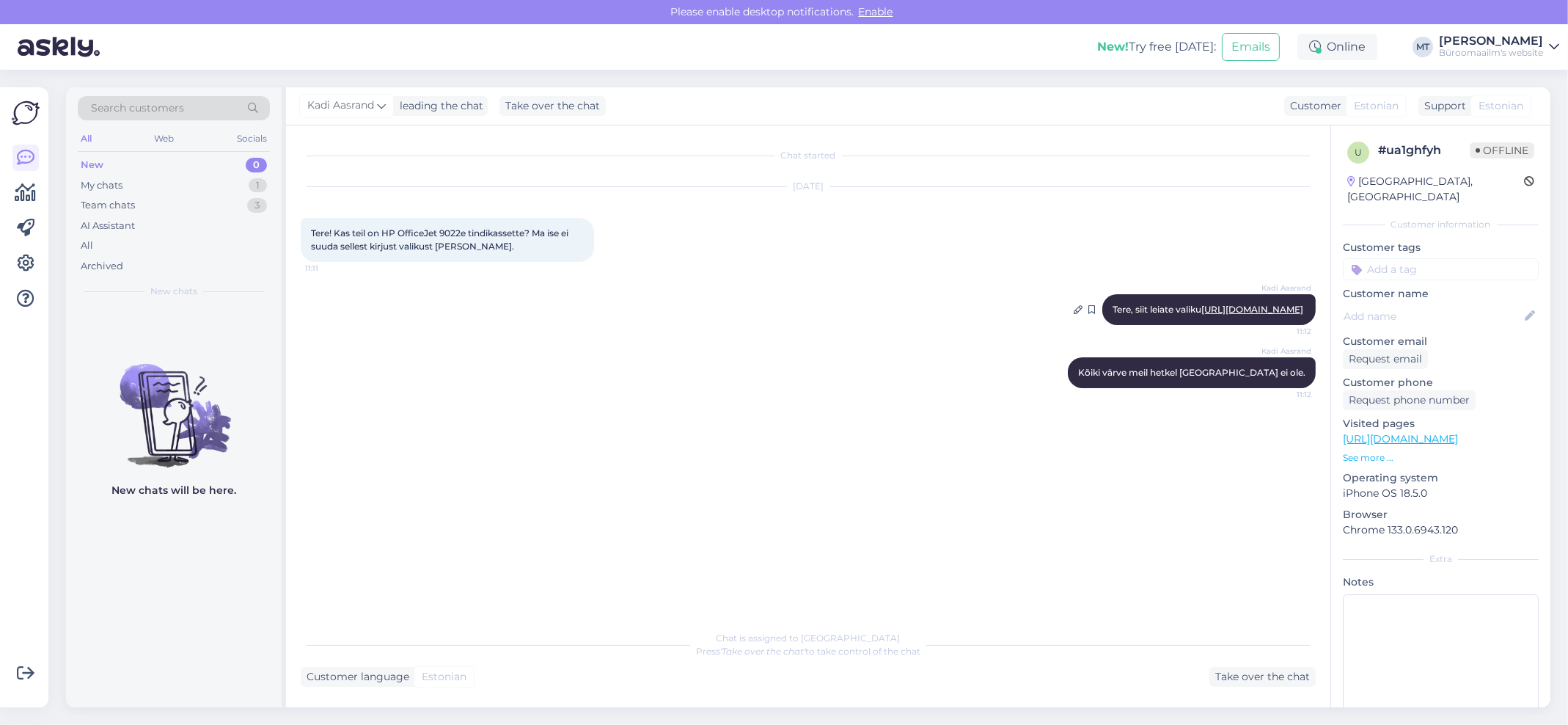
click at [1264, 315] on link "[URL][DOMAIN_NAME]" at bounding box center [1252, 309] width 102 height 11
